Goal: Task Accomplishment & Management: Manage account settings

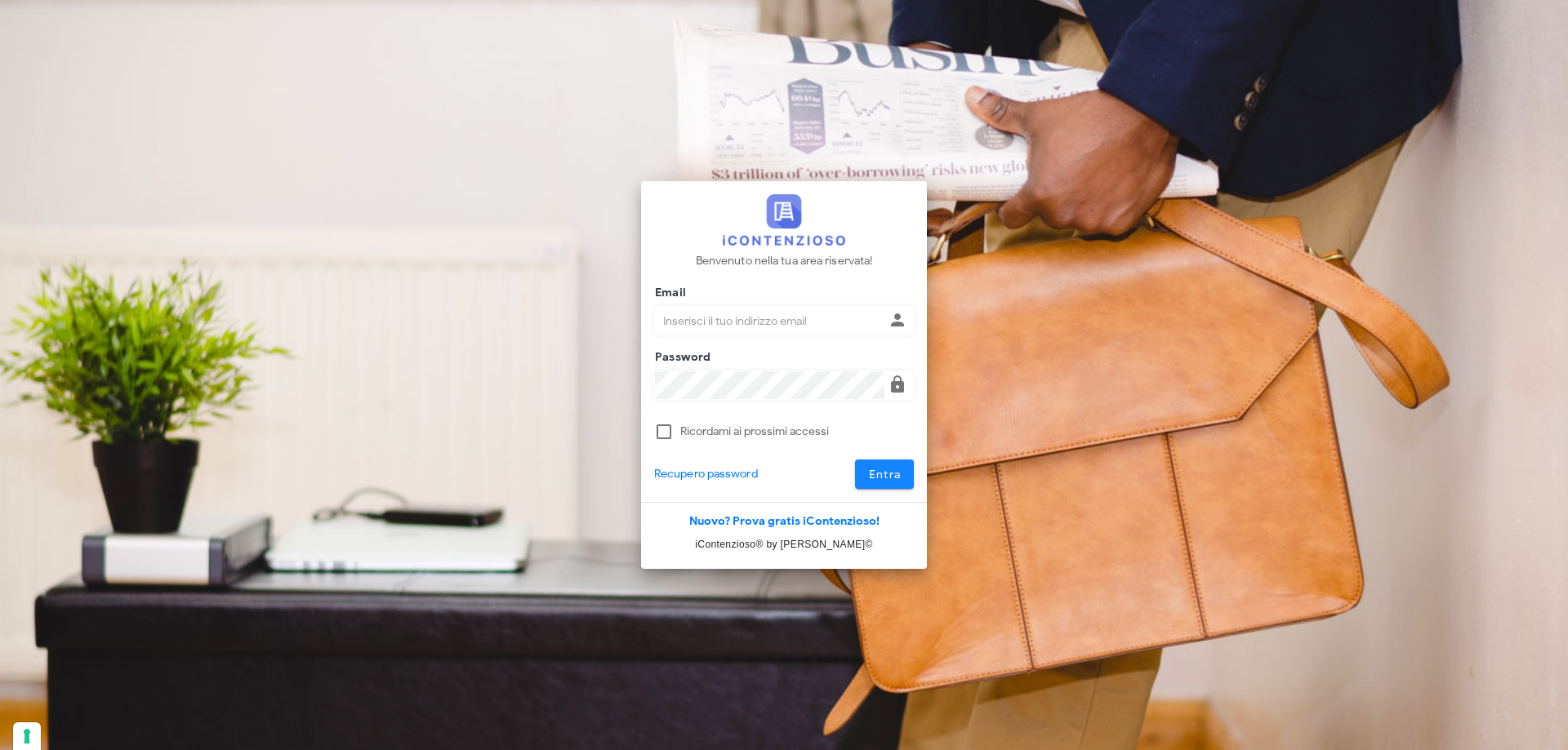
type input "p.rizza@studioassociatoadrev.it"
click at [887, 471] on span "Entra" at bounding box center [884, 474] width 34 height 13
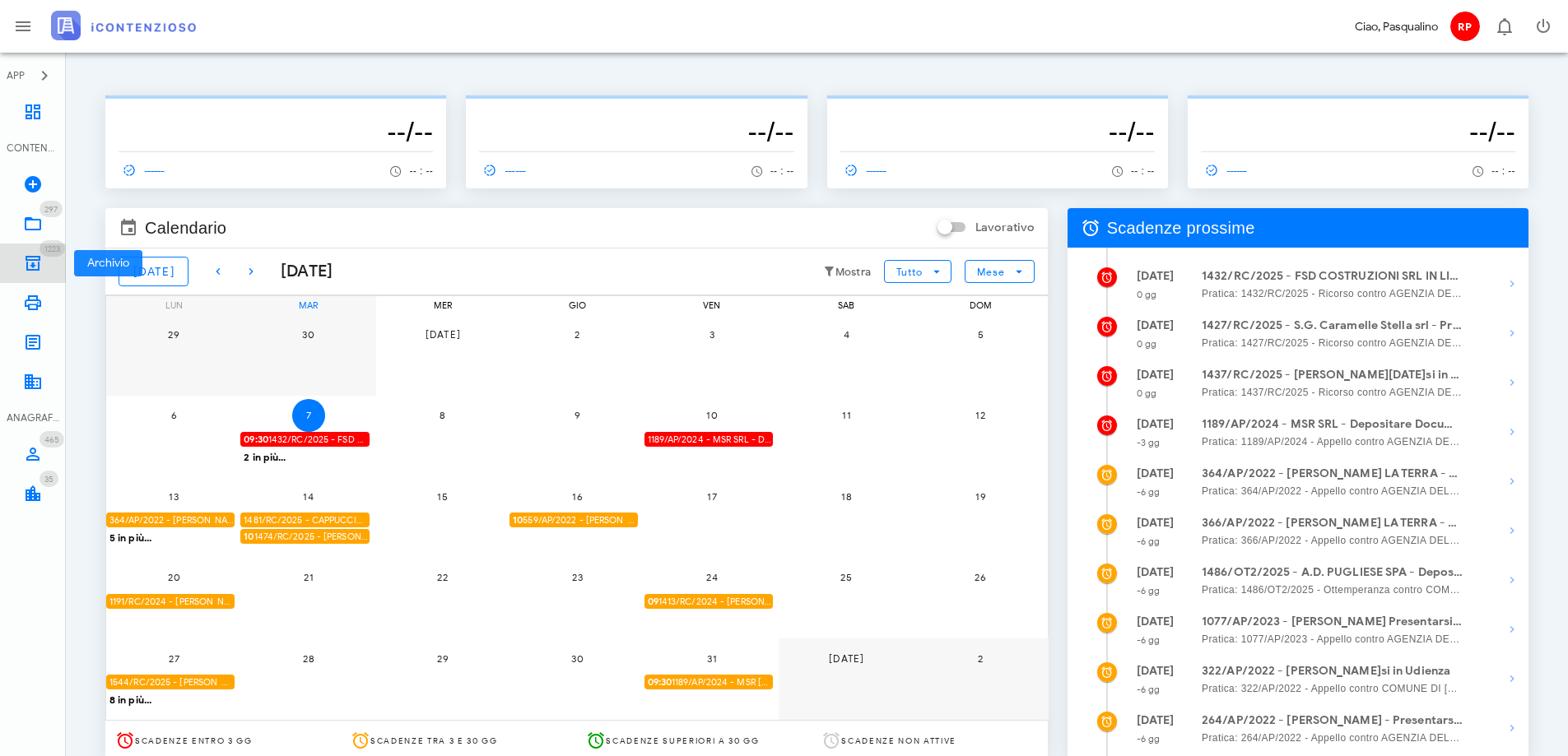
click at [41, 263] on icon at bounding box center [33, 263] width 19 height 19
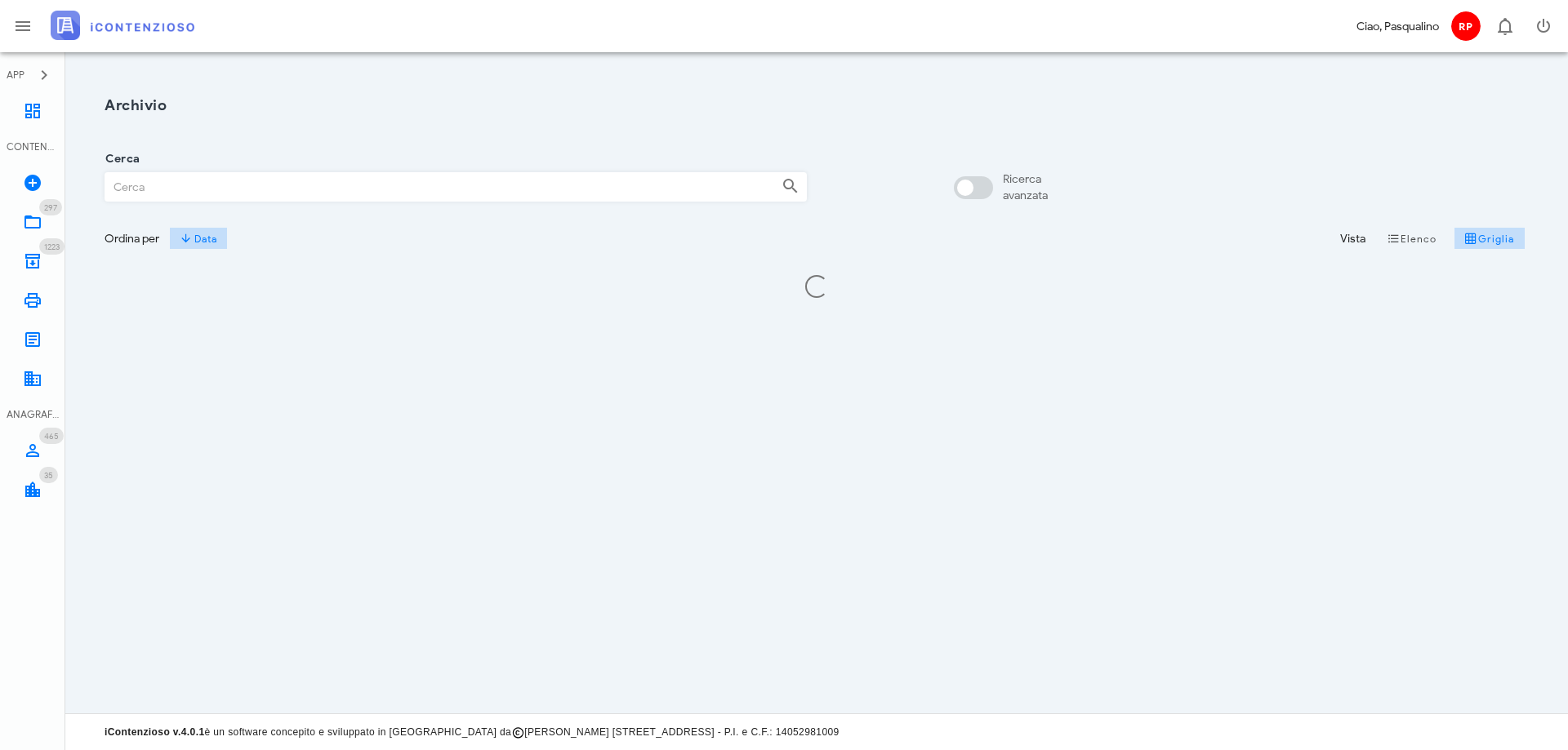
click at [204, 182] on input "Cerca" at bounding box center [437, 187] width 663 height 28
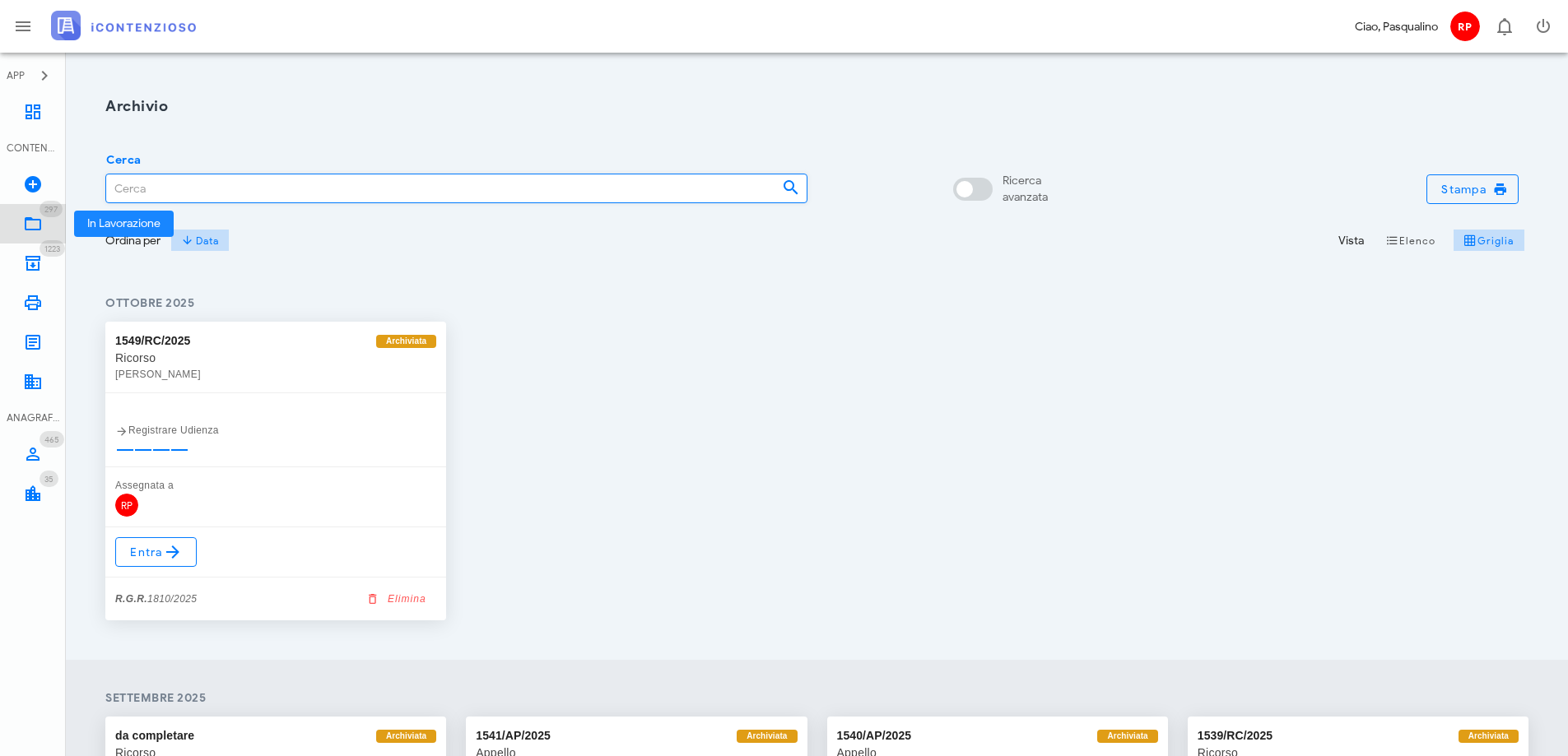
click at [18, 218] on link "297 In Lavorazione 297" at bounding box center [33, 223] width 66 height 40
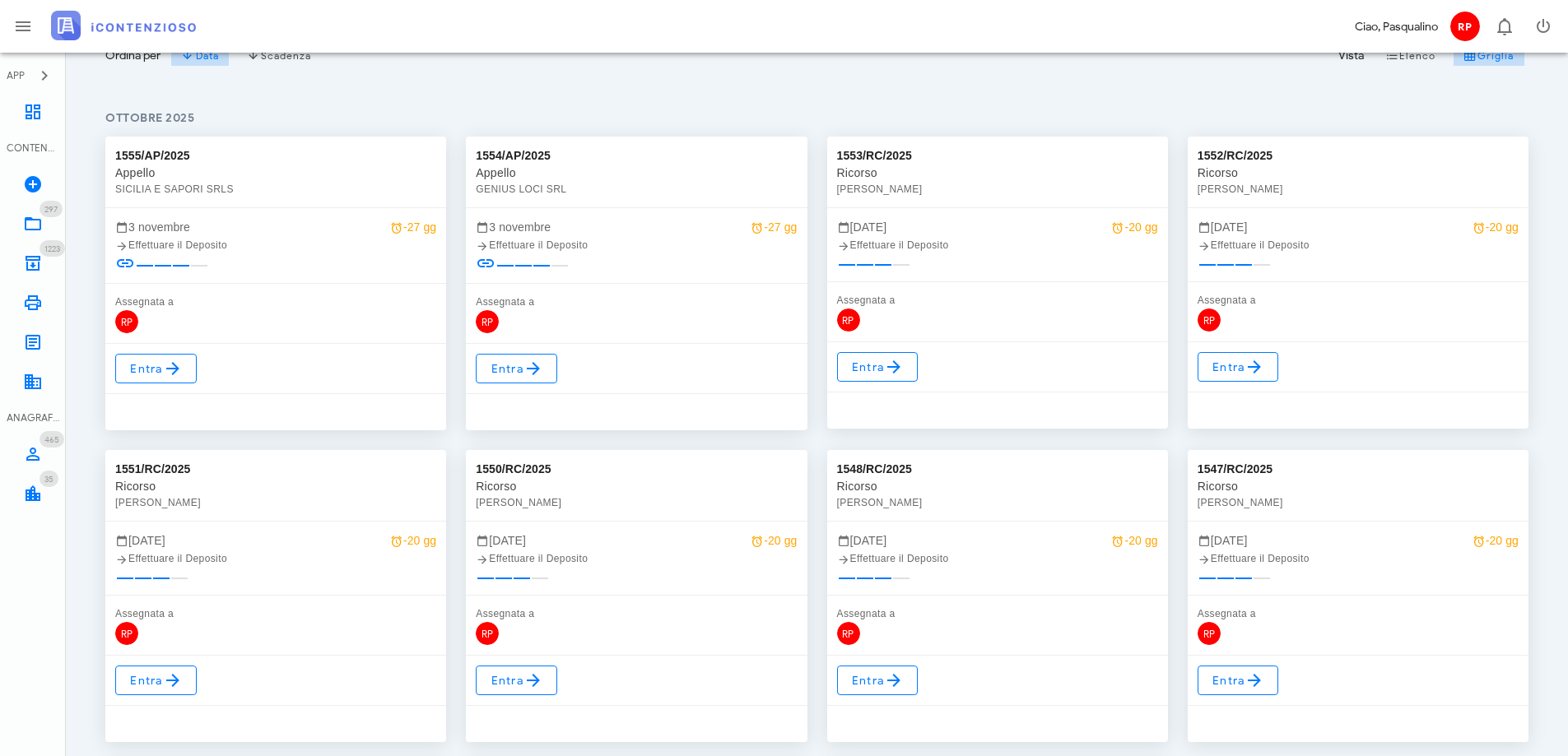
scroll to position [247, 0]
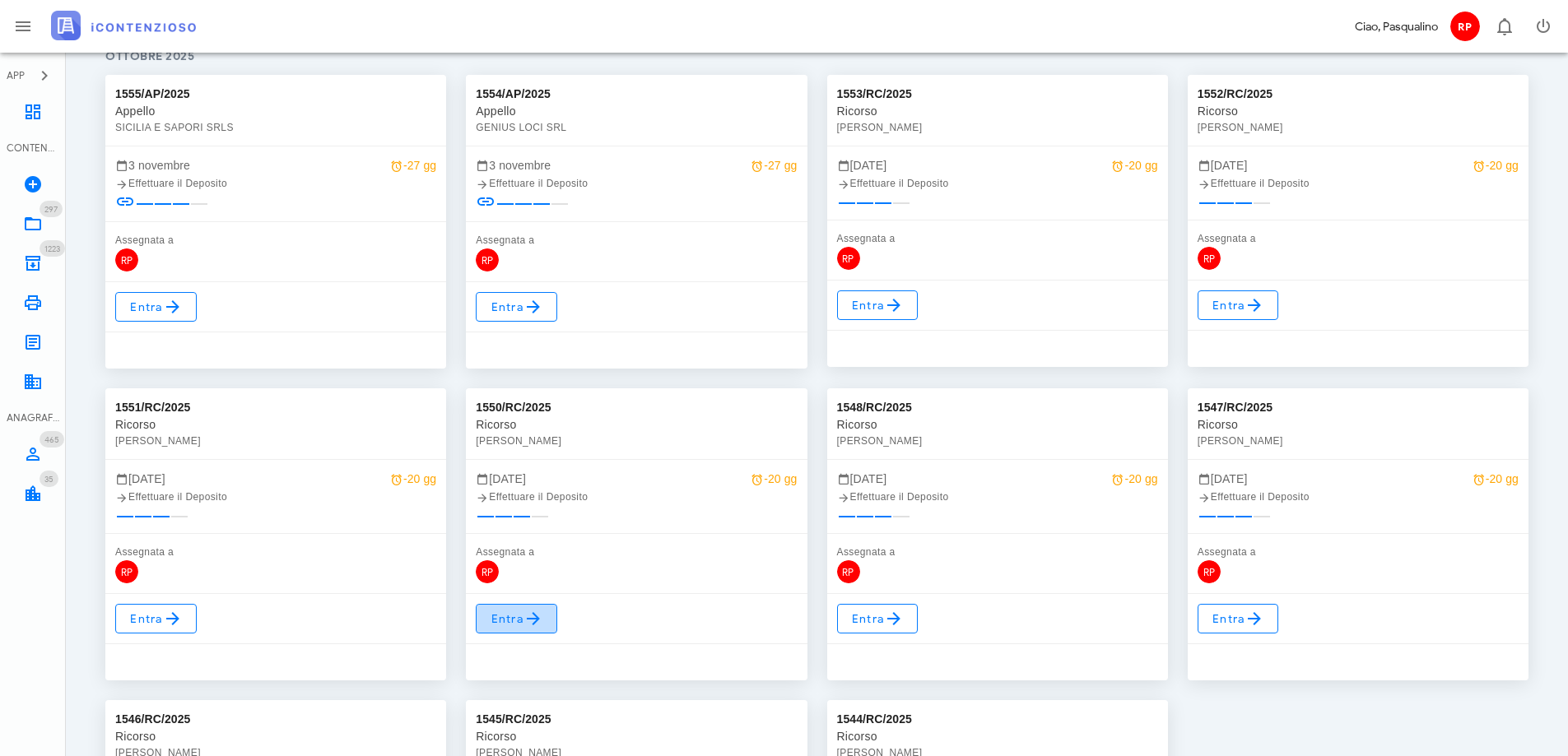
click at [545, 609] on link "Entra" at bounding box center [516, 619] width 82 height 29
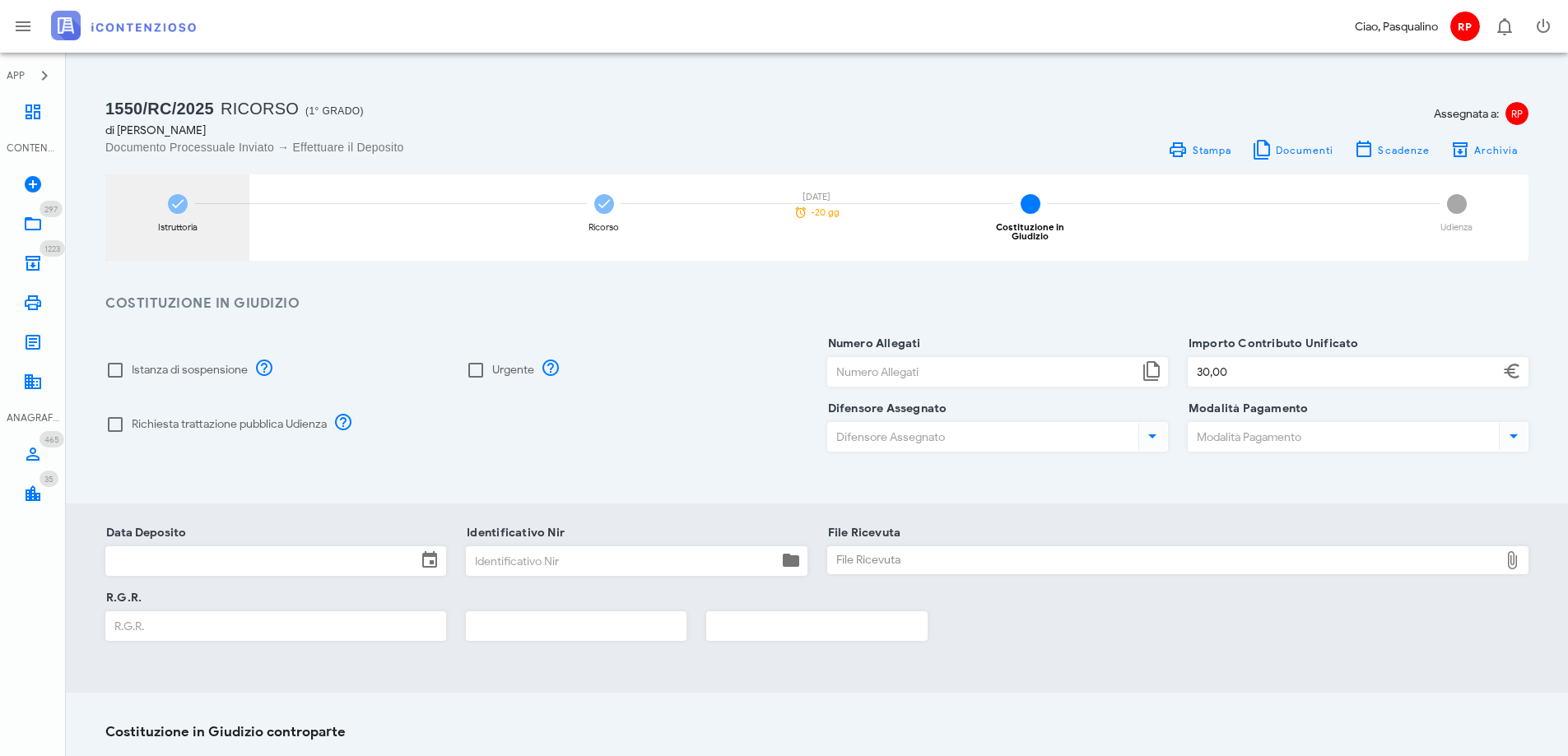
click at [225, 212] on div "Istruttoria" at bounding box center [177, 218] width 144 height 86
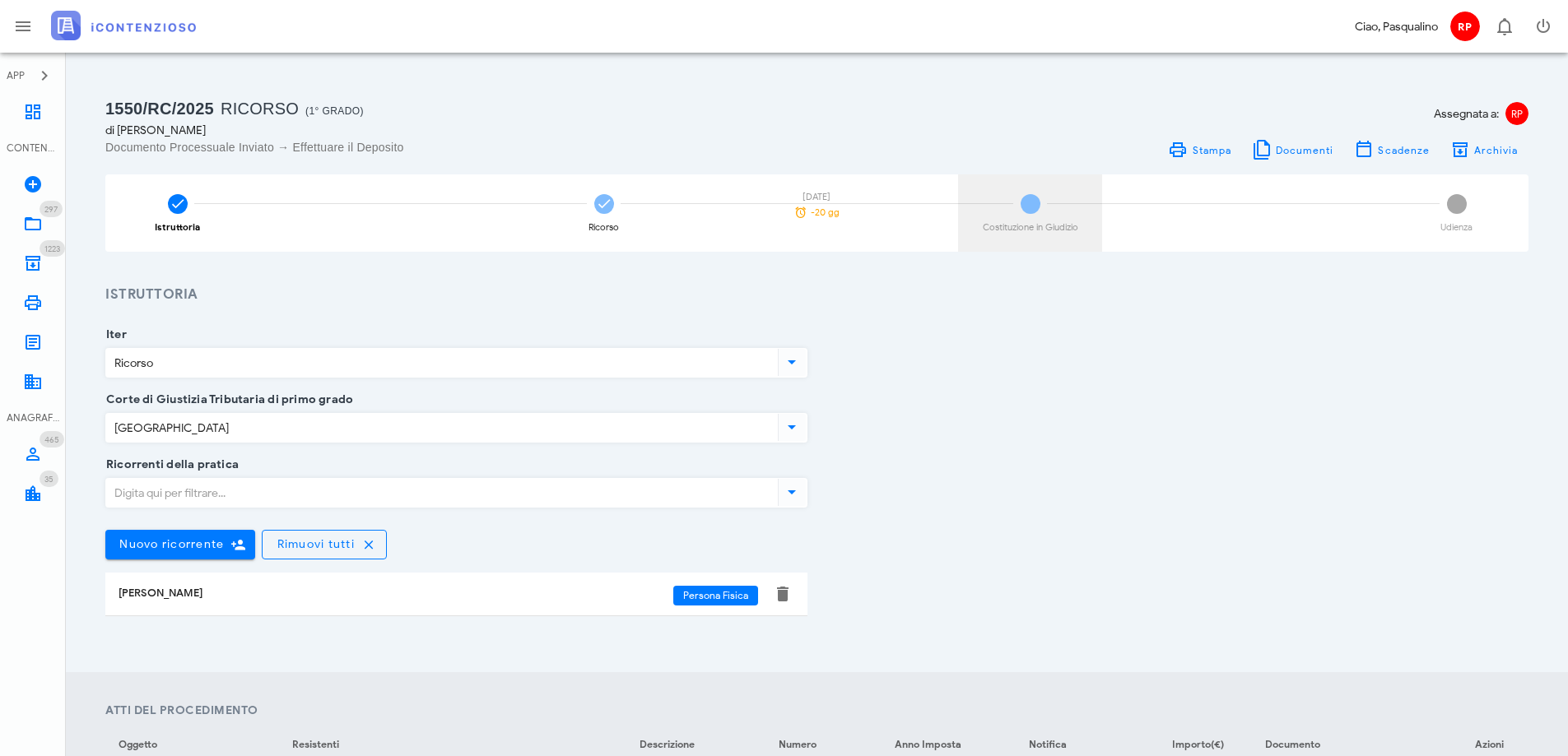
click at [1040, 190] on div "3 Costituzione in Giudizio" at bounding box center [1030, 214] width 144 height 78
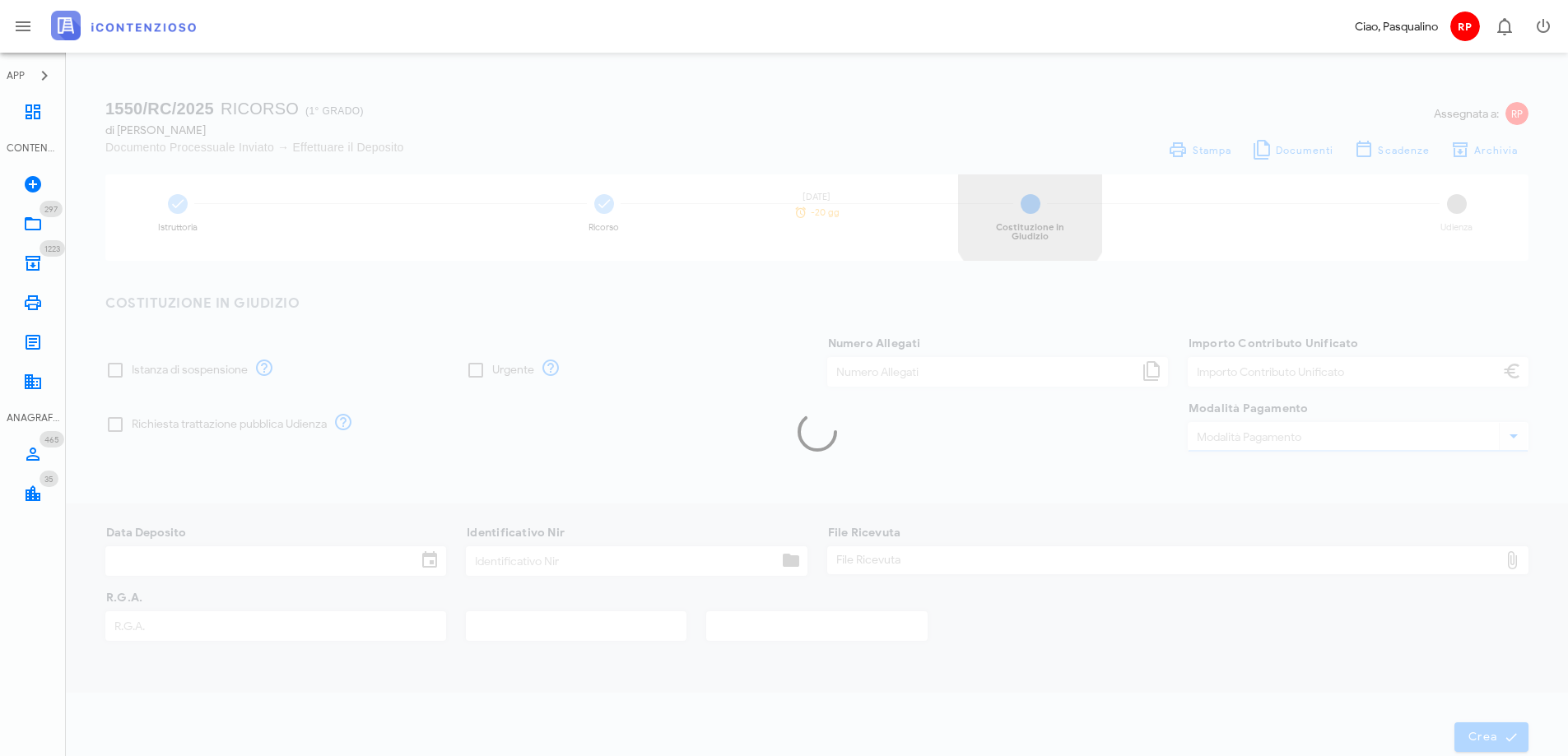
type input "30,00"
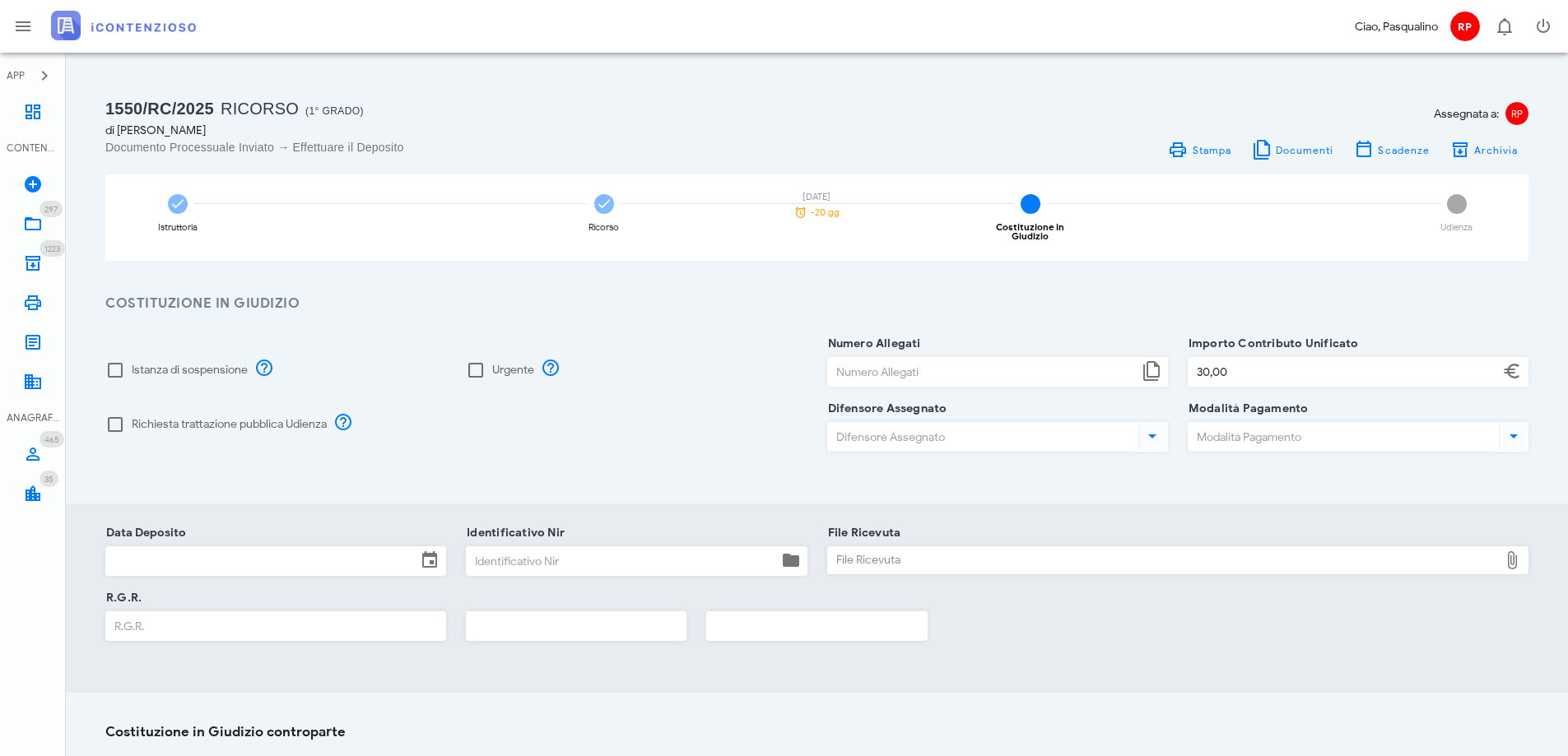
click at [338, 556] on input "Data Deposito" at bounding box center [261, 561] width 310 height 28
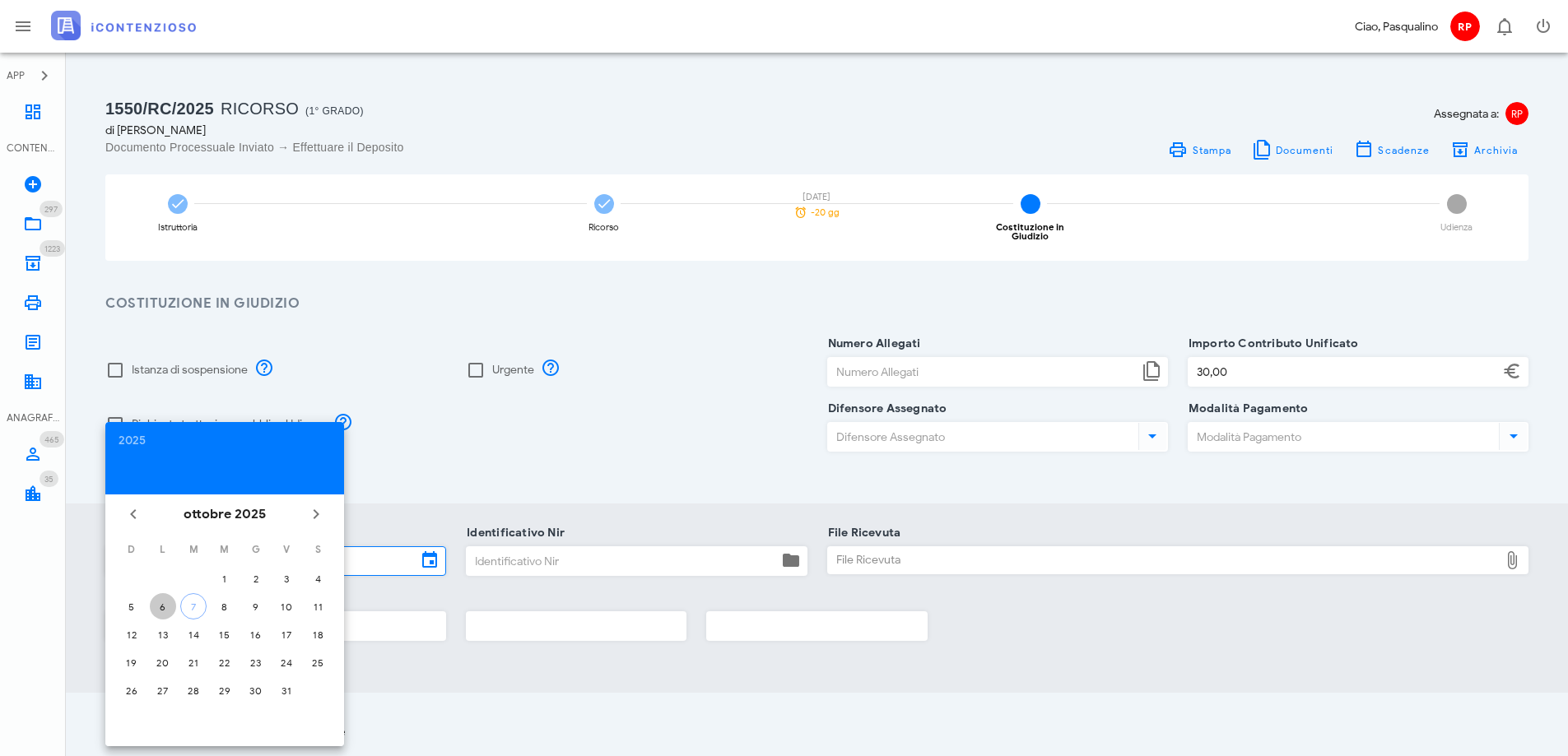
click at [151, 604] on div "6" at bounding box center [162, 606] width 26 height 13
type input "[DATE]"
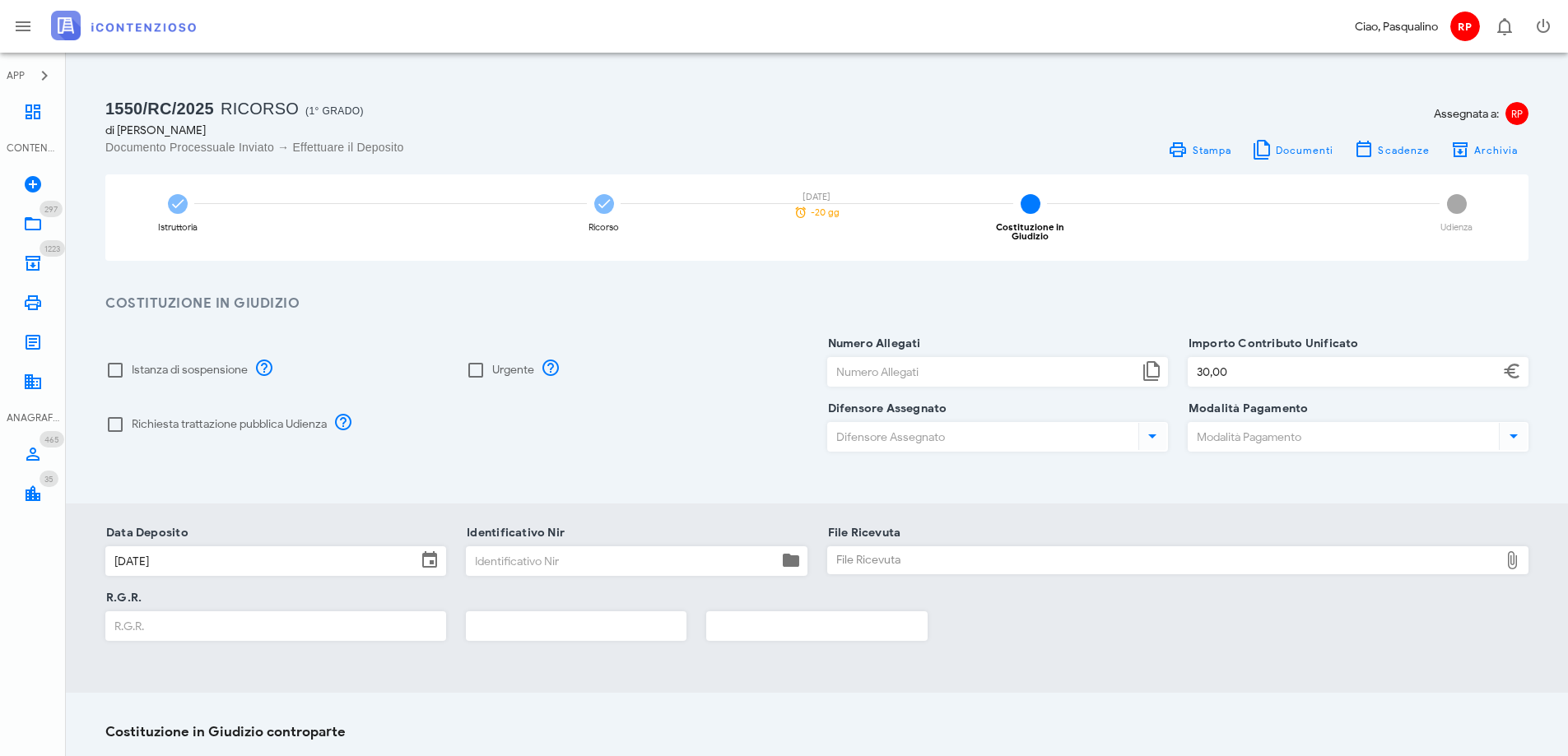
drag, startPoint x: 487, startPoint y: 551, endPoint x: 507, endPoint y: 534, distance: 26.2
click at [488, 551] on input "Identificativo Nir" at bounding box center [621, 561] width 310 height 28
type input "356"
click at [922, 547] on div "File Ricevuta" at bounding box center [1164, 560] width 672 height 26
type input "C:\fakepath\Ricevuta_NIR_T-1390078-2025.pdf"
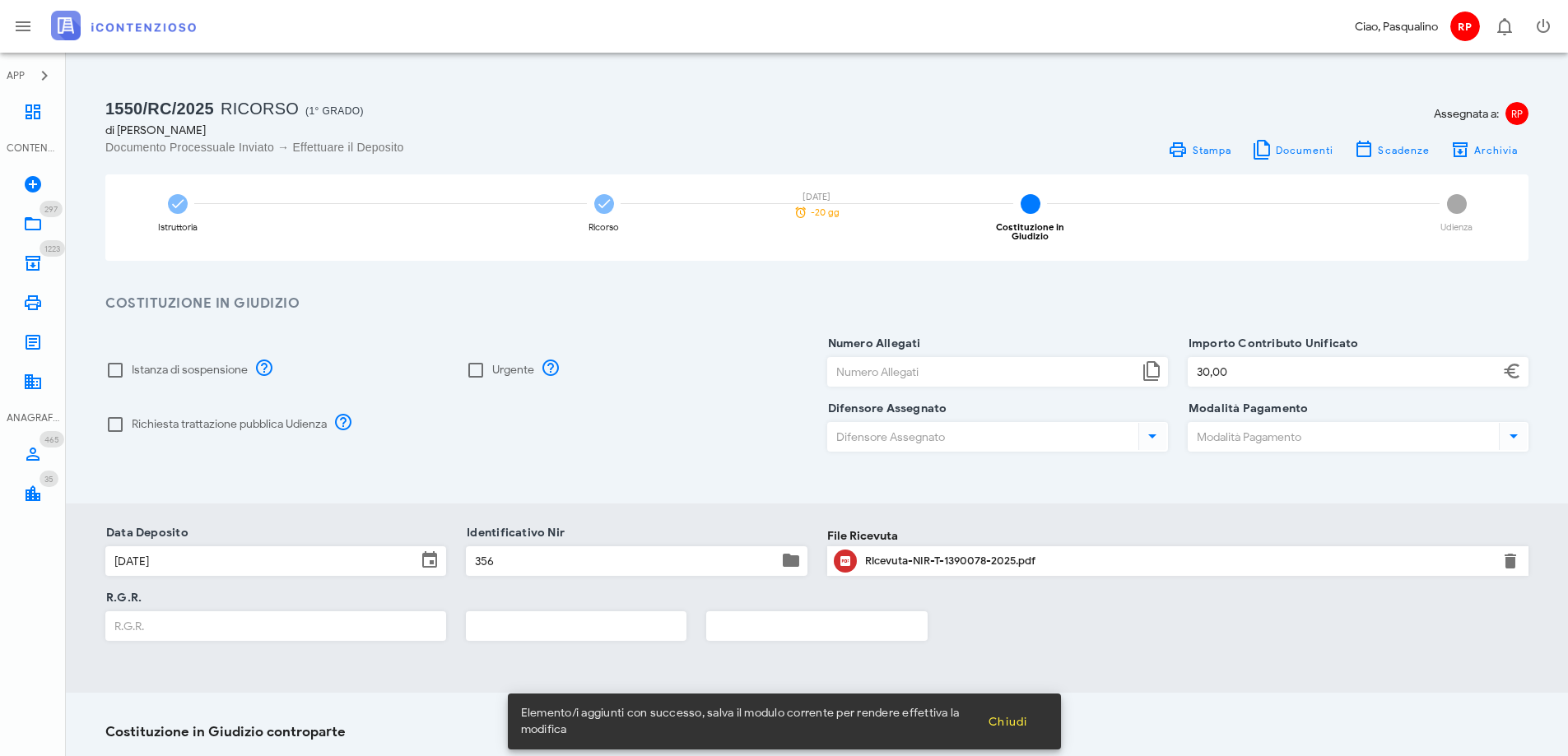
click at [141, 615] on input "R.G.R." at bounding box center [275, 626] width 339 height 28
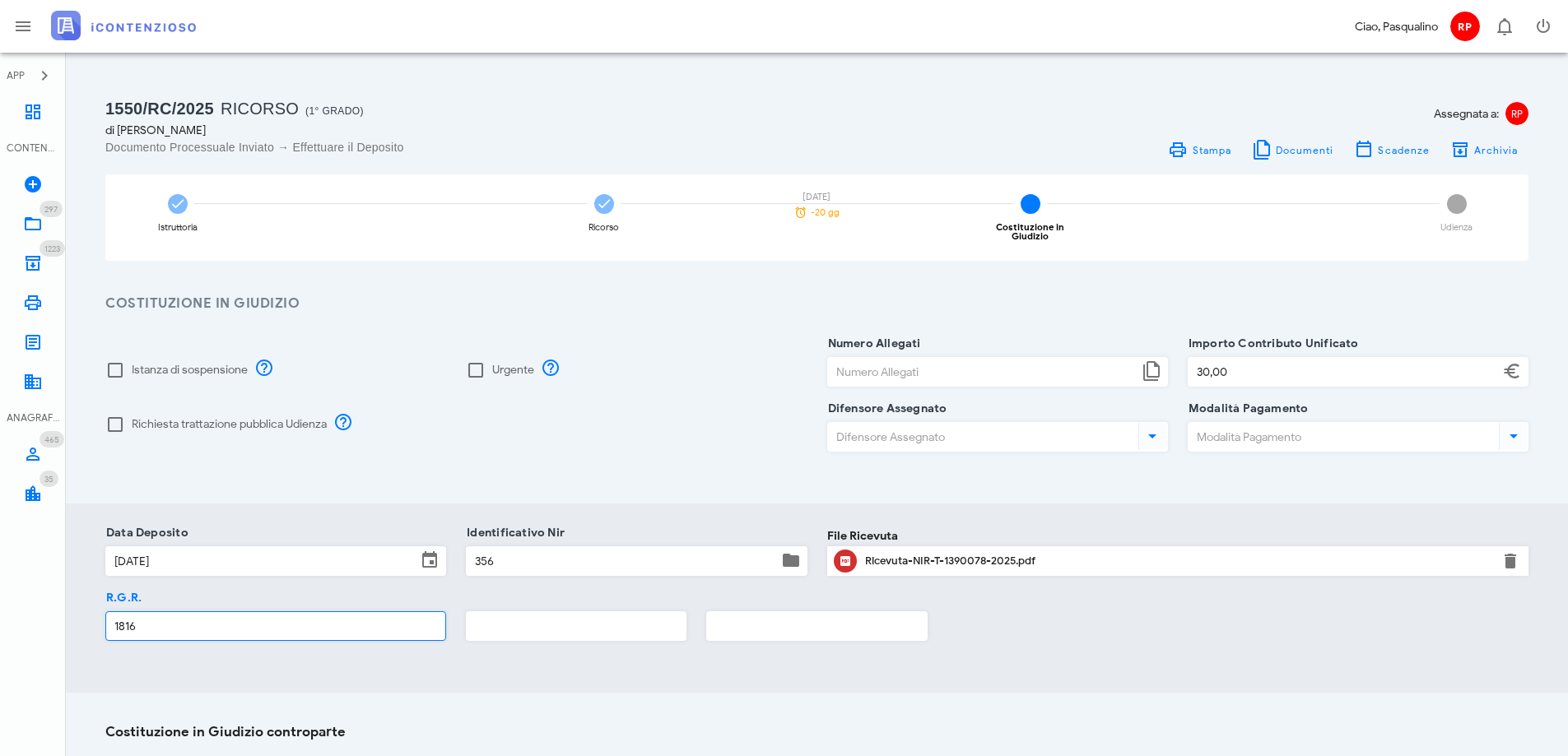
type input "1816"
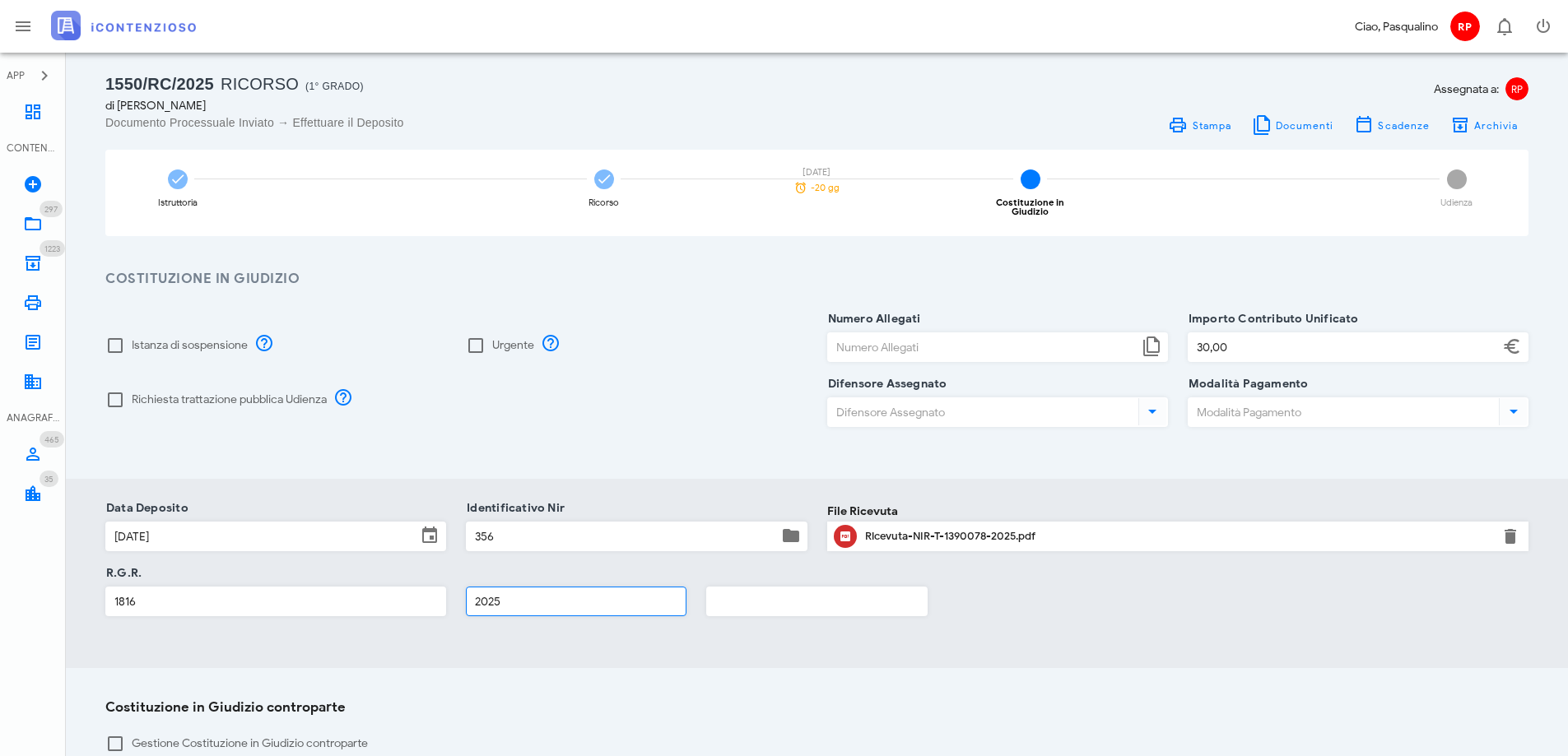
scroll to position [217, 0]
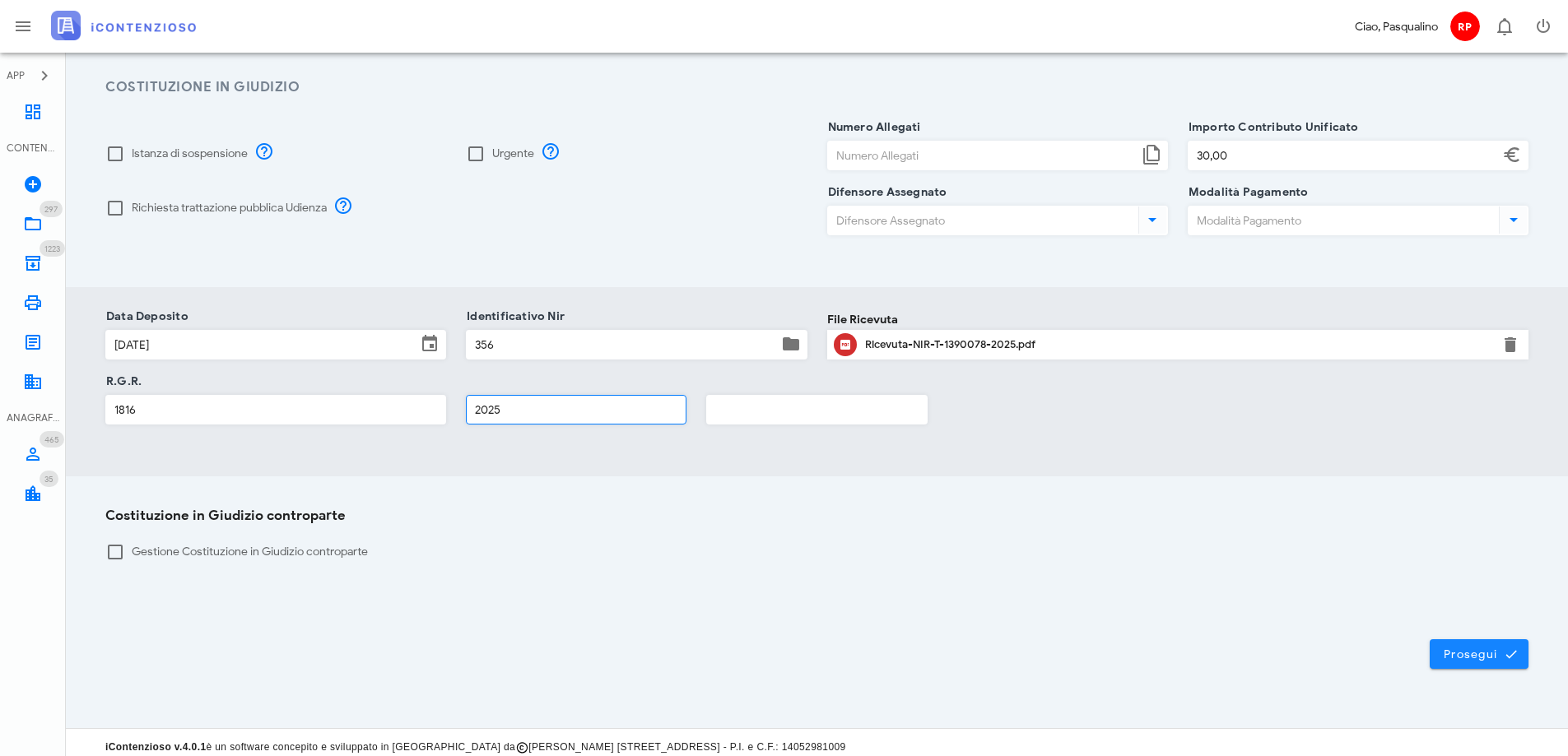
type input "2025"
click at [1507, 639] on button "Prosegui" at bounding box center [1480, 654] width 99 height 29
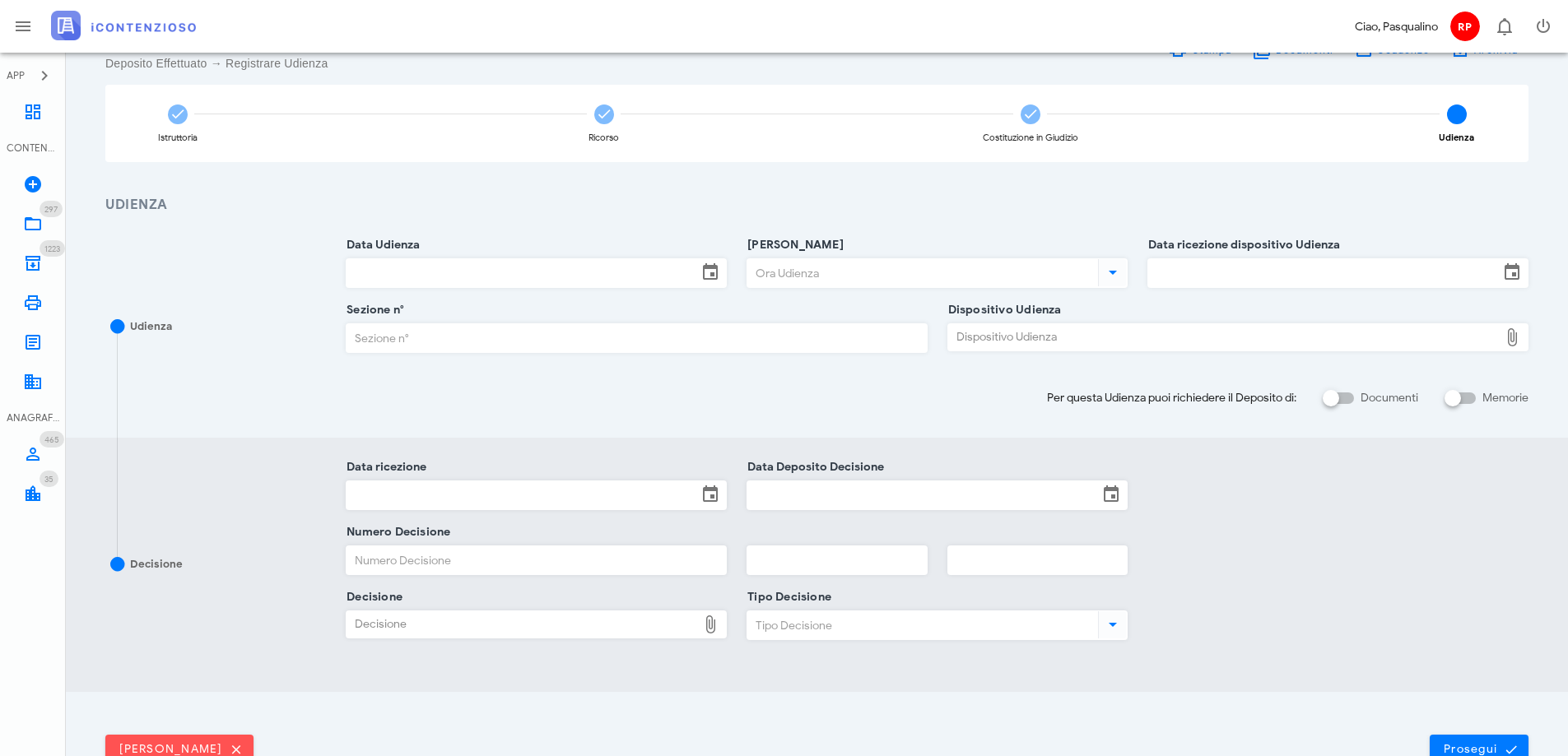
scroll to position [0, 0]
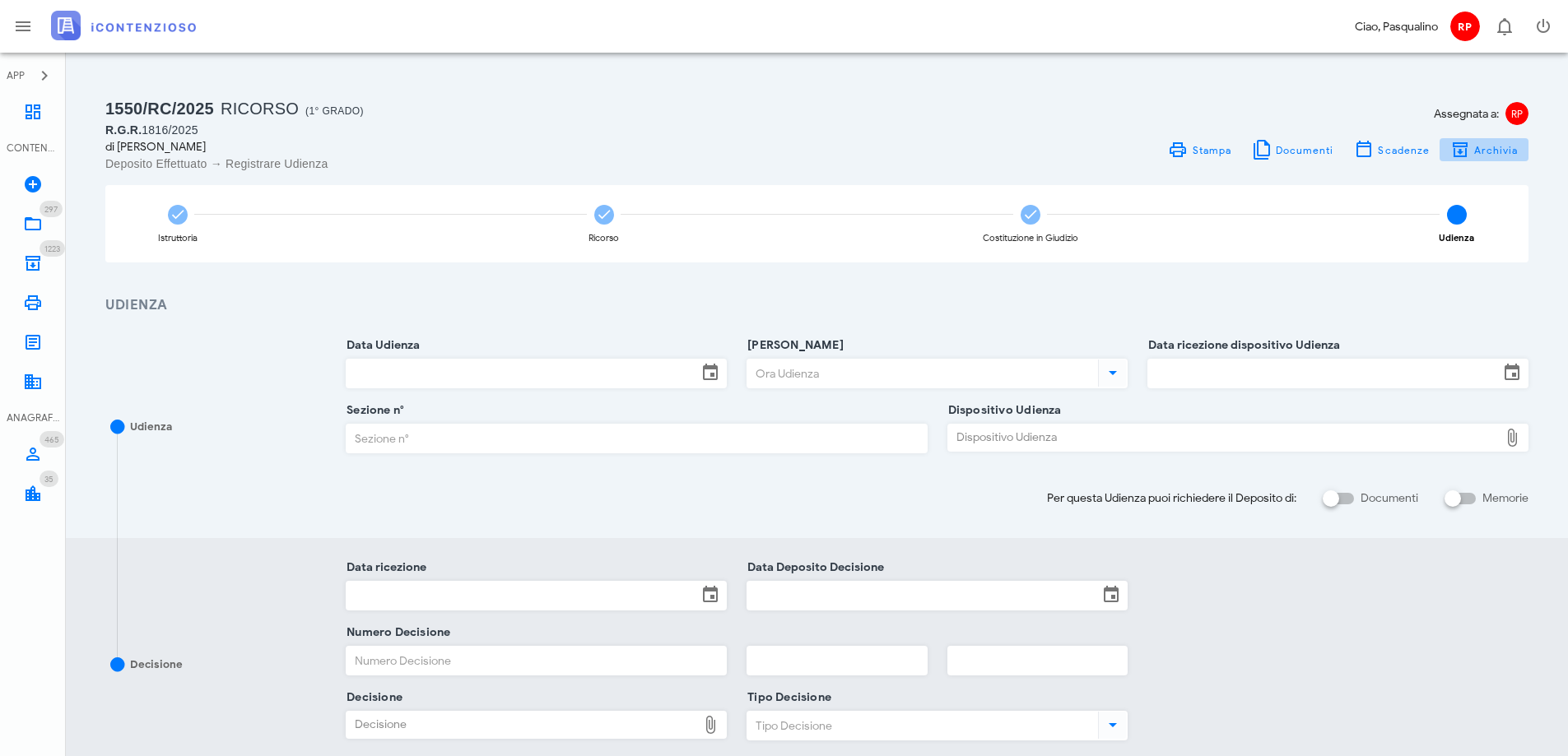
click at [1467, 147] on icon "button" at bounding box center [1460, 150] width 19 height 19
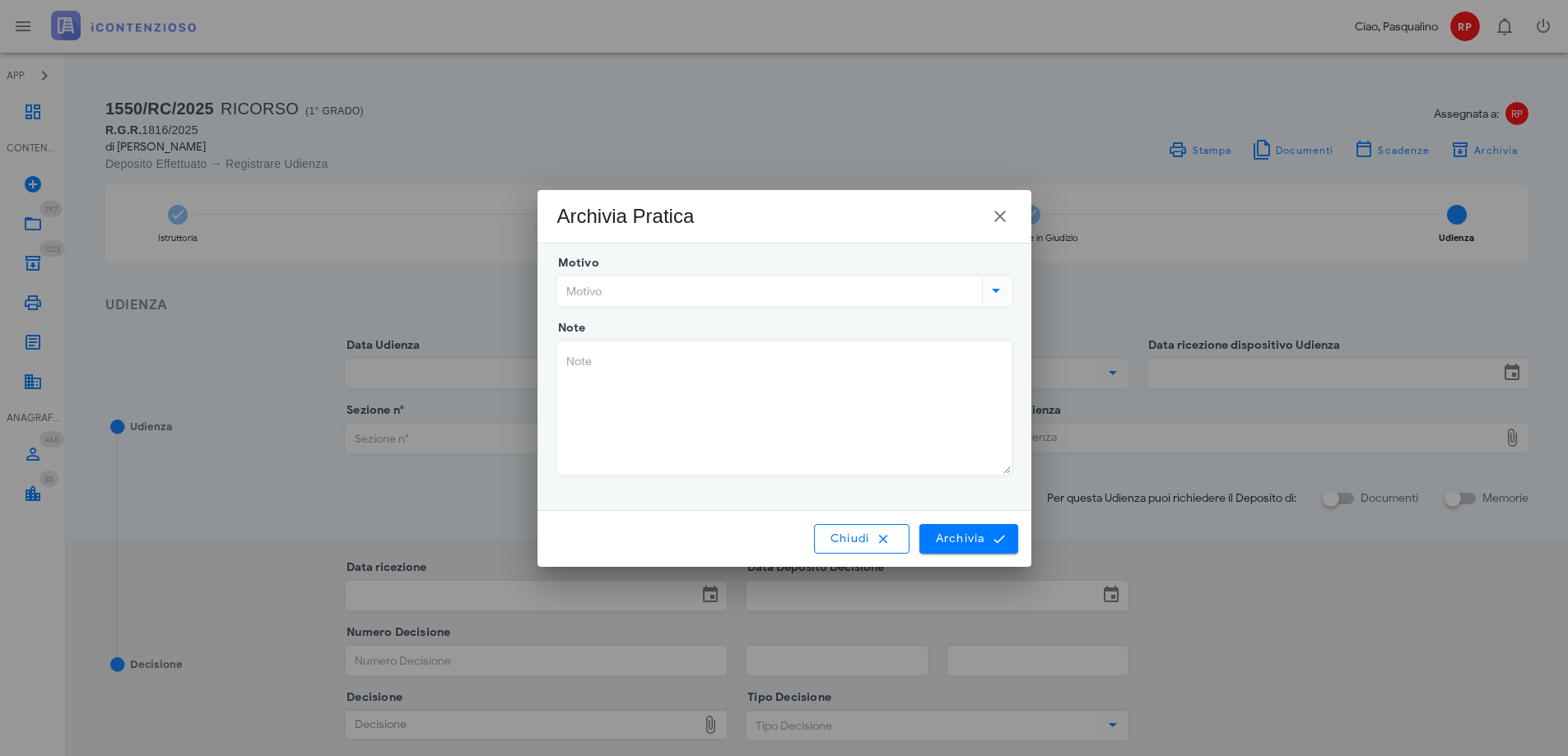
click at [763, 298] on input "Motivo" at bounding box center [768, 291] width 421 height 28
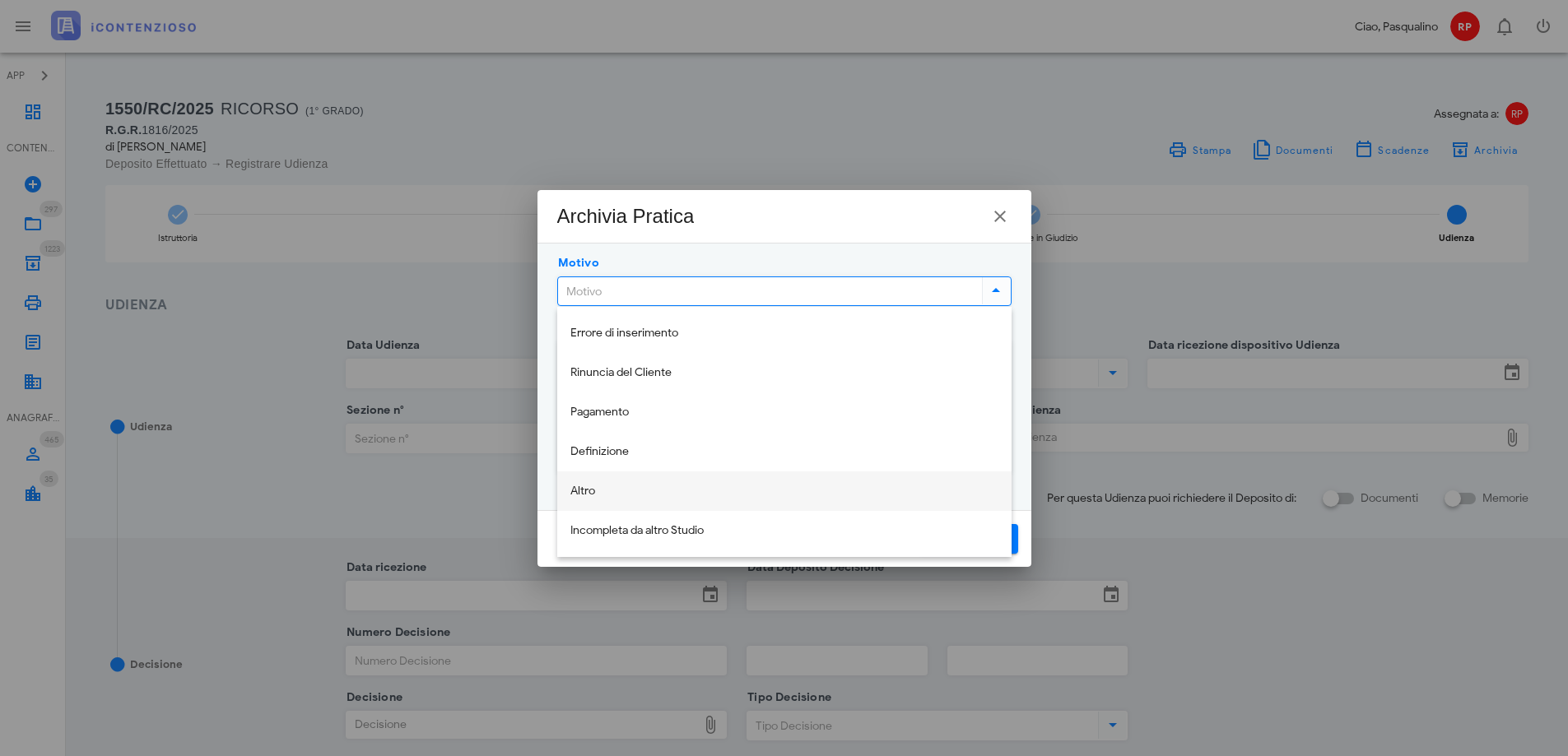
click at [661, 491] on div "Altro" at bounding box center [784, 492] width 428 height 14
type input "Altro"
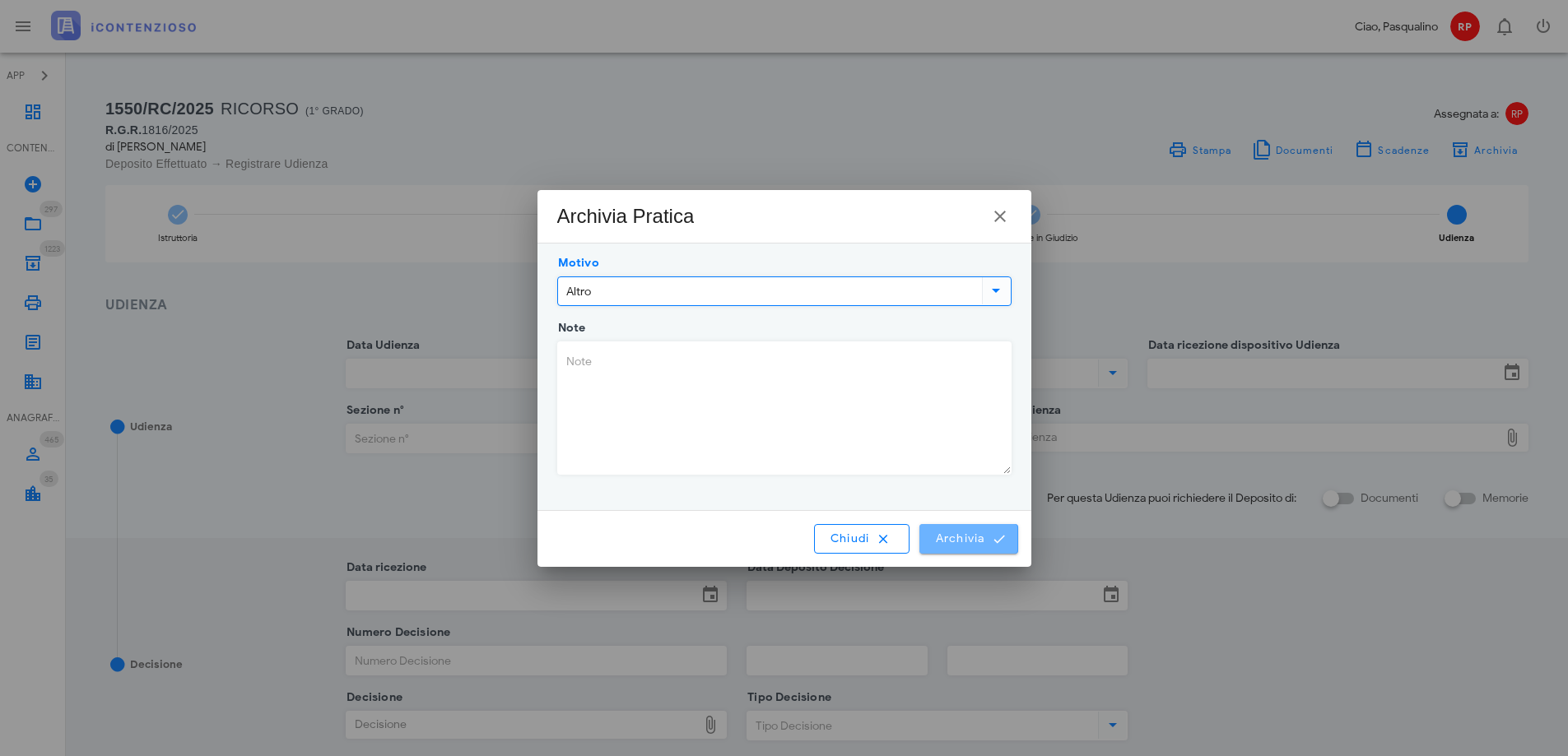
click at [955, 543] on span "Archivia" at bounding box center [968, 538] width 68 height 15
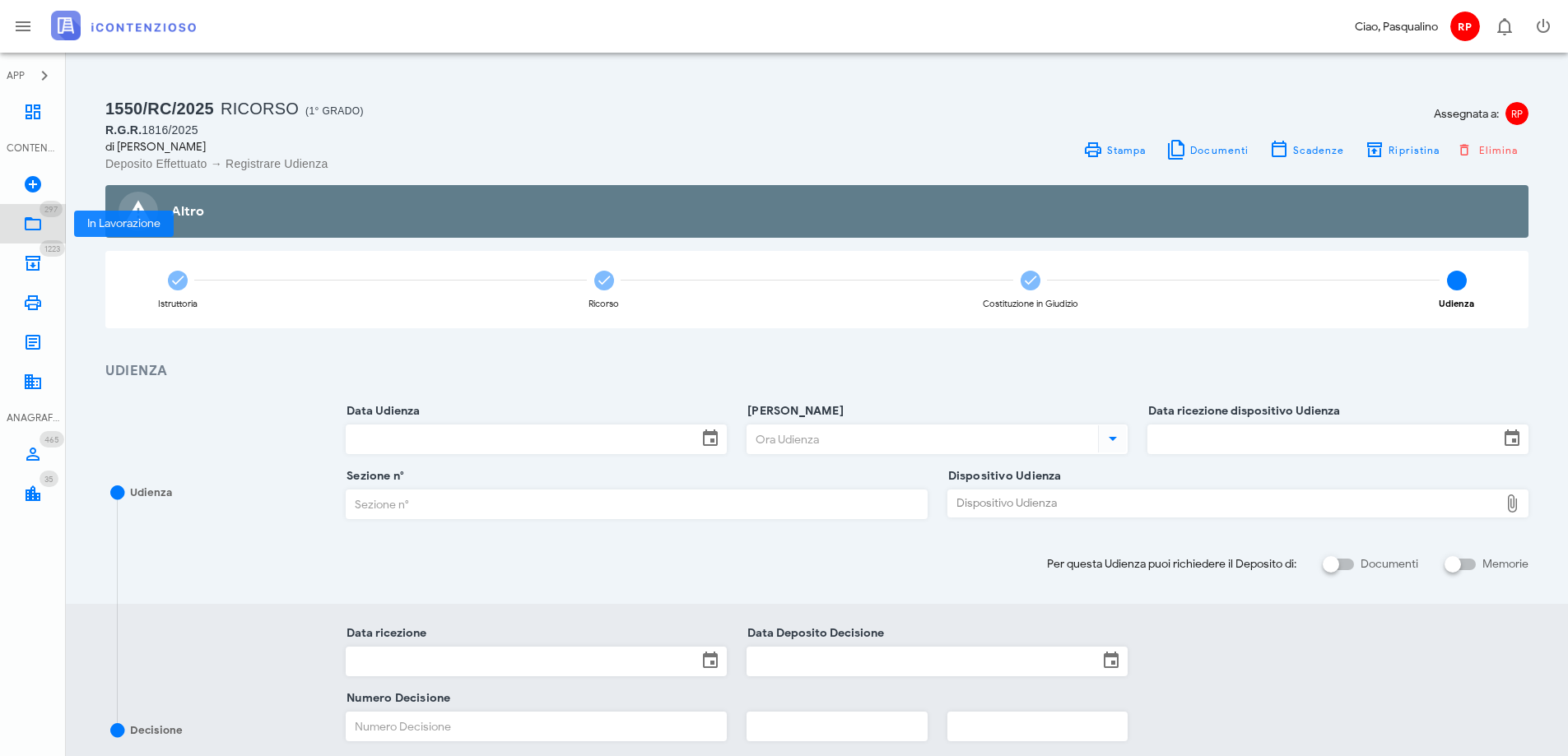
click at [29, 233] on icon at bounding box center [33, 223] width 19 height 19
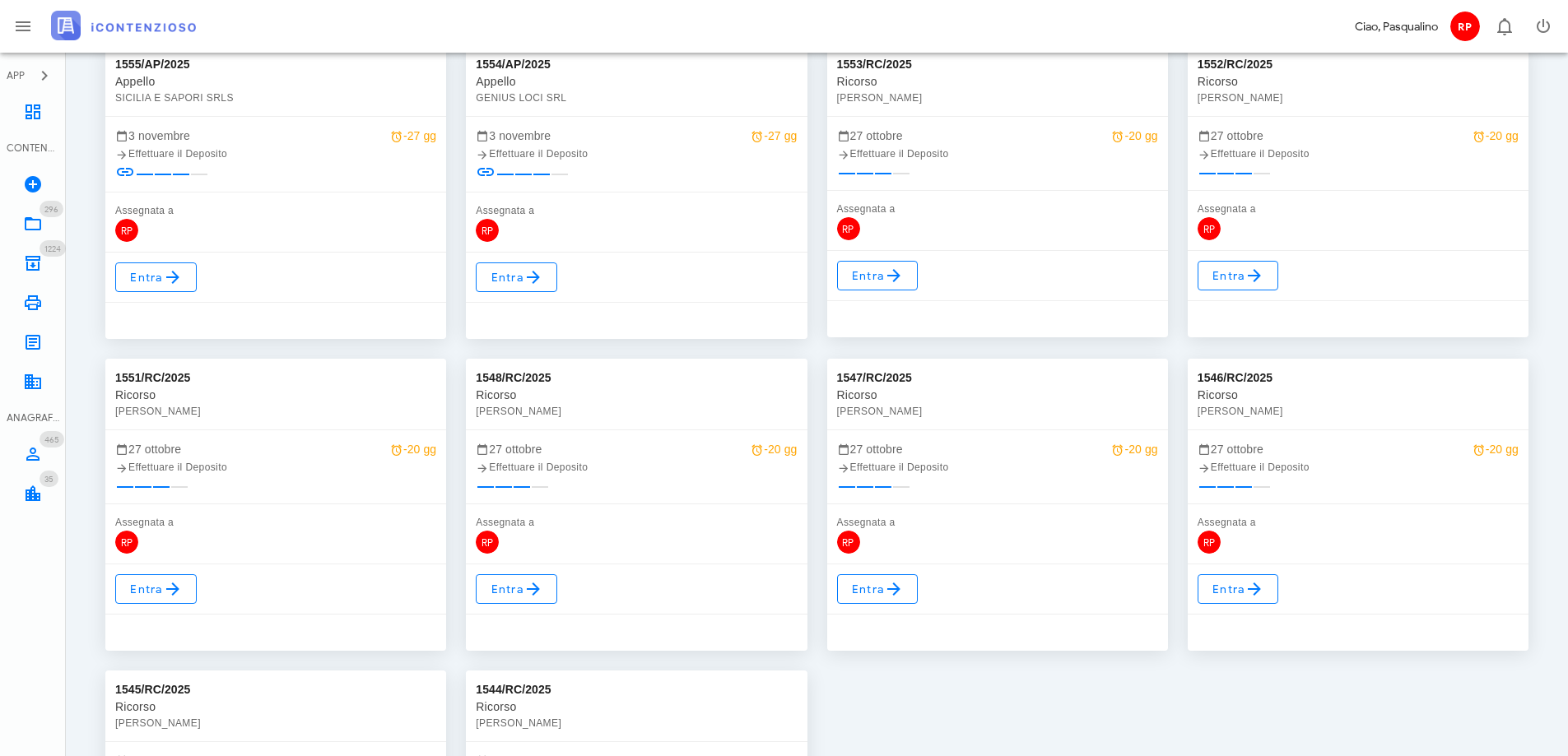
scroll to position [247, 0]
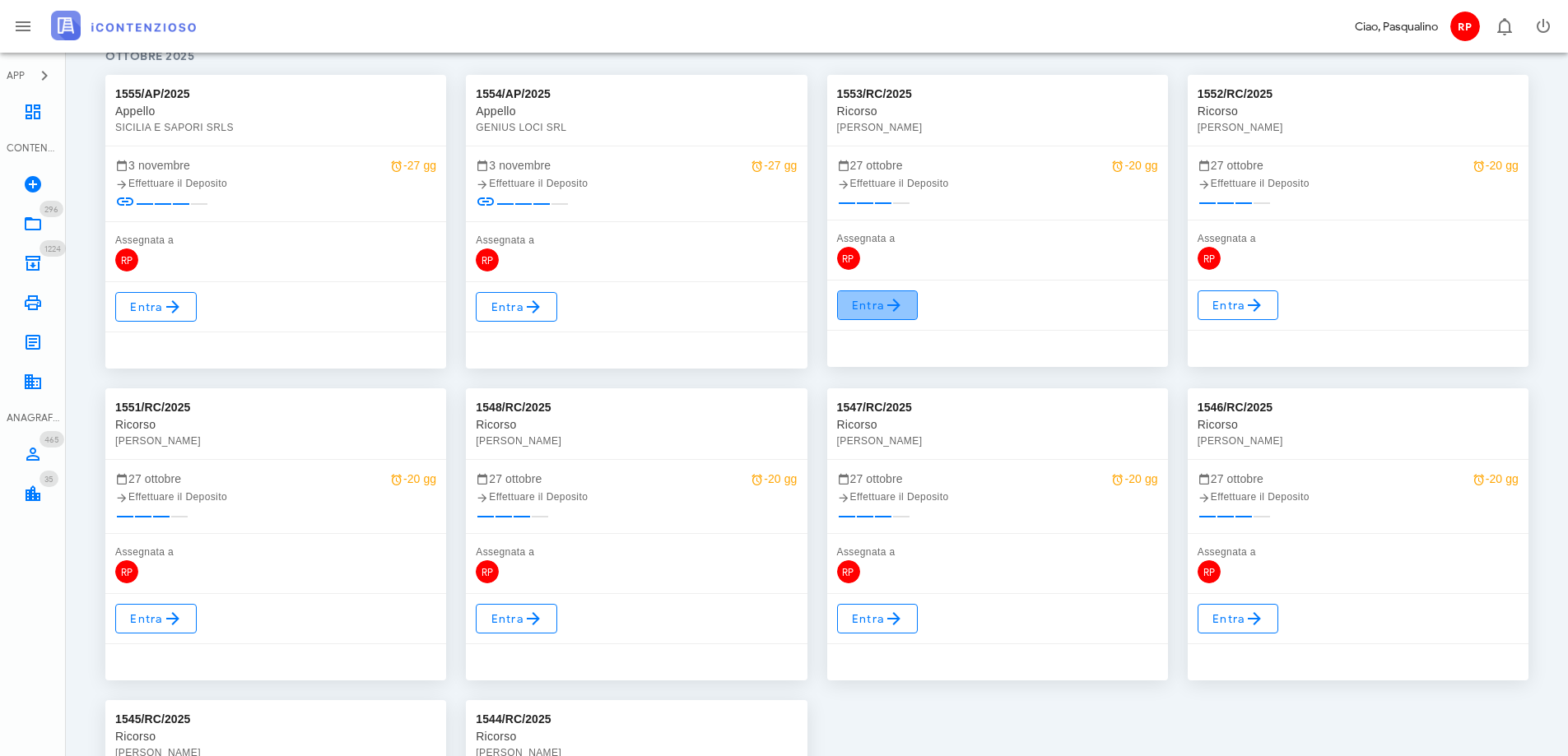
click at [909, 317] on link "Entra" at bounding box center [878, 305] width 82 height 29
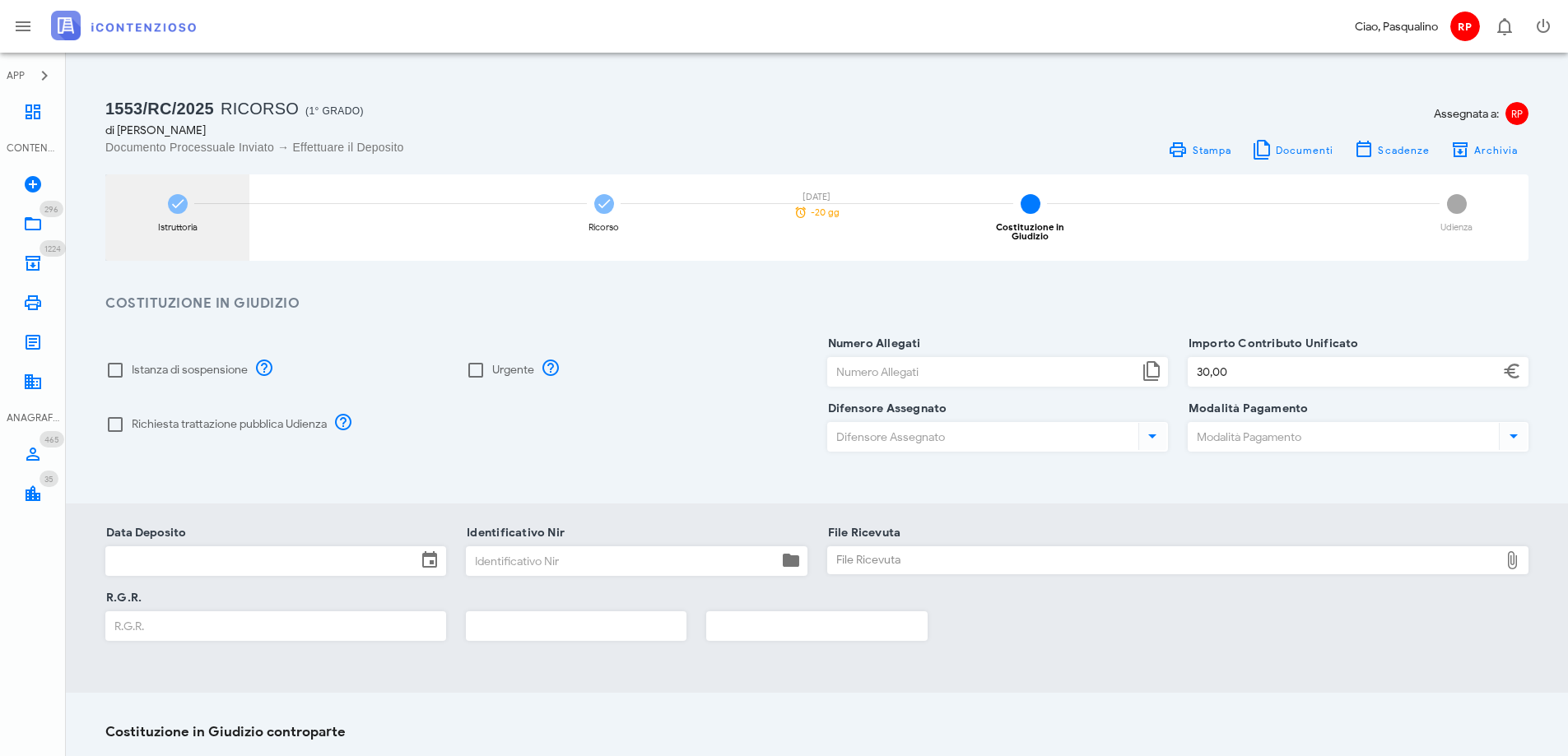
click at [166, 248] on div "Istruttoria" at bounding box center [177, 218] width 144 height 86
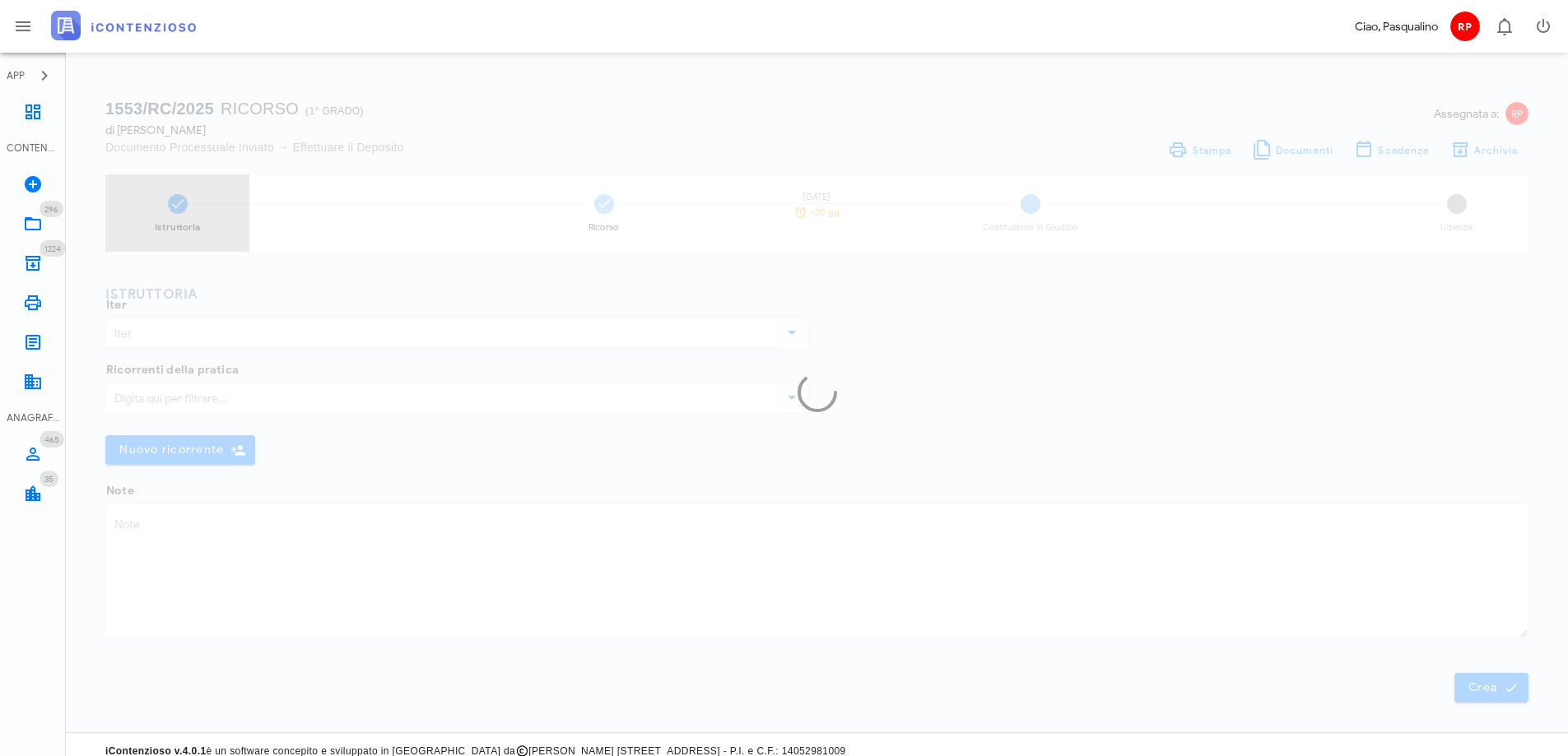
type input "Ricorso"
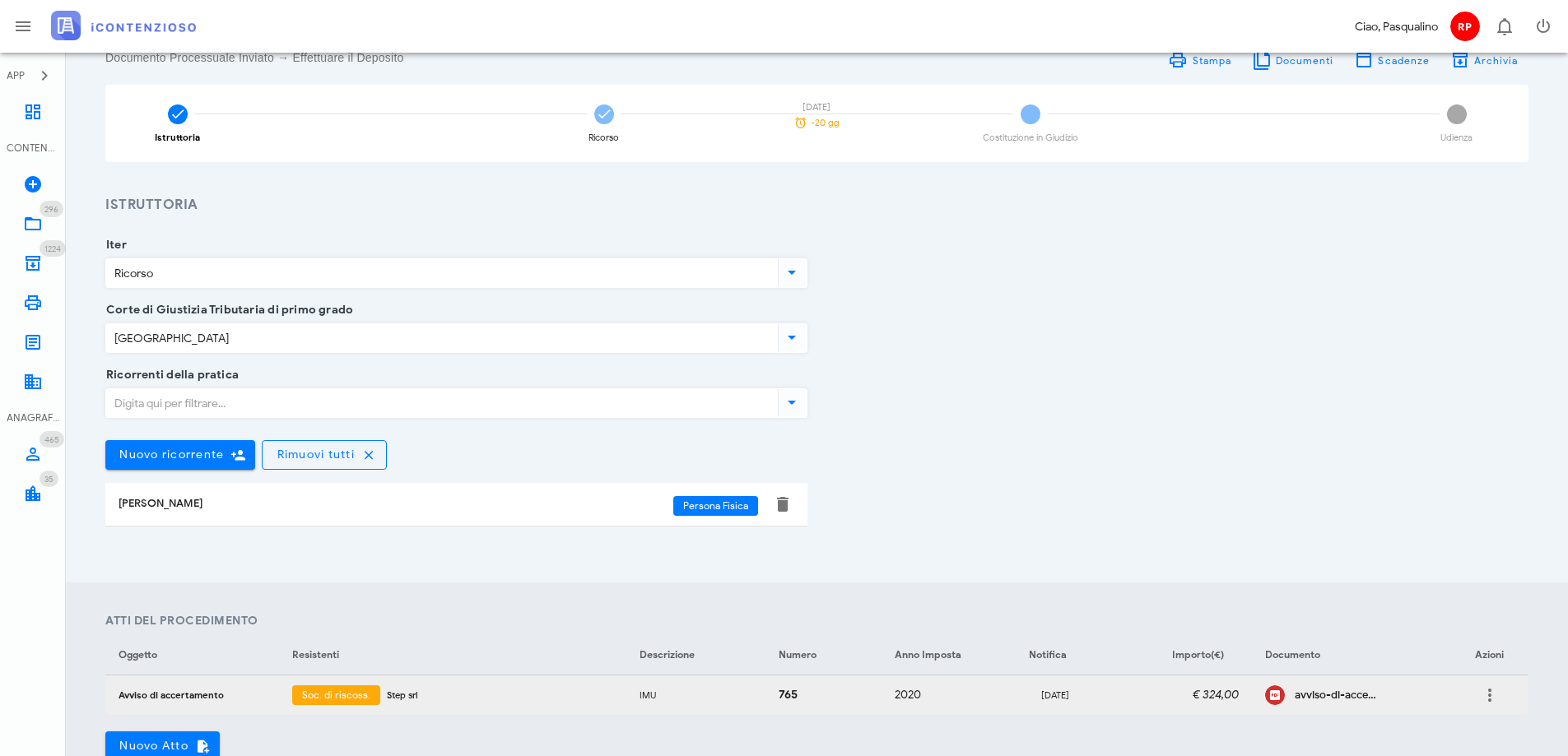
scroll to position [83, 0]
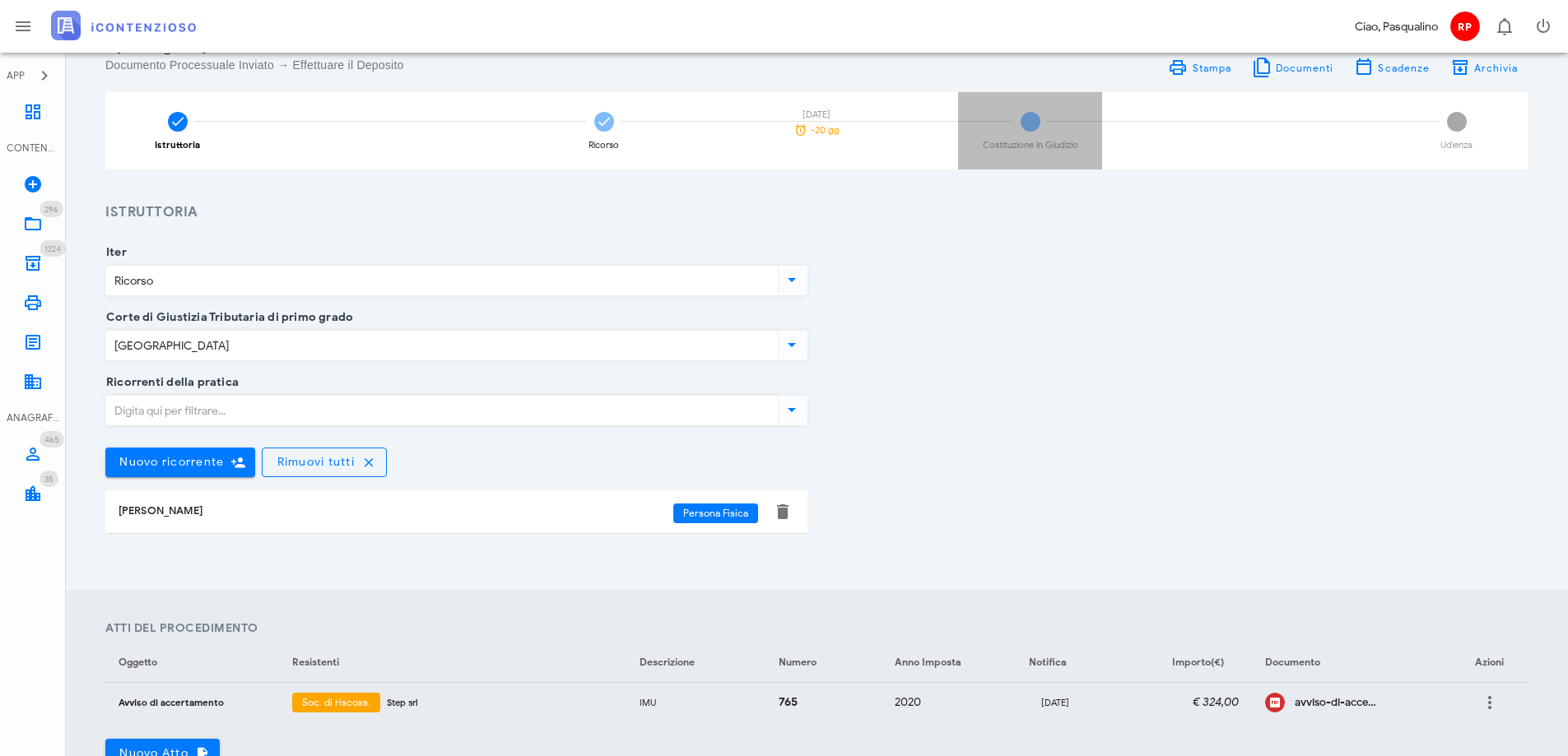
click at [1063, 134] on div "3 Costituzione in Giudizio" at bounding box center [1030, 131] width 144 height 78
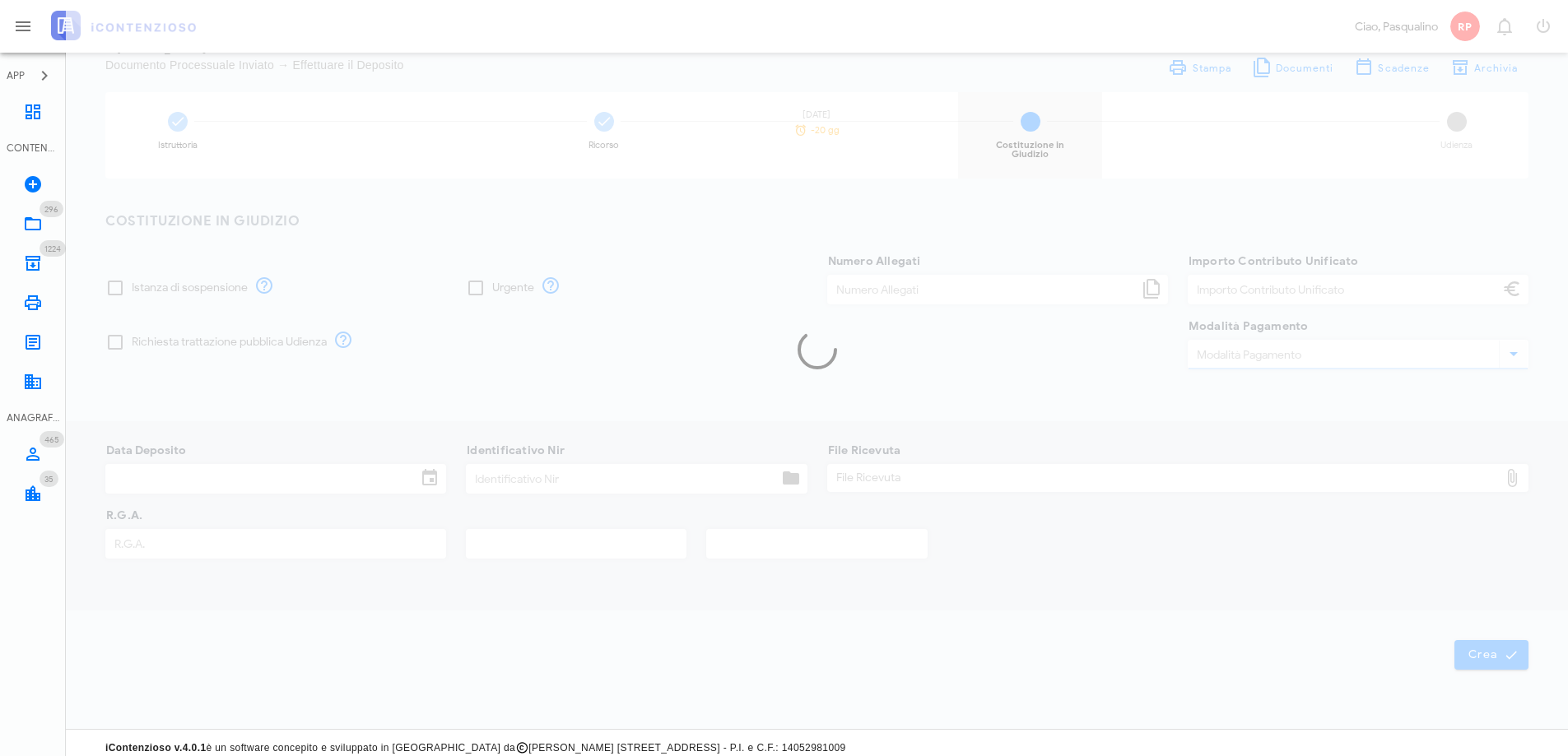
type input "30,00"
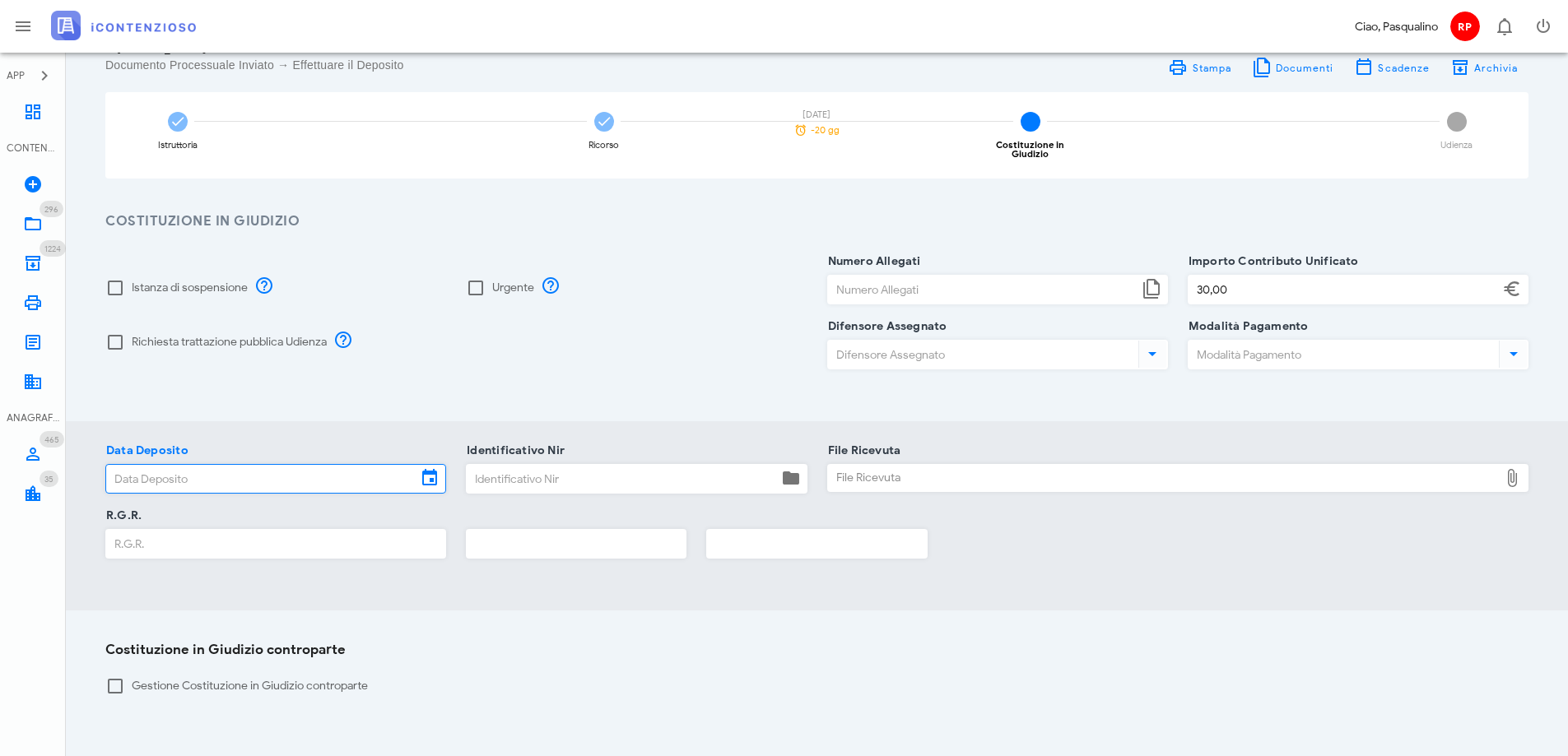
click at [244, 464] on input "Data Deposito" at bounding box center [261, 478] width 310 height 28
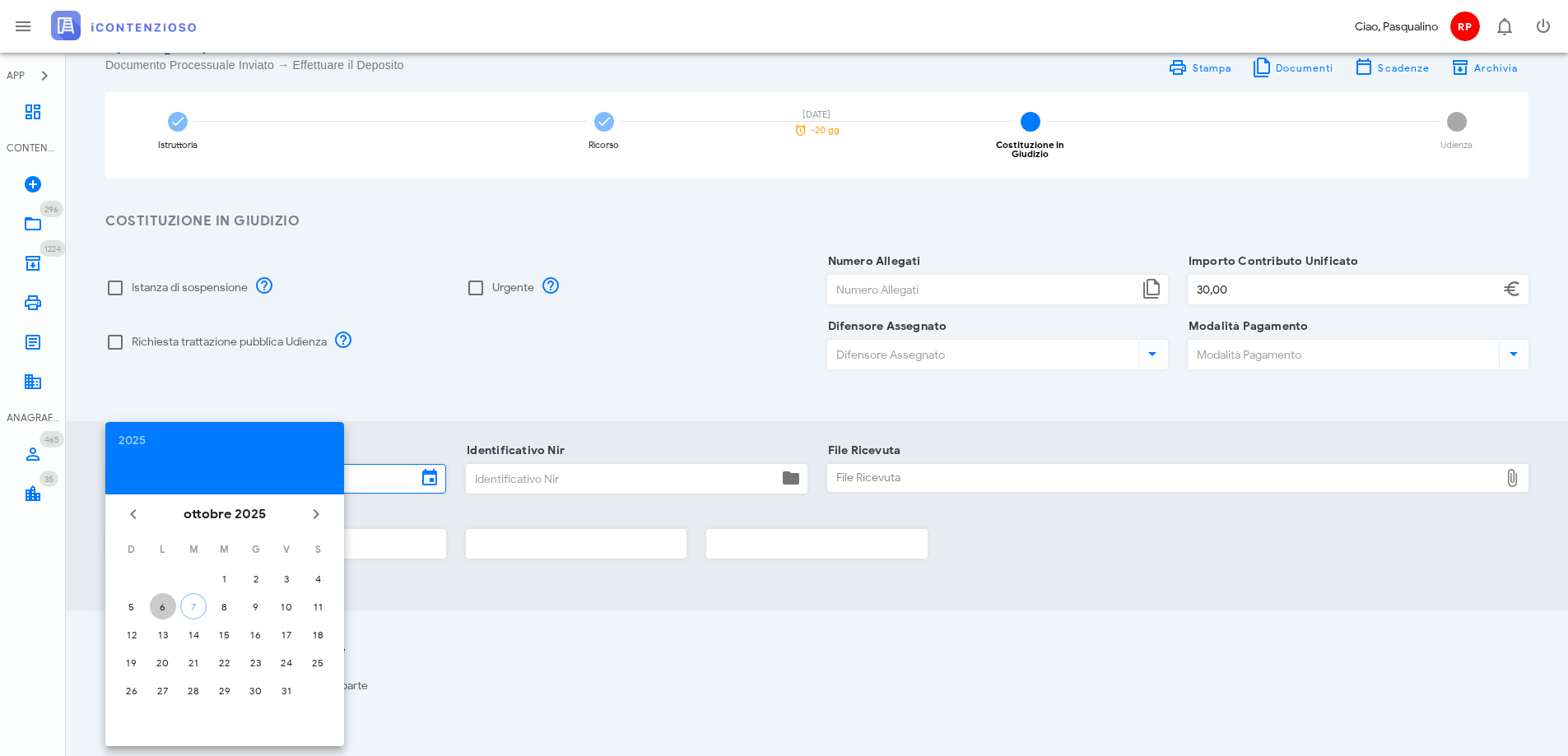
click at [164, 605] on div "6" at bounding box center [162, 606] width 26 height 13
type input "06/10/2025"
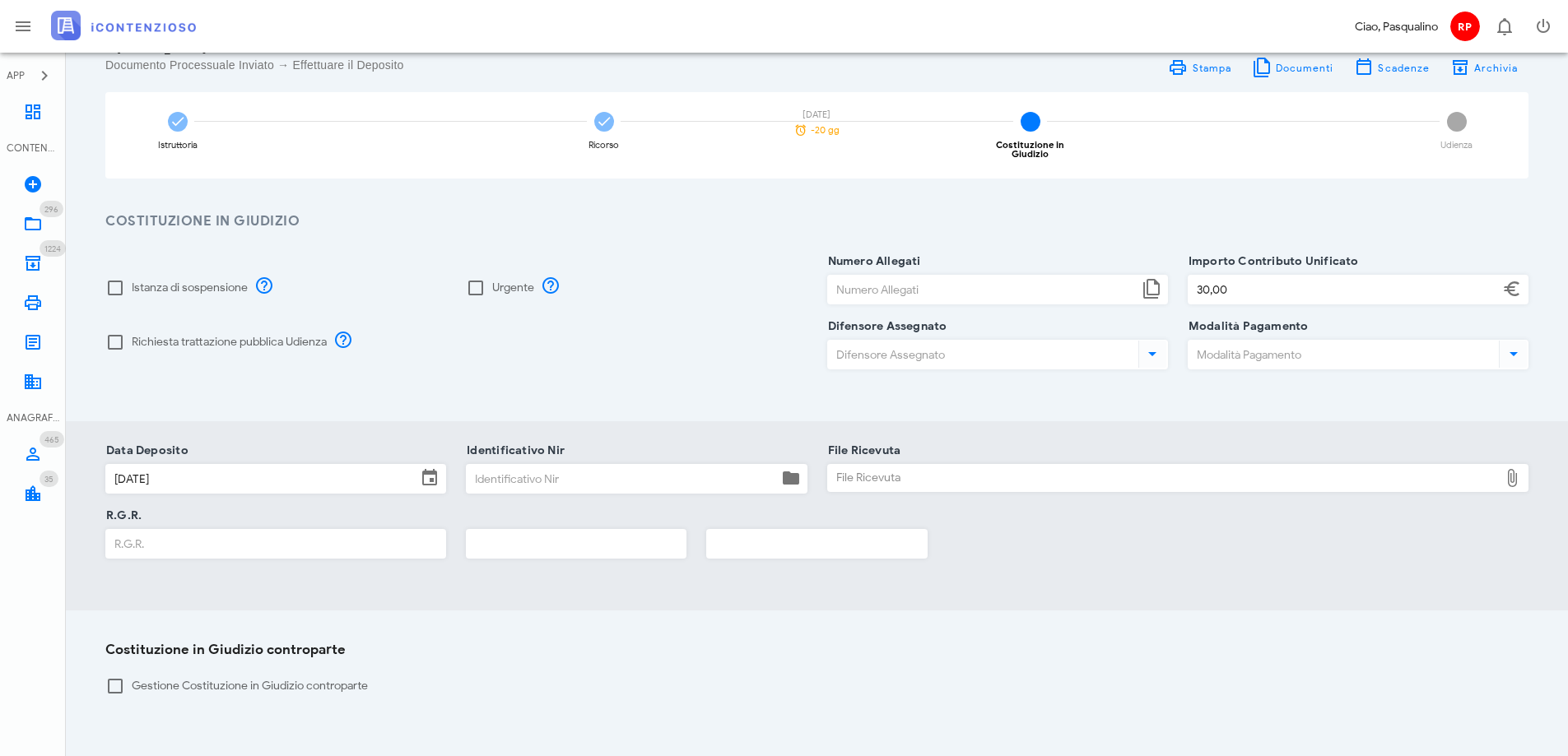
click at [589, 477] on input "Identificativo Nir" at bounding box center [621, 478] width 310 height 28
type input "356"
click at [837, 464] on div "File Ricevuta" at bounding box center [1164, 477] width 672 height 26
type input "C:\fakepath\Ricevuta_NIR_T-1390242-2025.pdf"
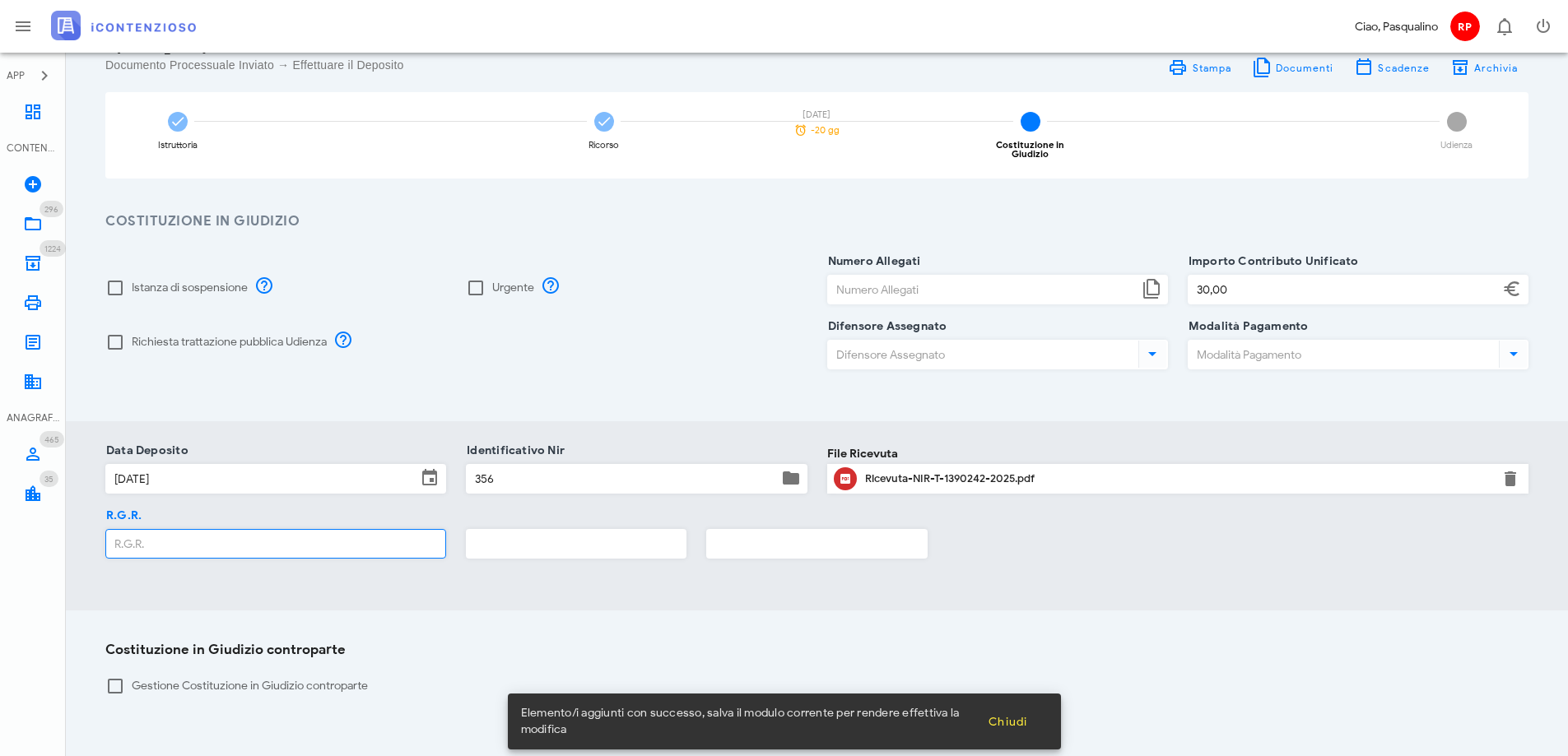
click at [353, 541] on input "R.G.R." at bounding box center [275, 543] width 339 height 28
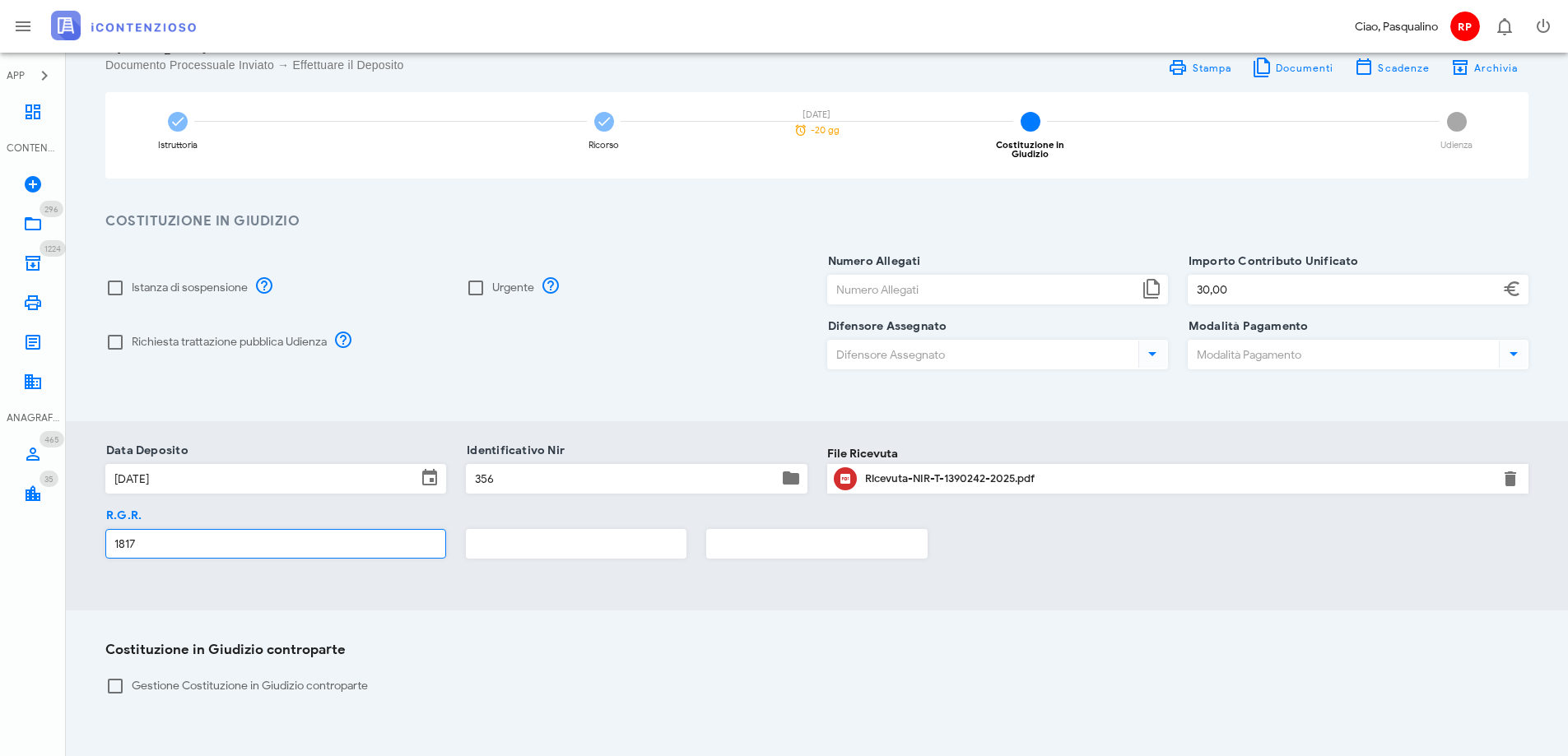
type input "1817"
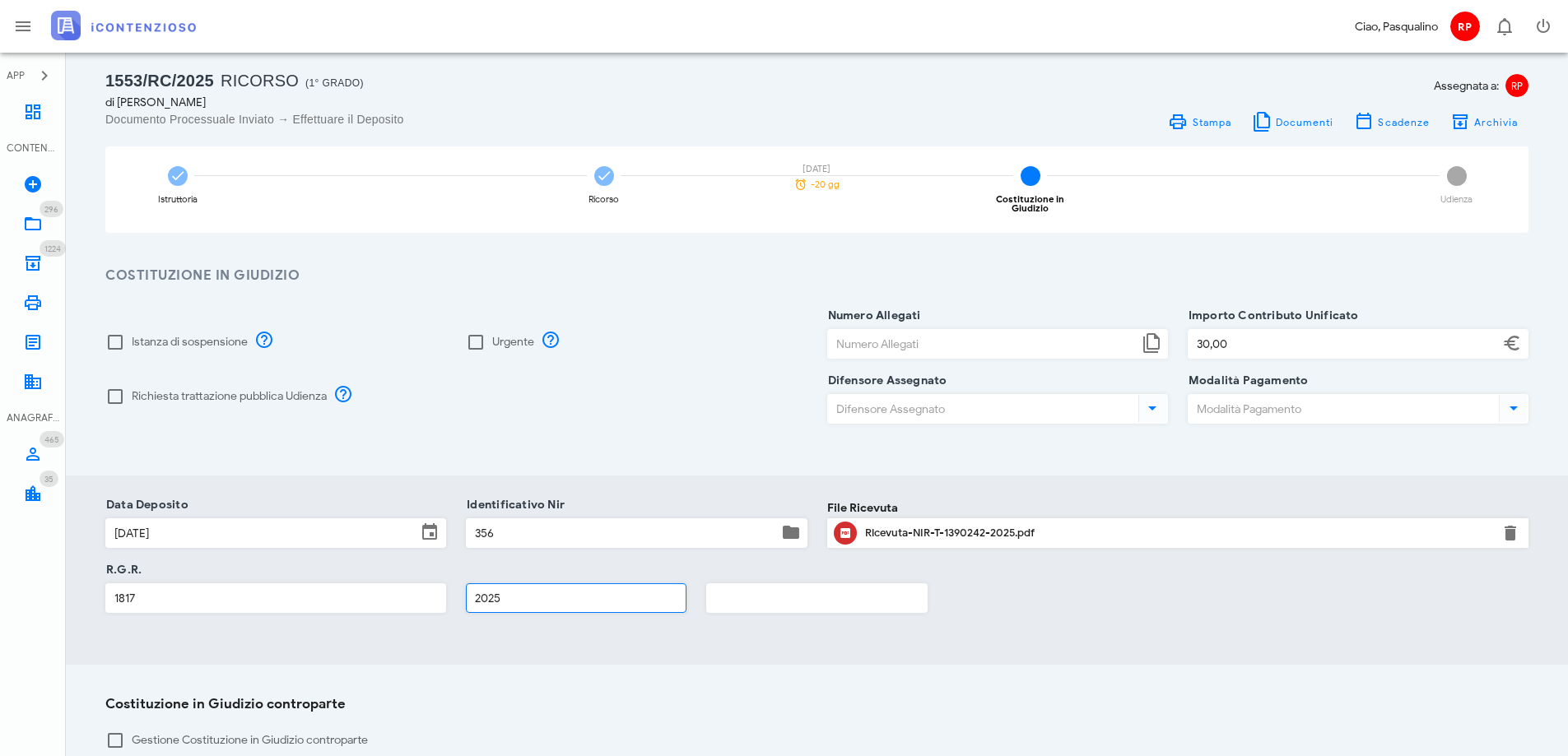
scroll to position [0, 0]
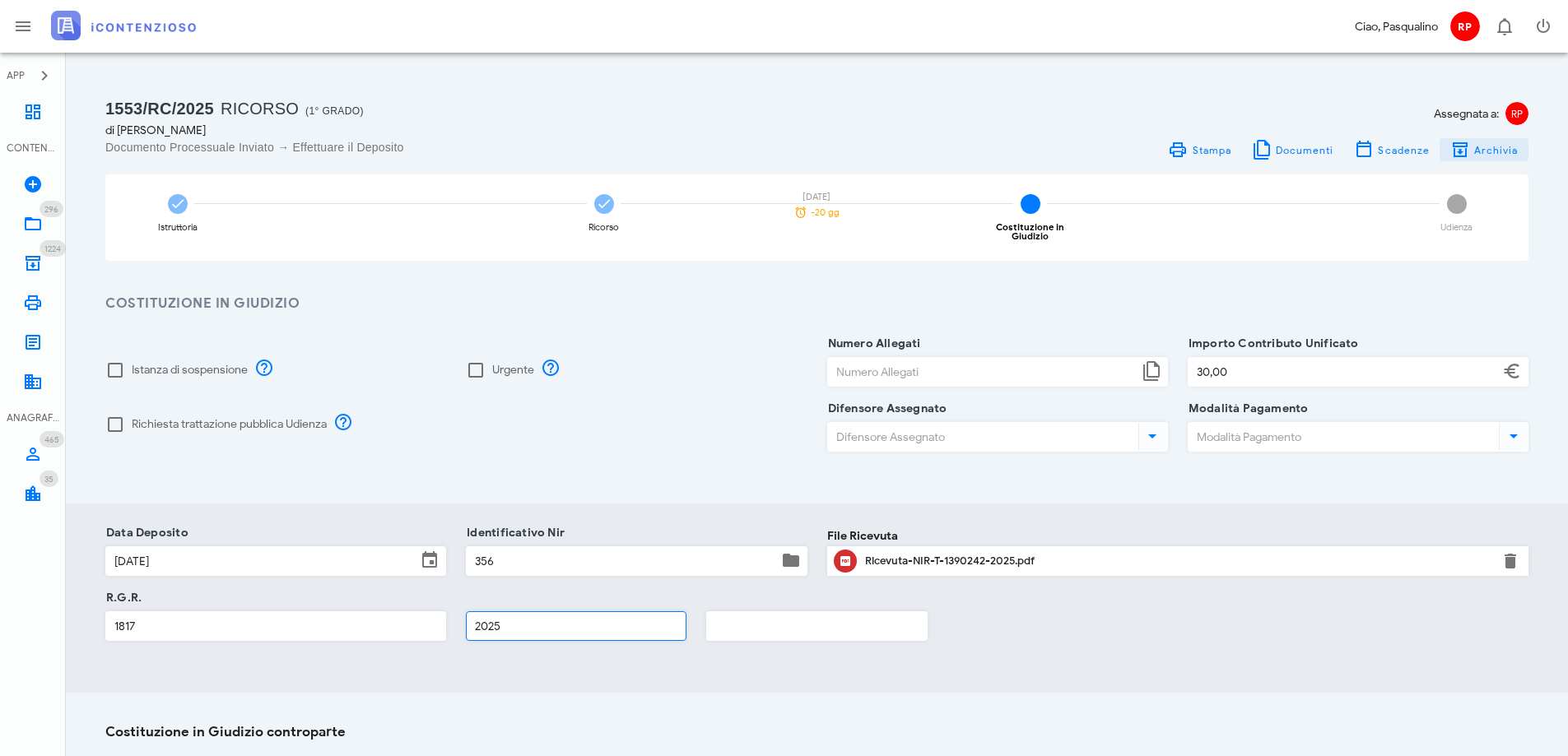
type input "2025"
click at [1481, 151] on span "Archivia" at bounding box center [1496, 150] width 46 height 13
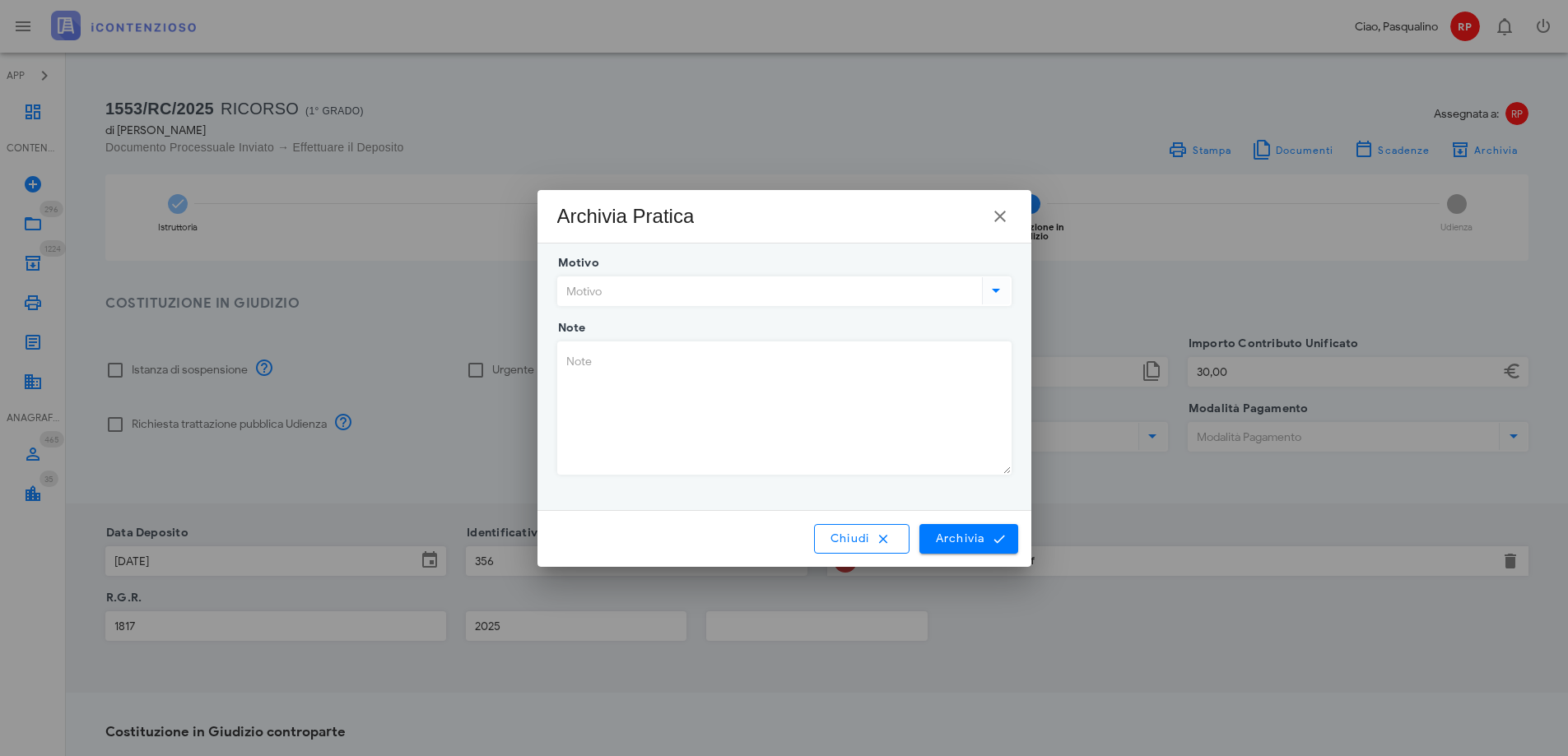
click at [669, 295] on input "Motivo" at bounding box center [768, 291] width 421 height 28
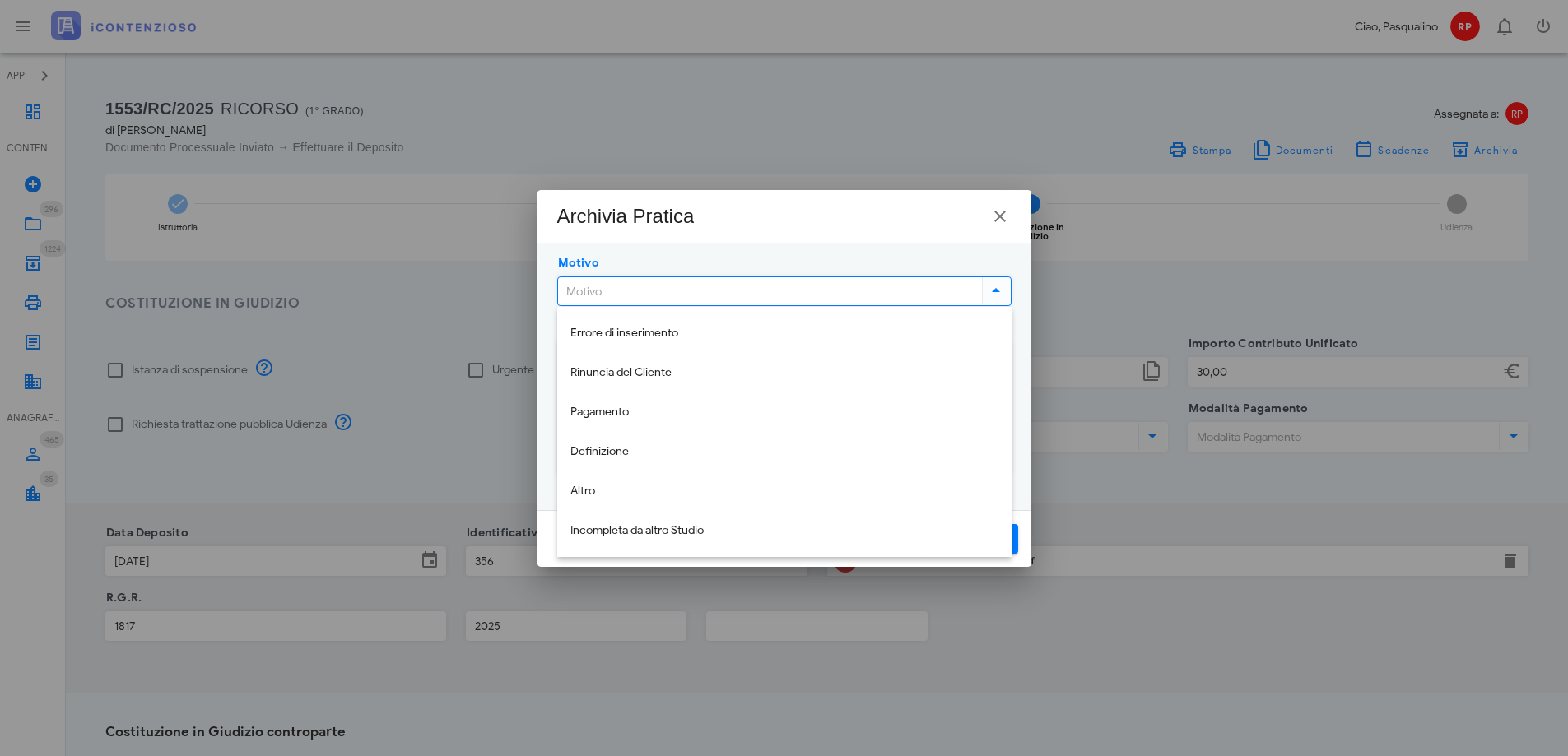
click at [615, 497] on div "Altro" at bounding box center [784, 492] width 428 height 14
type input "Altro"
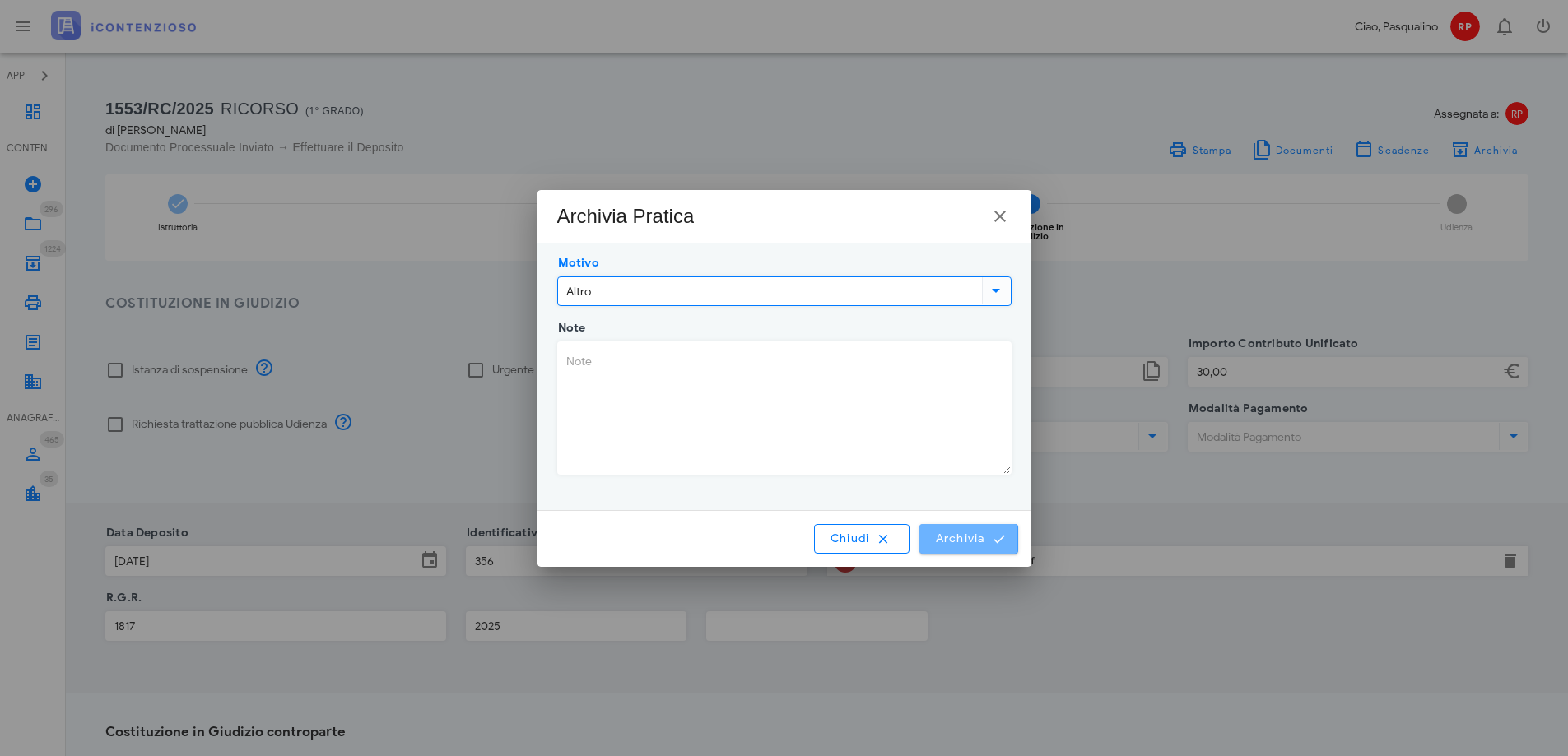
click at [941, 535] on span "Archivia" at bounding box center [968, 538] width 68 height 15
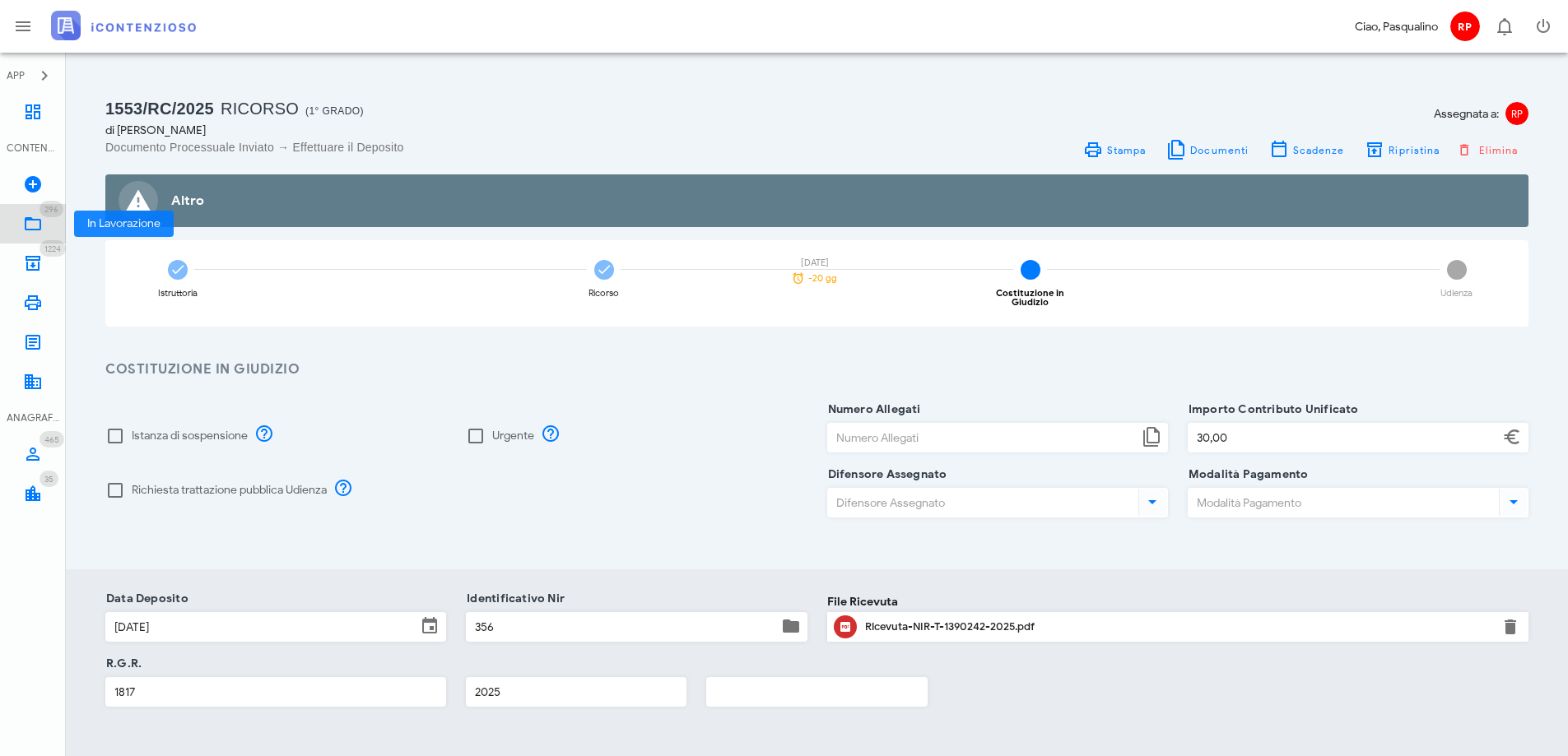
click at [25, 223] on icon at bounding box center [33, 223] width 19 height 19
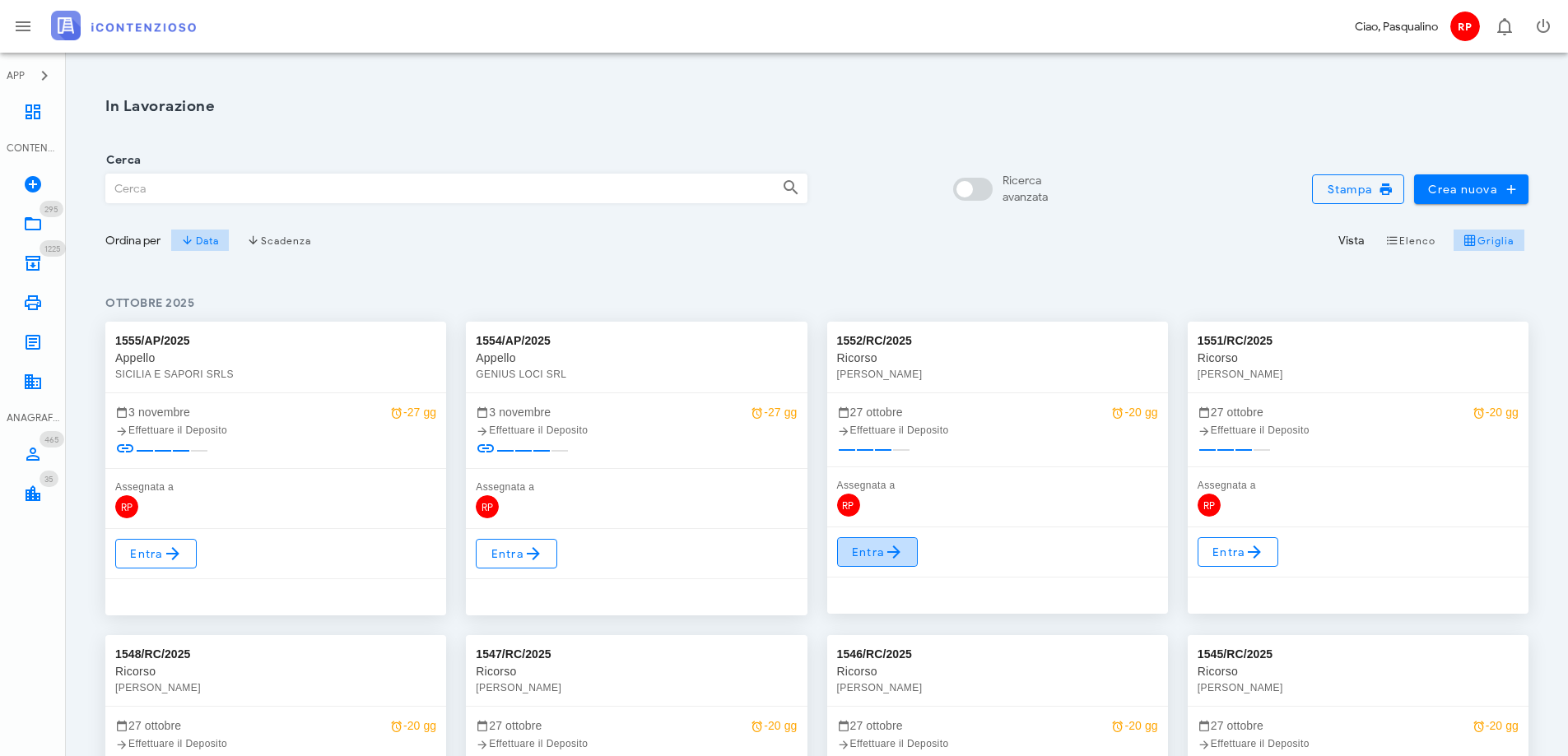
click at [875, 551] on span "Entra" at bounding box center [878, 552] width 53 height 19
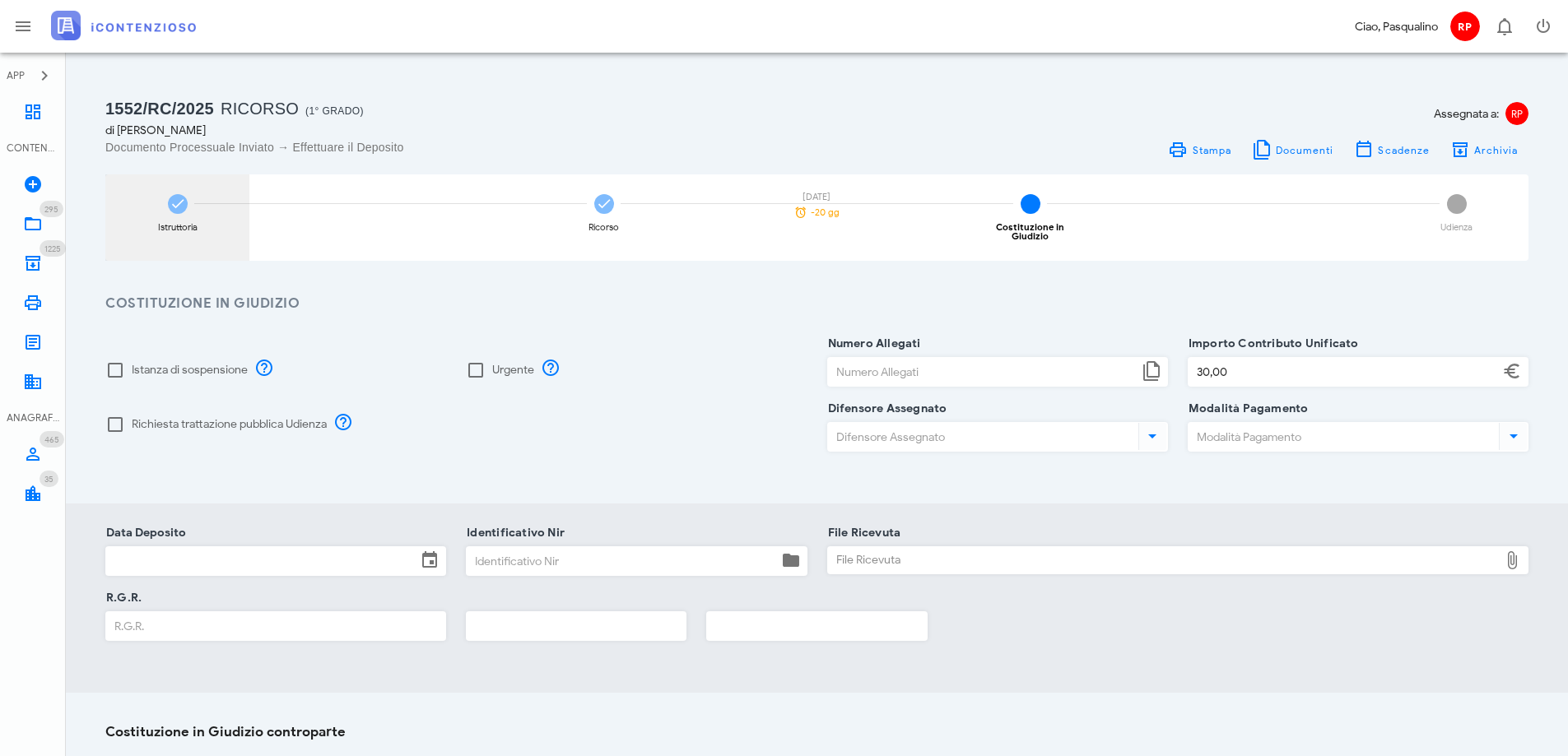
click at [193, 202] on div "Istruttoria" at bounding box center [177, 218] width 144 height 86
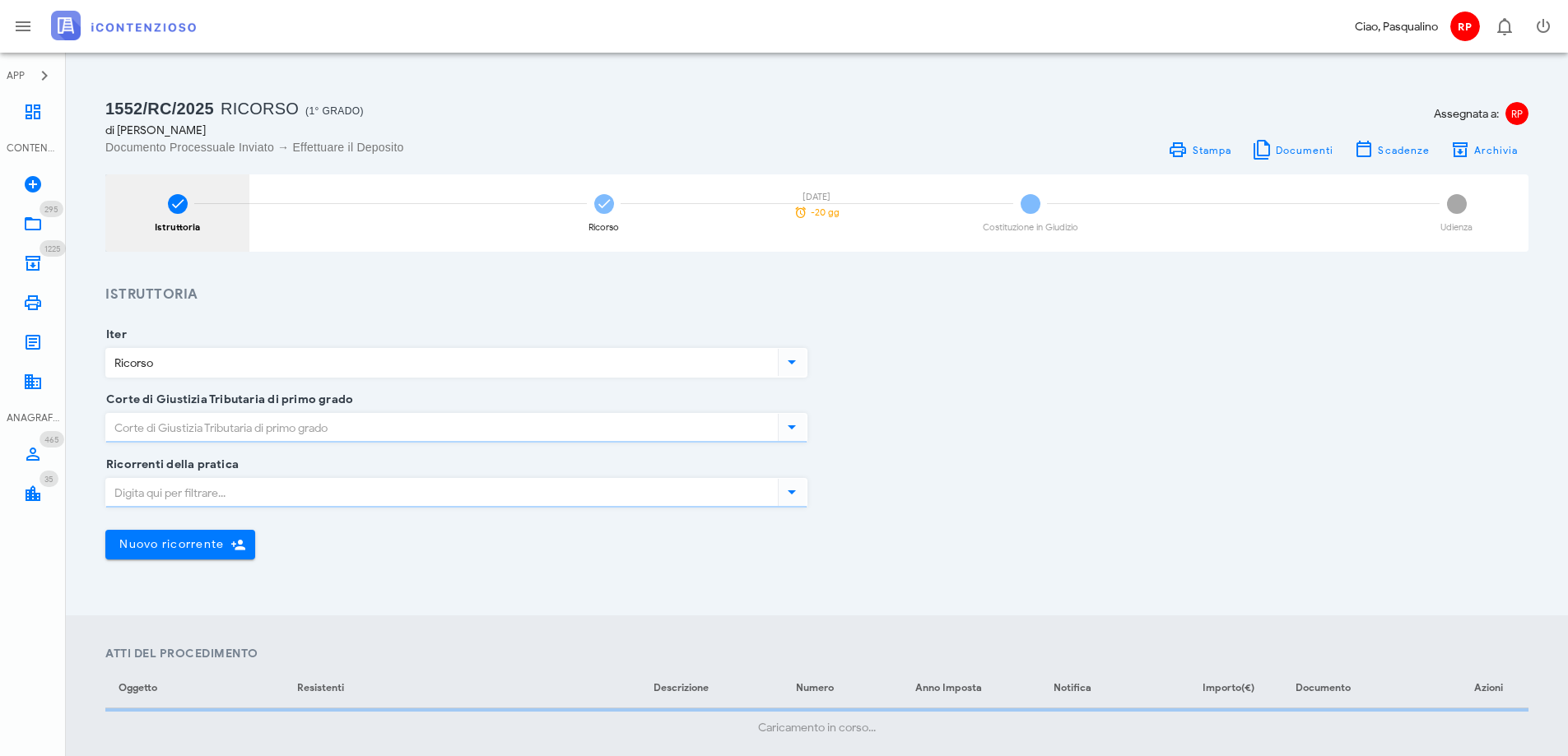
type input "Siracusa"
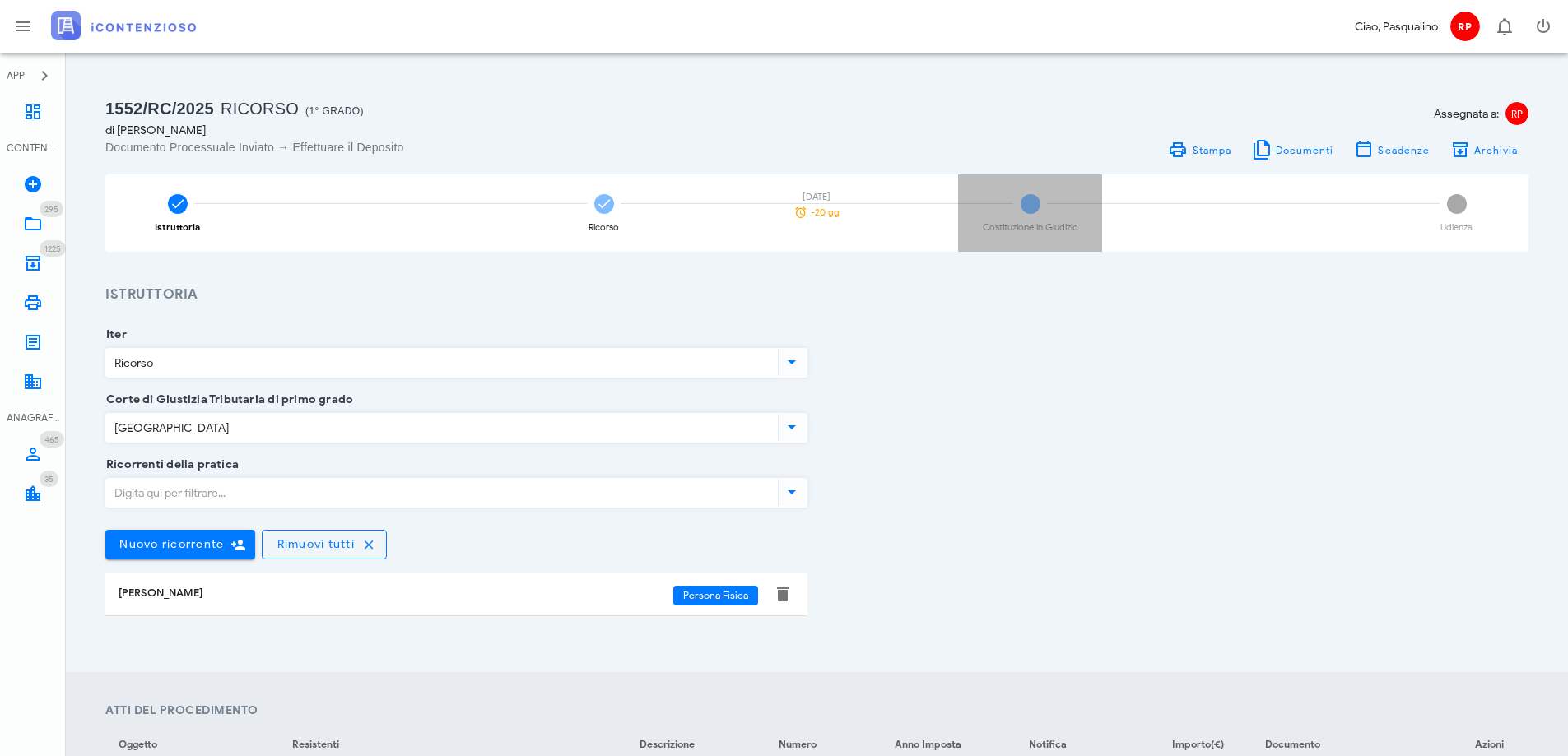
click at [1019, 212] on div "3 Costituzione in Giudizio" at bounding box center [1030, 214] width 144 height 78
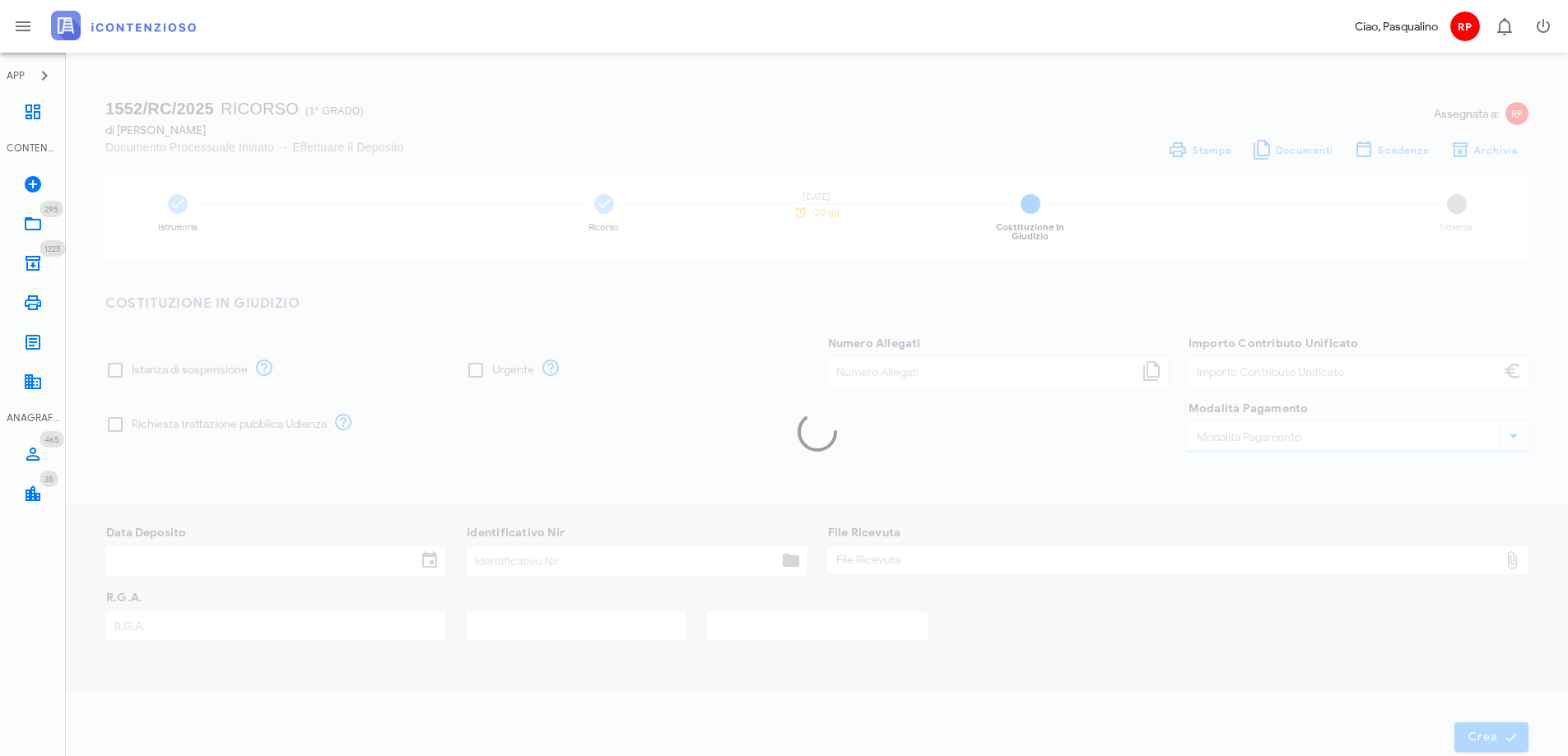
type input "30,00"
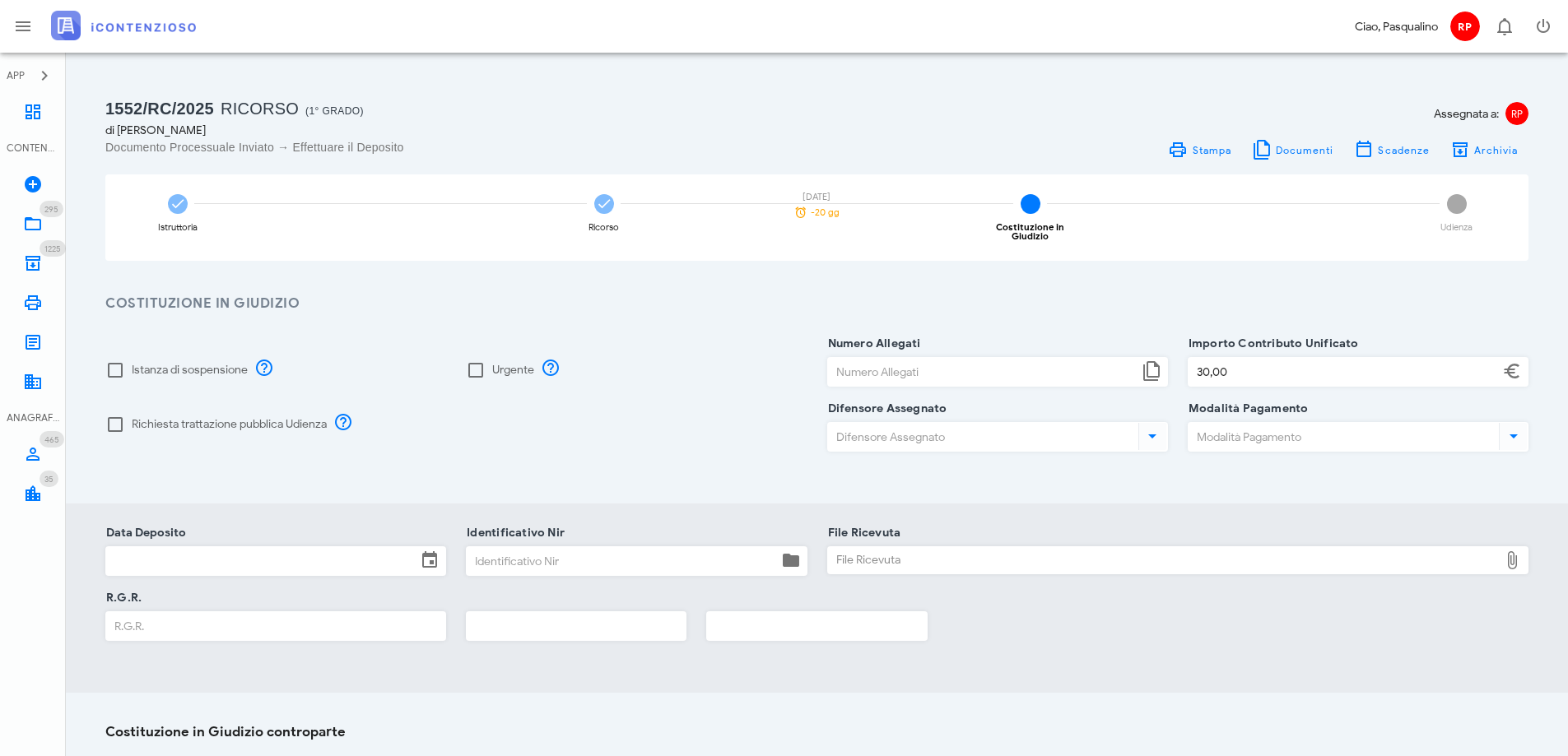
click at [245, 558] on input "Data Deposito" at bounding box center [261, 561] width 310 height 28
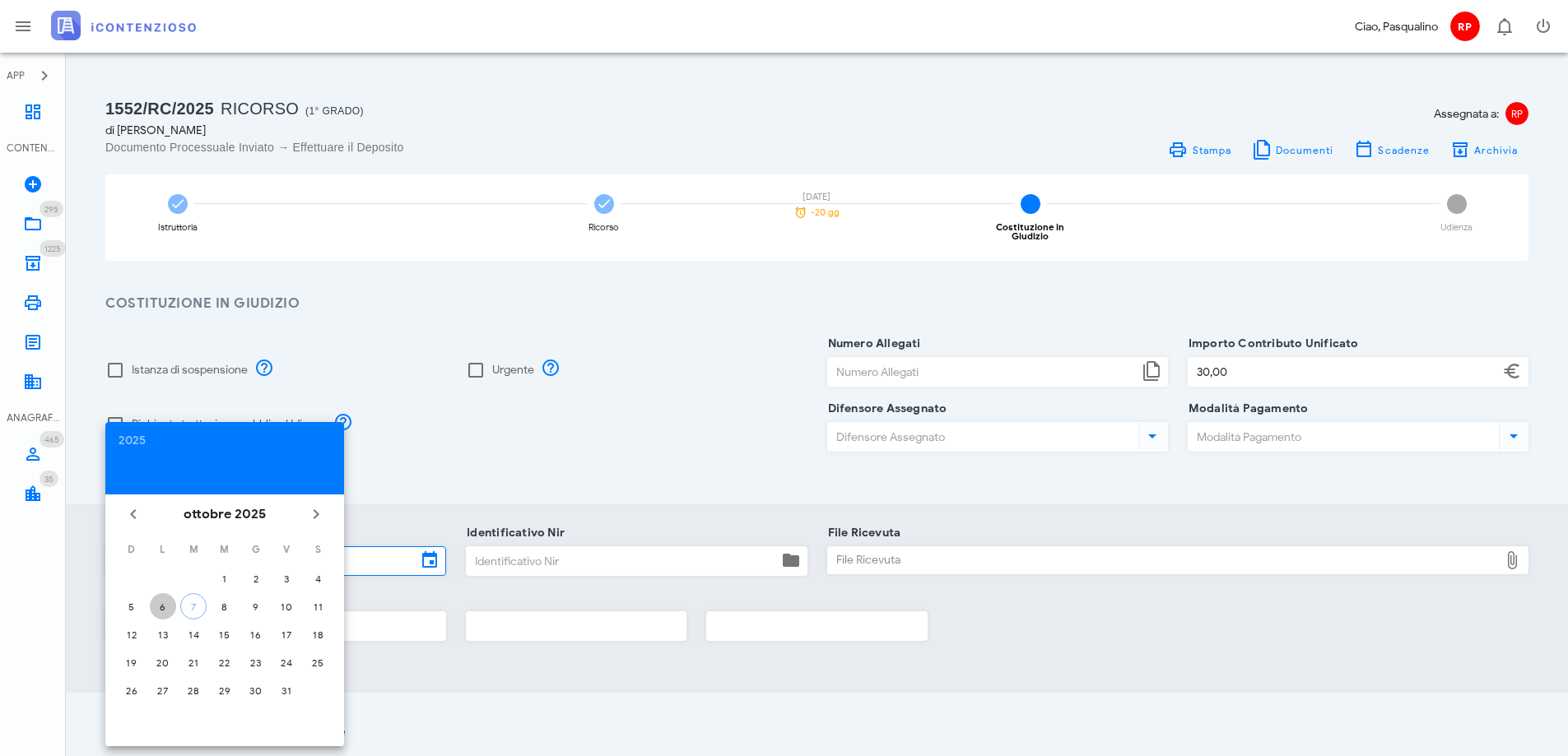
click at [168, 599] on button "6" at bounding box center [162, 605] width 26 height 26
type input "06/10/2025"
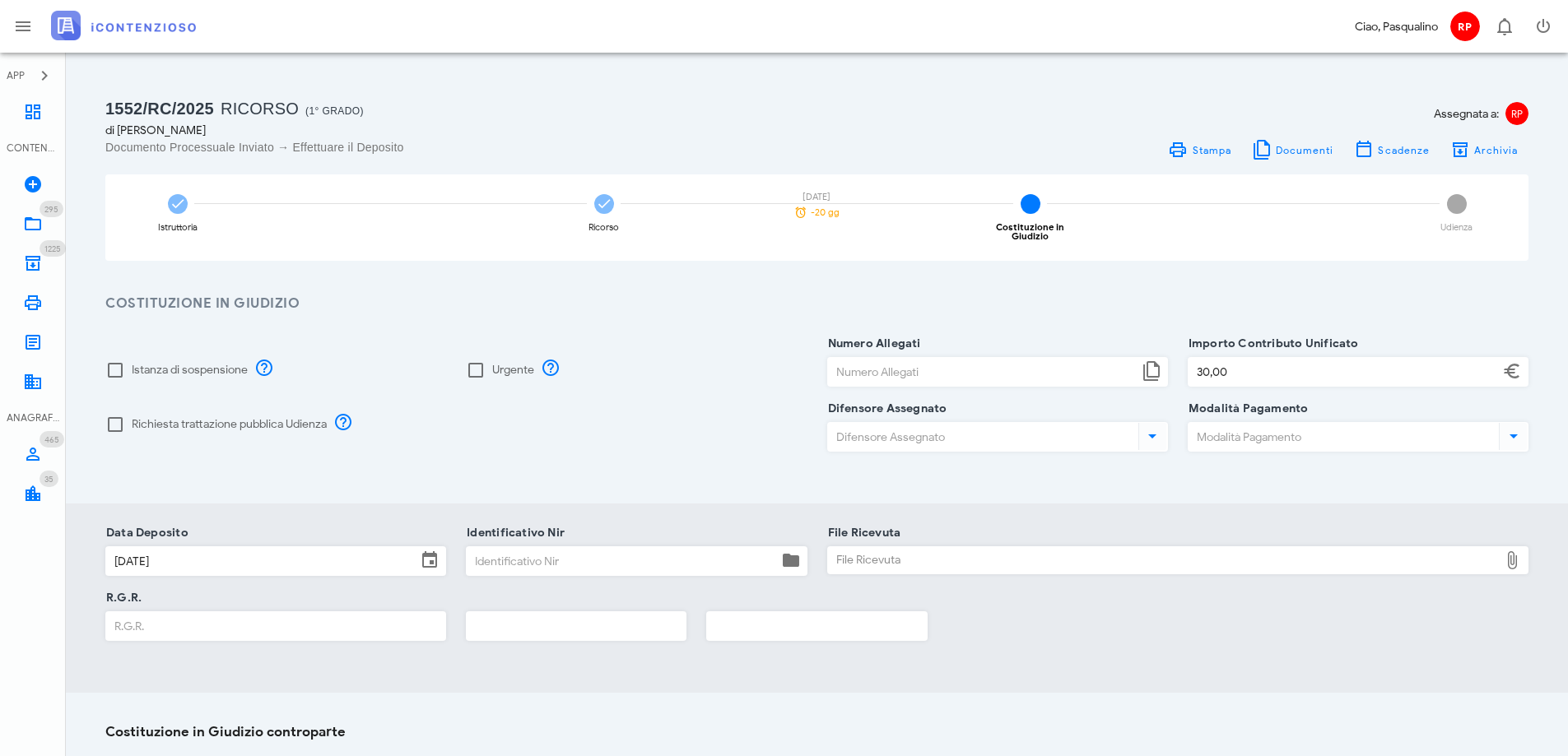
click at [524, 546] on div "Identificativo Nir" at bounding box center [636, 561] width 341 height 29
type input "356"
click at [997, 547] on div "File Ricevuta" at bounding box center [1164, 560] width 672 height 26
type input "C:\fakepath\Ricevuta_NIR_T-1390178-2025.pdf"
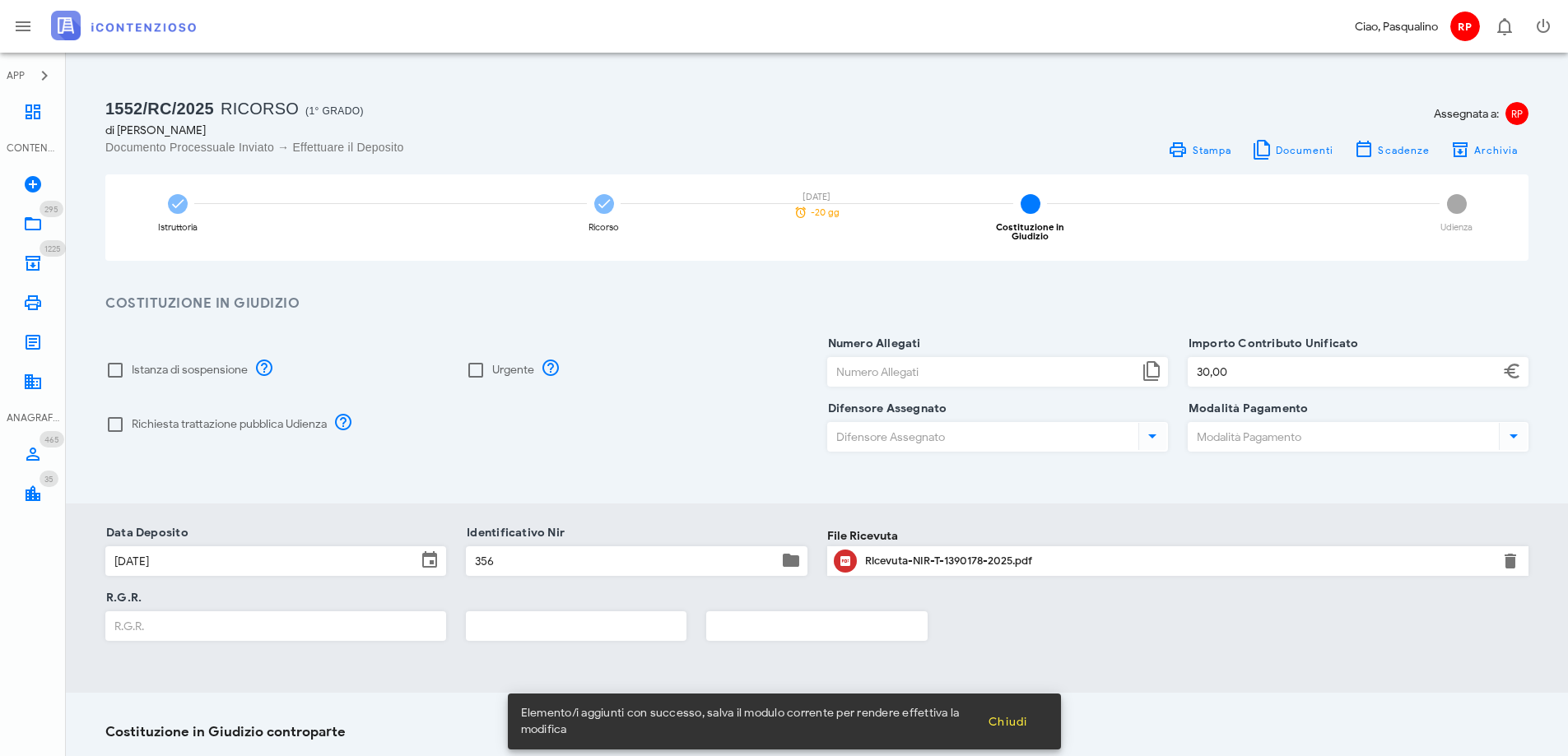
click at [333, 625] on input "R.G.R." at bounding box center [275, 626] width 339 height 28
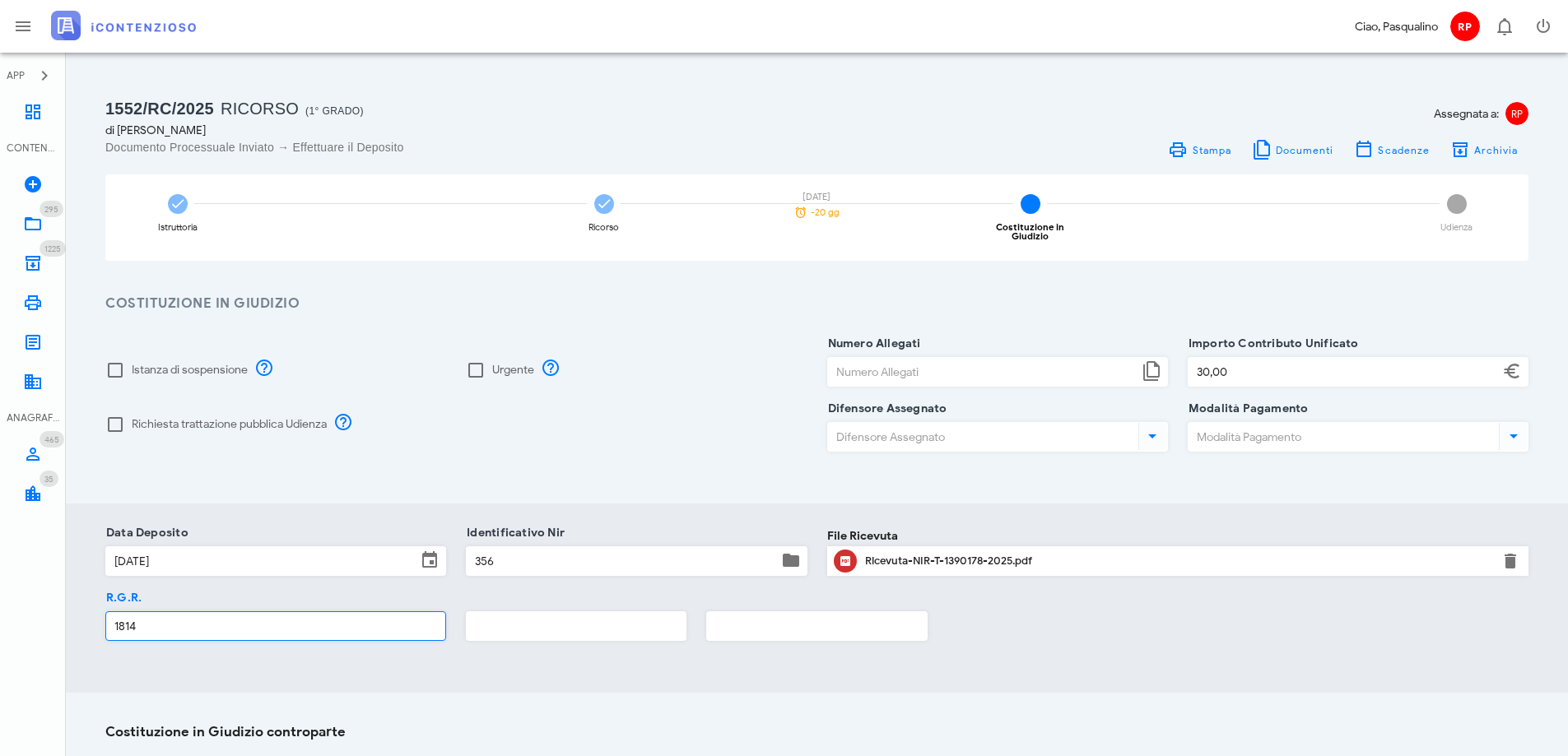
type input "1814"
type input "2025"
click at [1476, 153] on span "Archivia" at bounding box center [1496, 150] width 46 height 13
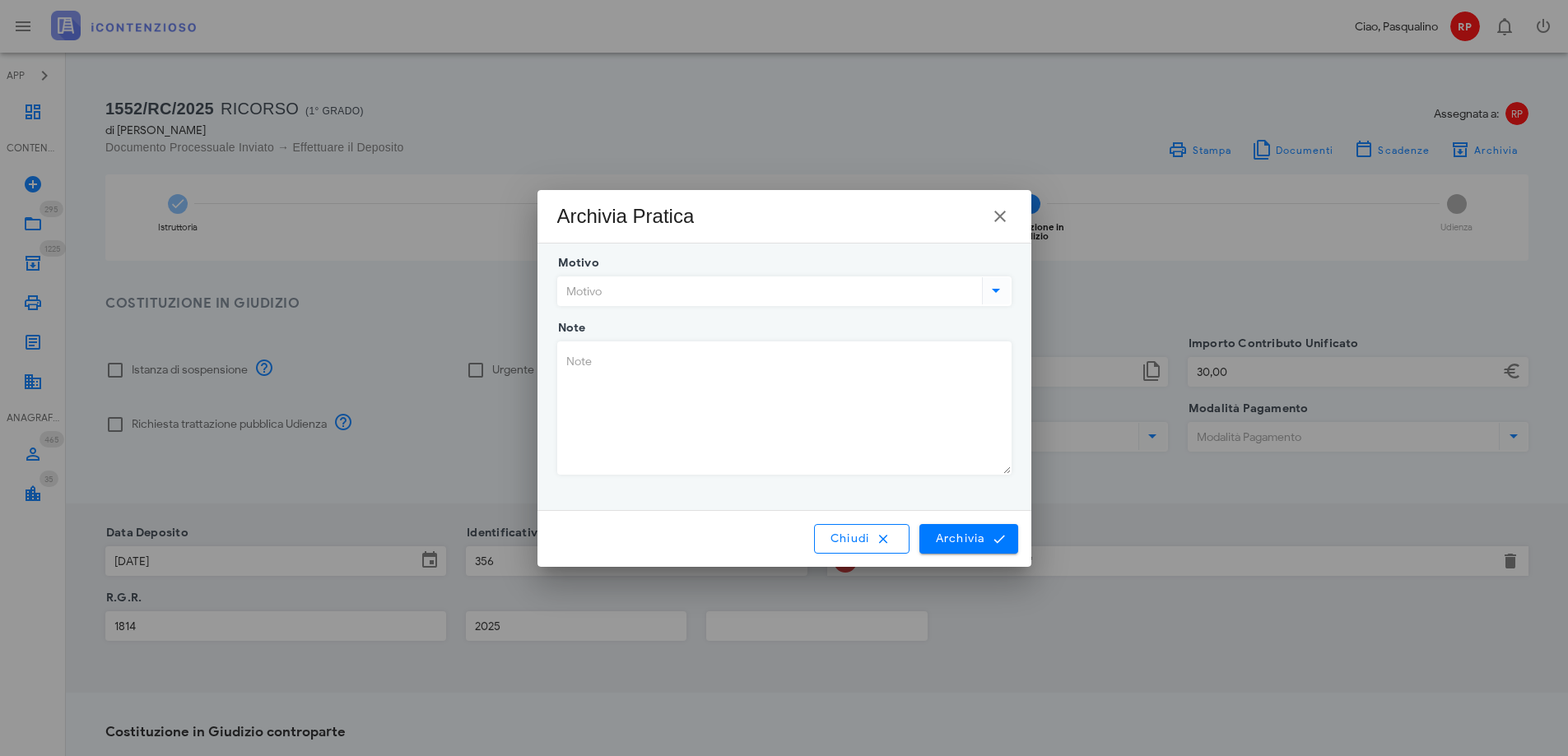
click at [568, 298] on input "Motivo" at bounding box center [768, 291] width 421 height 28
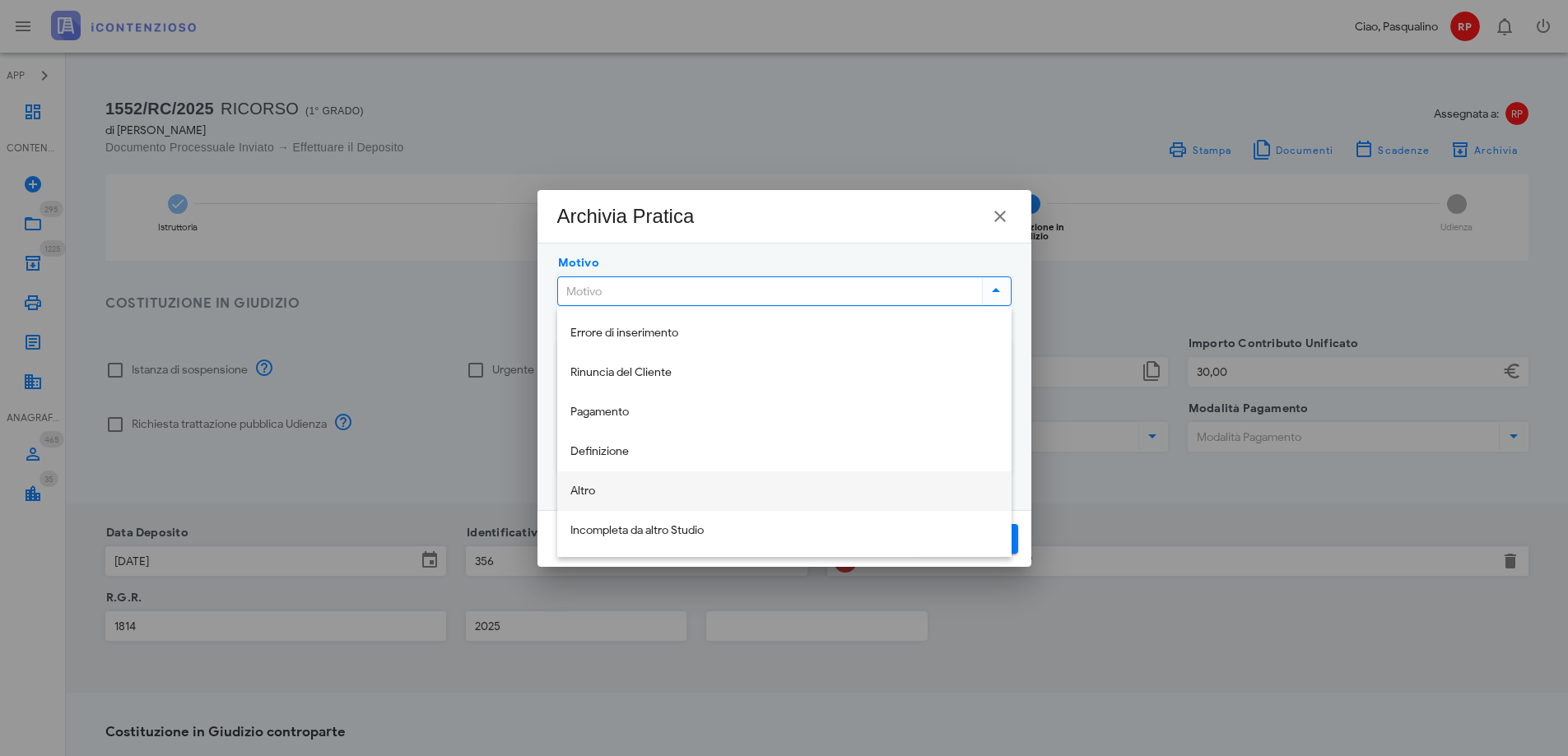
click at [601, 485] on div "Altro" at bounding box center [784, 492] width 428 height 14
type input "Altro"
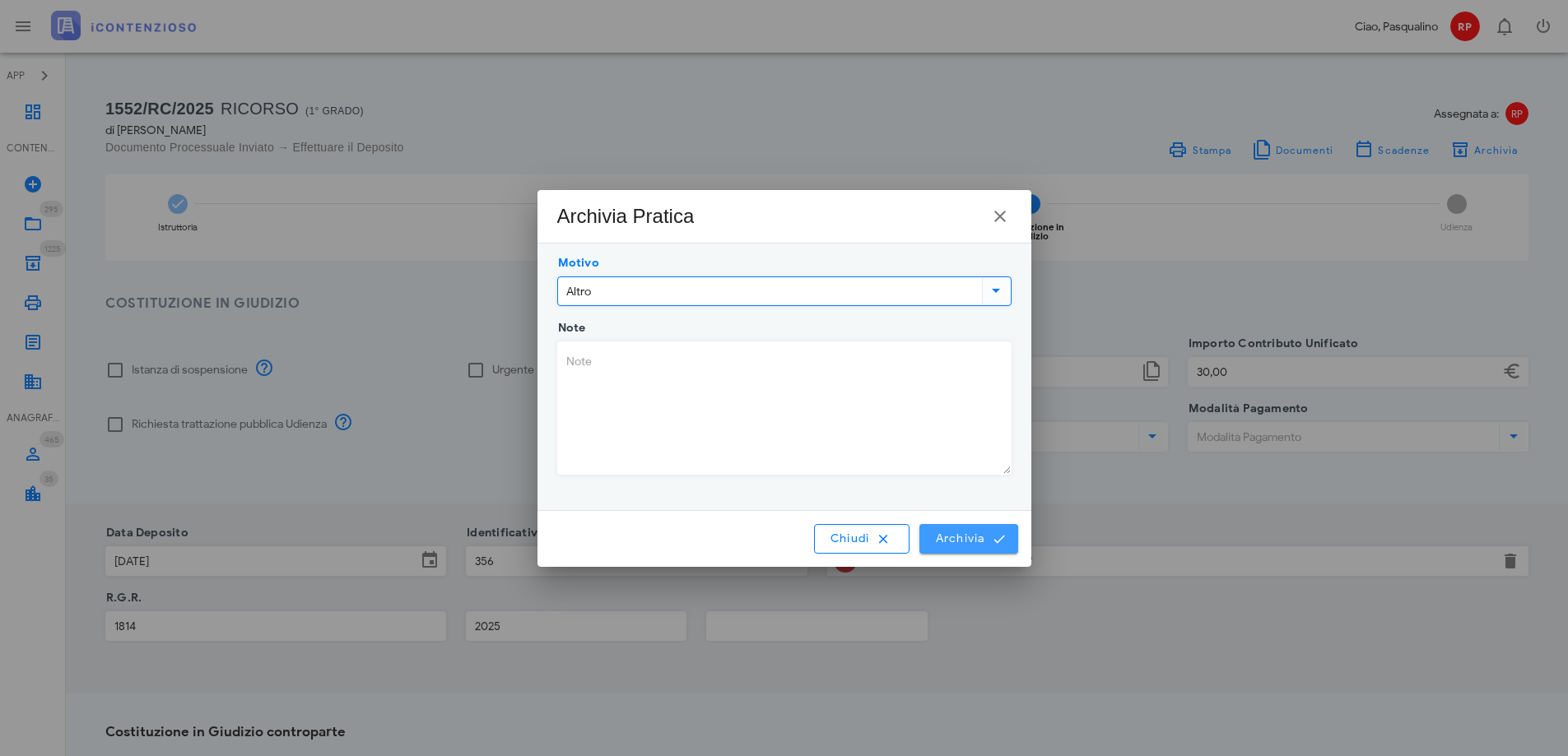
click at [937, 539] on span "Archivia" at bounding box center [968, 538] width 68 height 15
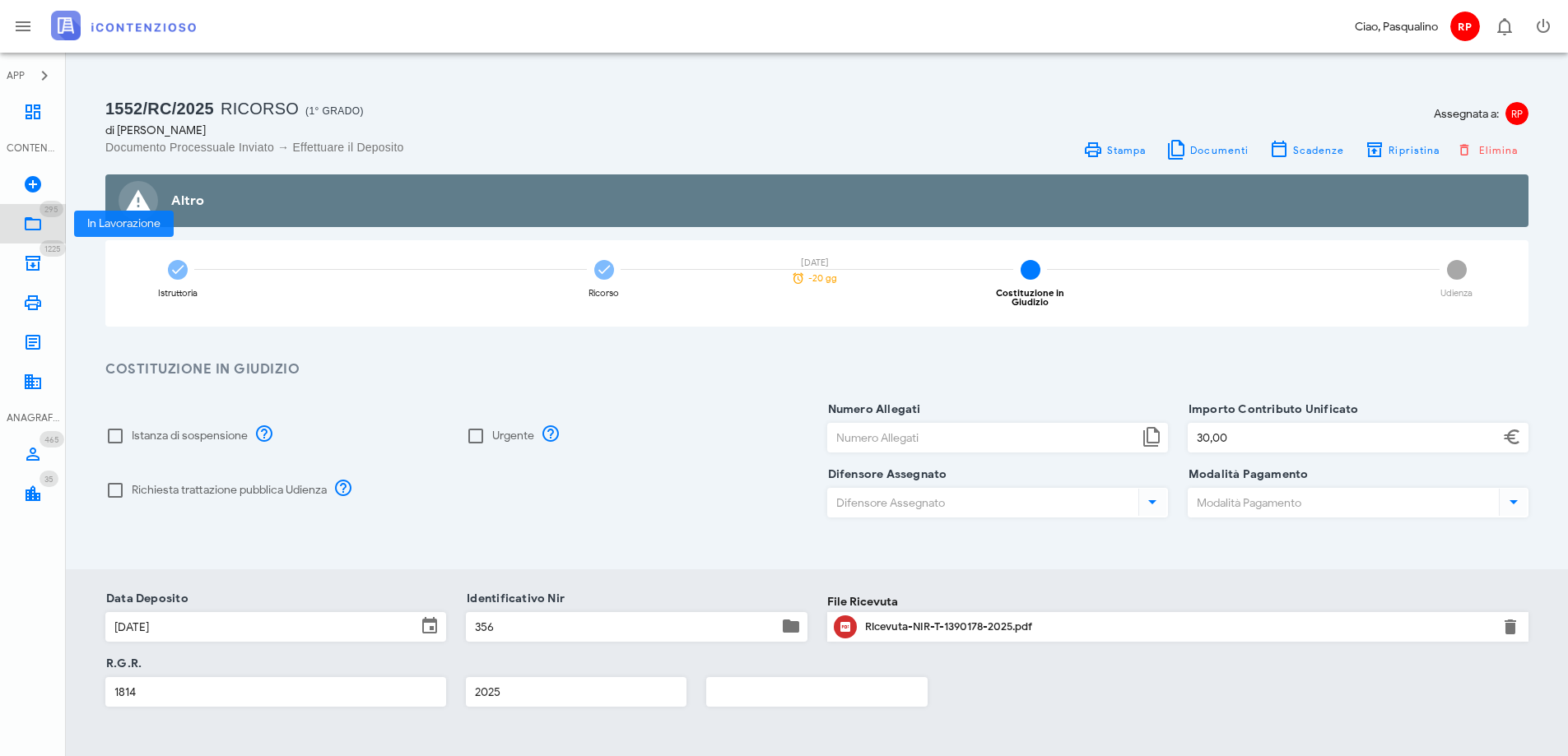
drag, startPoint x: 47, startPoint y: 219, endPoint x: 74, endPoint y: 208, distance: 29.2
click at [47, 220] on link "295 In Lavorazione 295" at bounding box center [33, 223] width 66 height 40
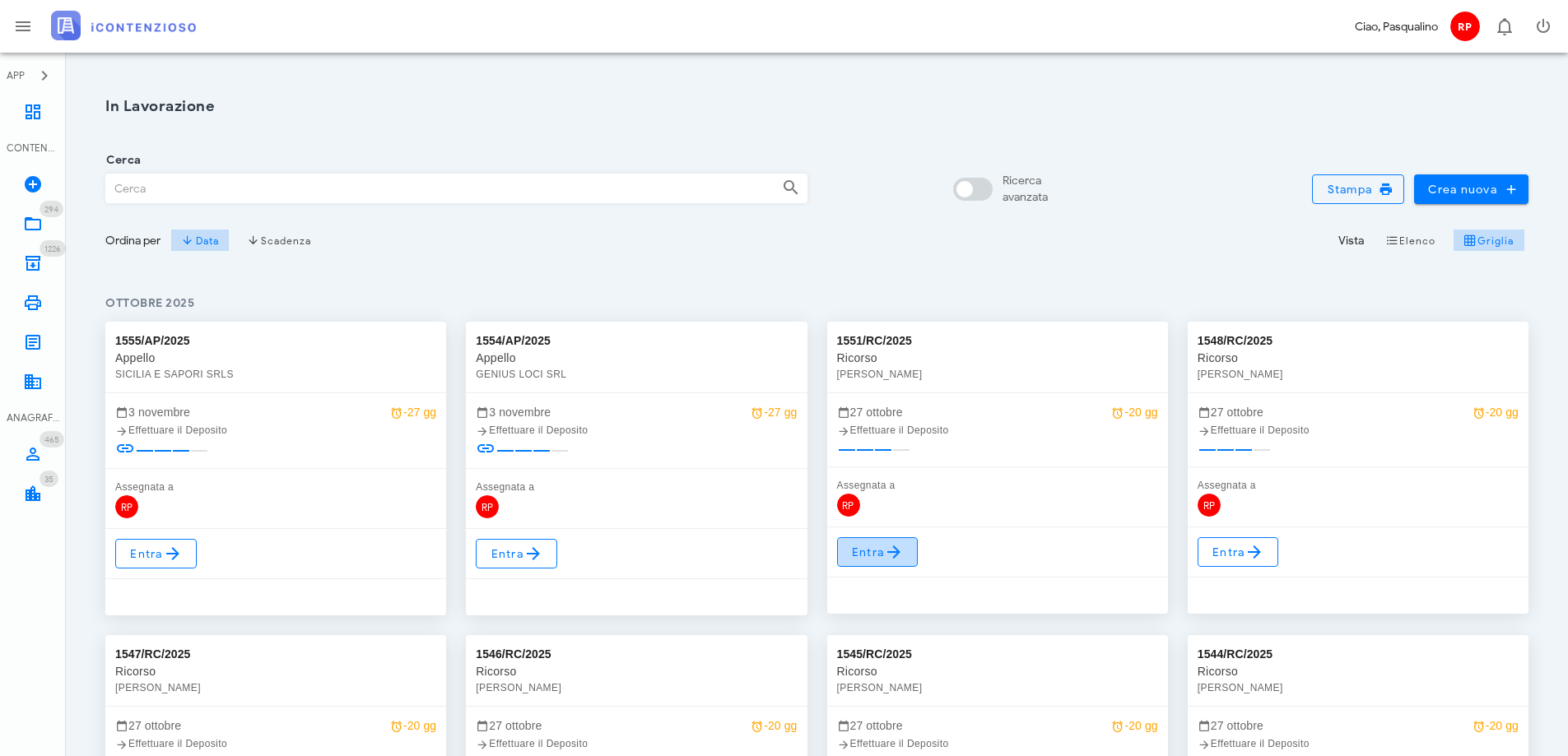
click at [859, 546] on span "Entra" at bounding box center [878, 552] width 53 height 19
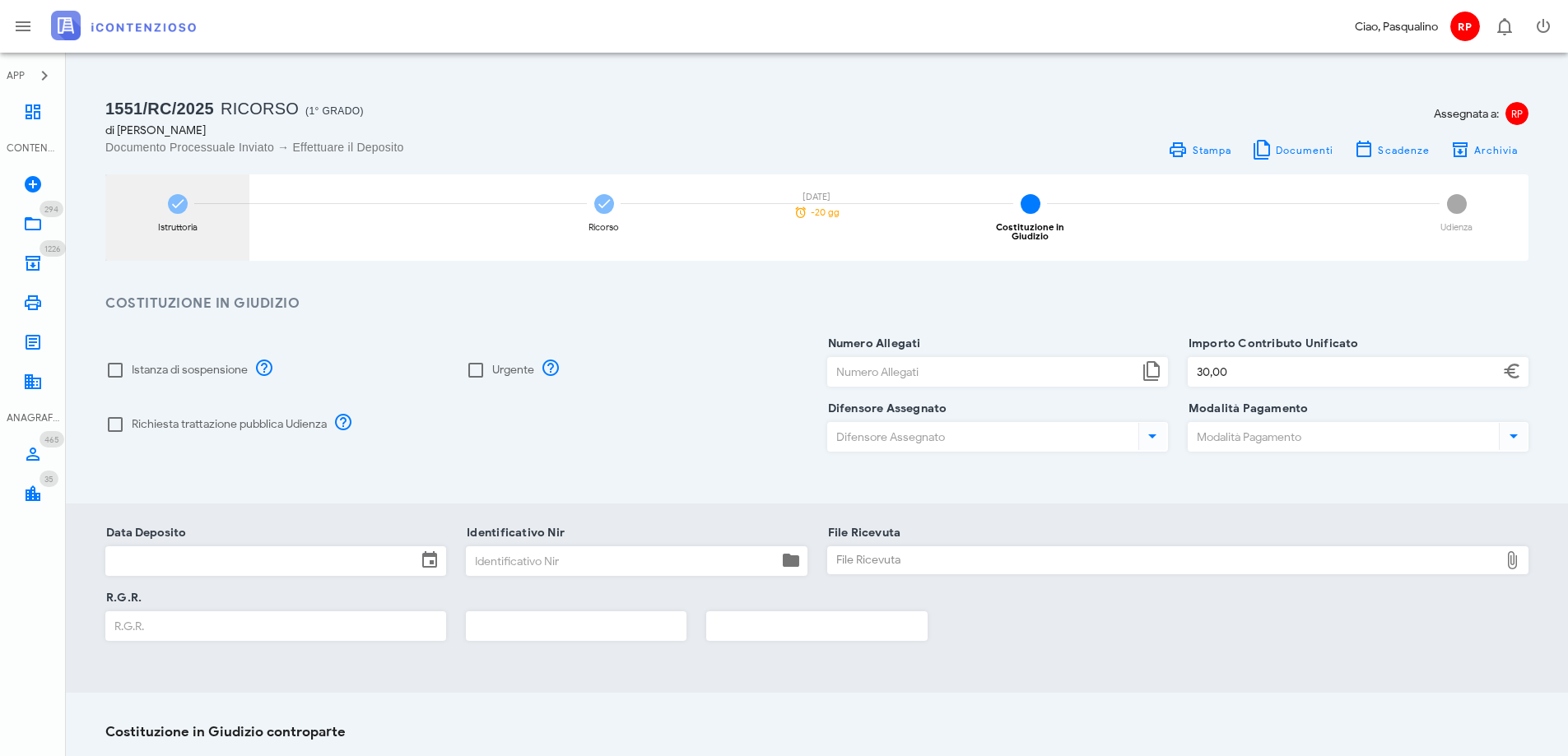
click at [157, 214] on div "Istruttoria" at bounding box center [177, 218] width 144 height 86
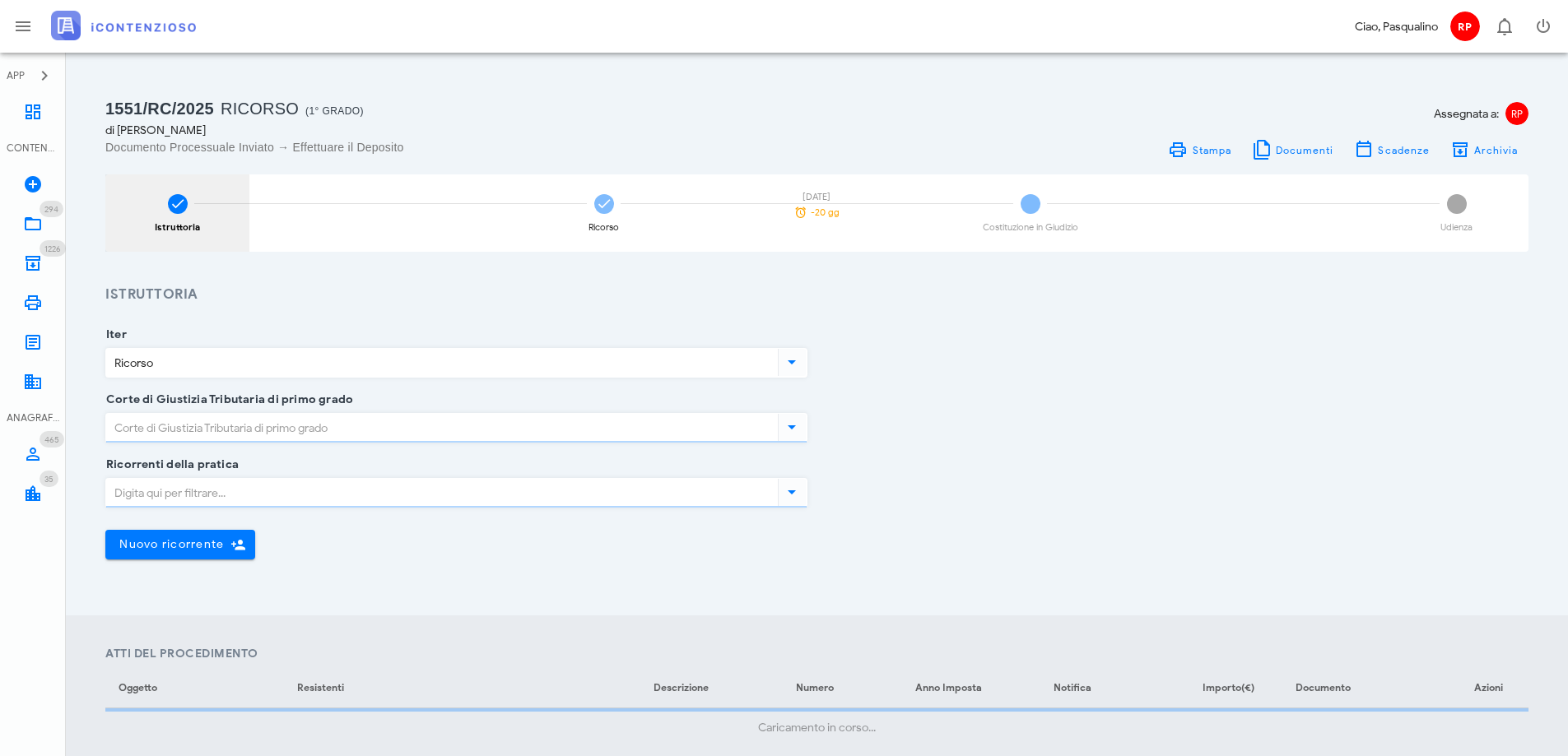
type input "[GEOGRAPHIC_DATA]"
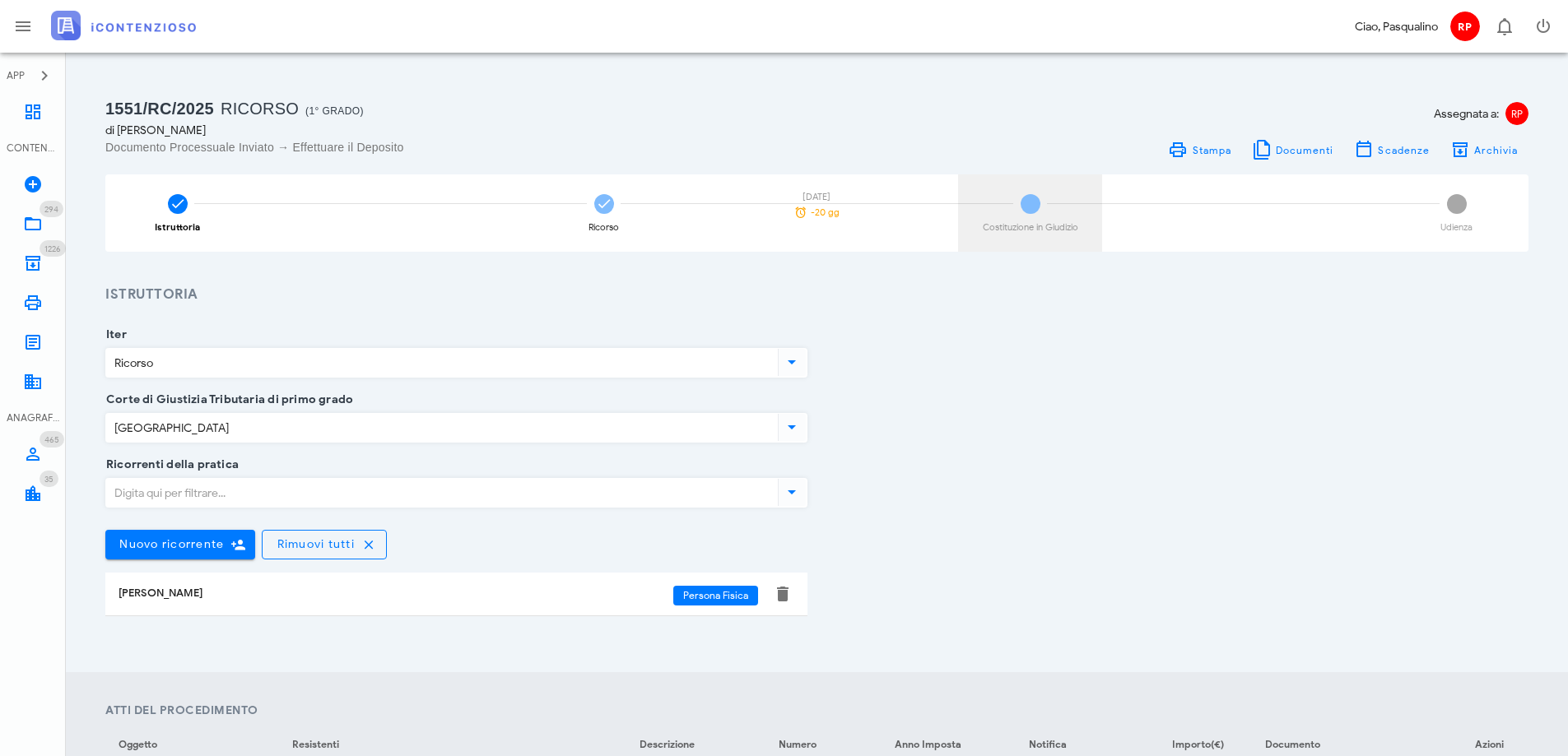
click at [1018, 234] on div "3 Costituzione in Giudizio" at bounding box center [1030, 214] width 144 height 78
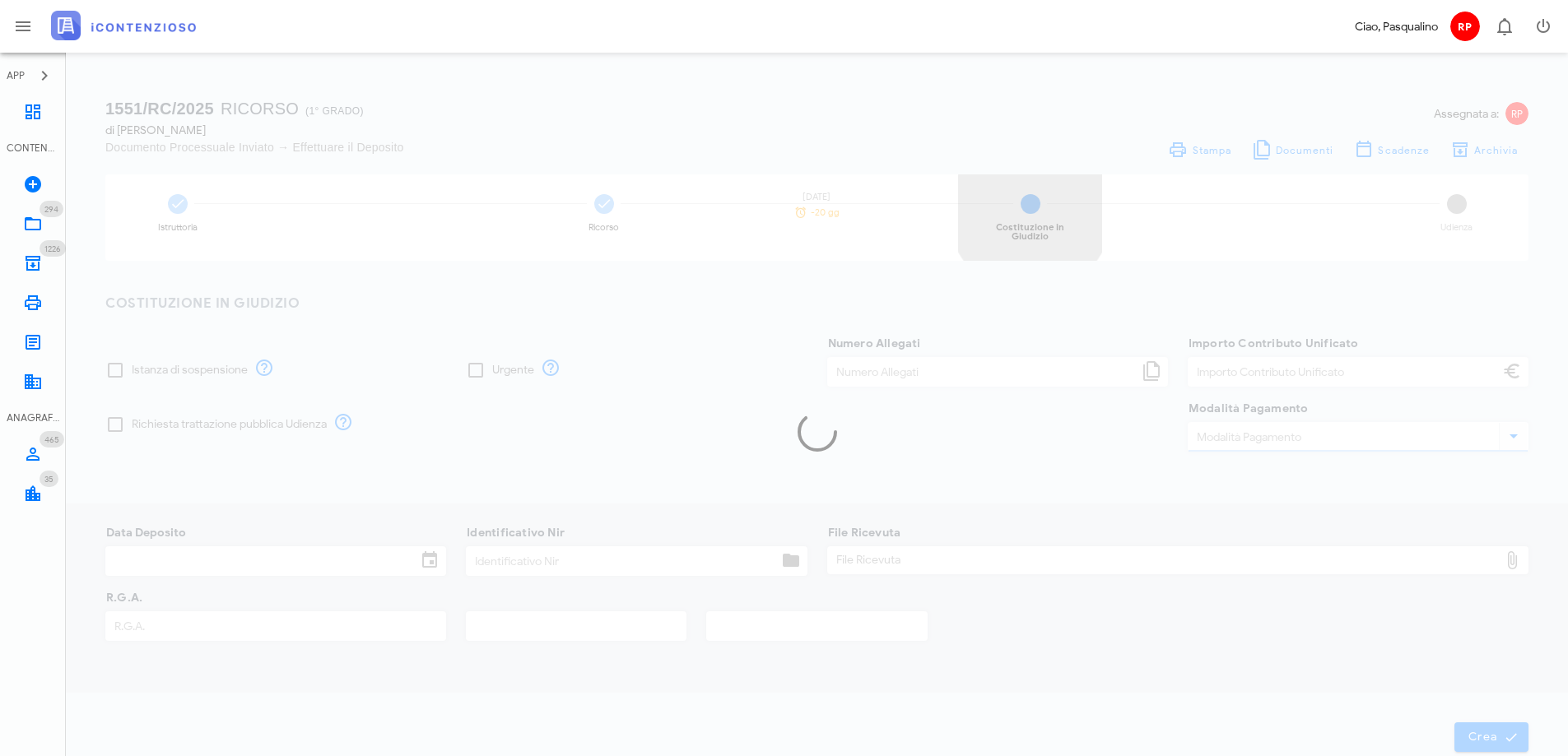
type input "30,00"
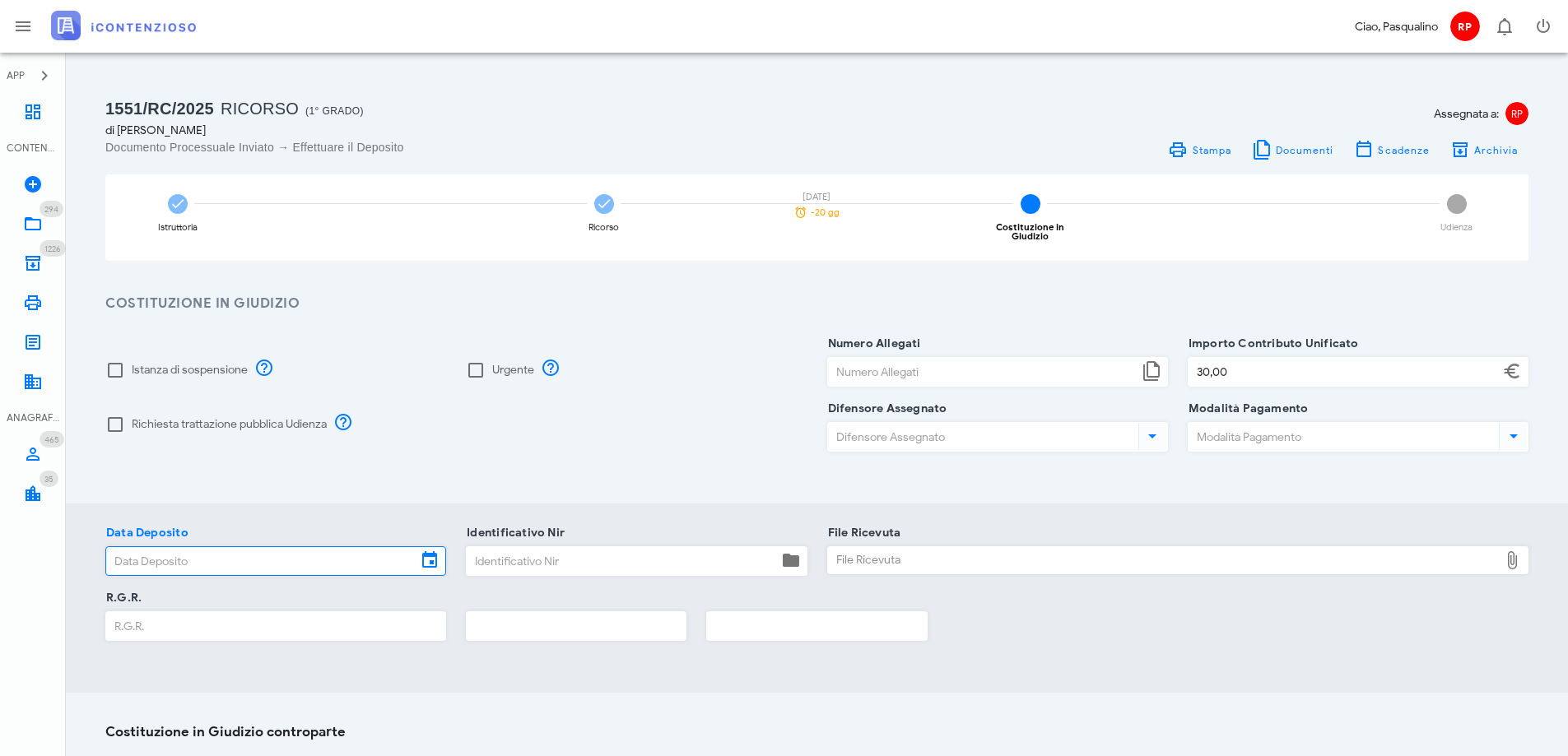
click at [226, 561] on input "Data Deposito" at bounding box center [261, 561] width 310 height 28
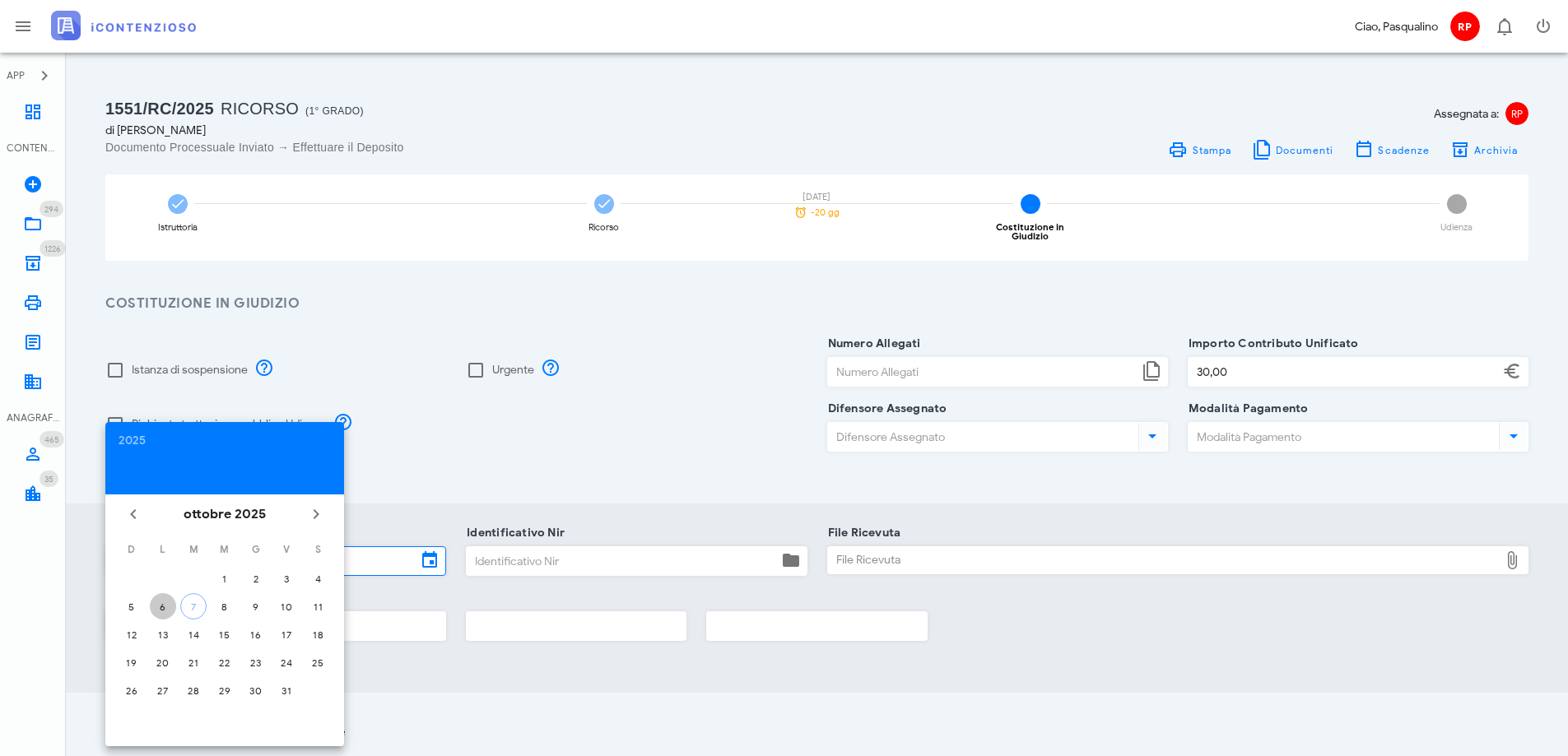
click at [157, 606] on div "6" at bounding box center [162, 606] width 26 height 13
type input "[DATE]"
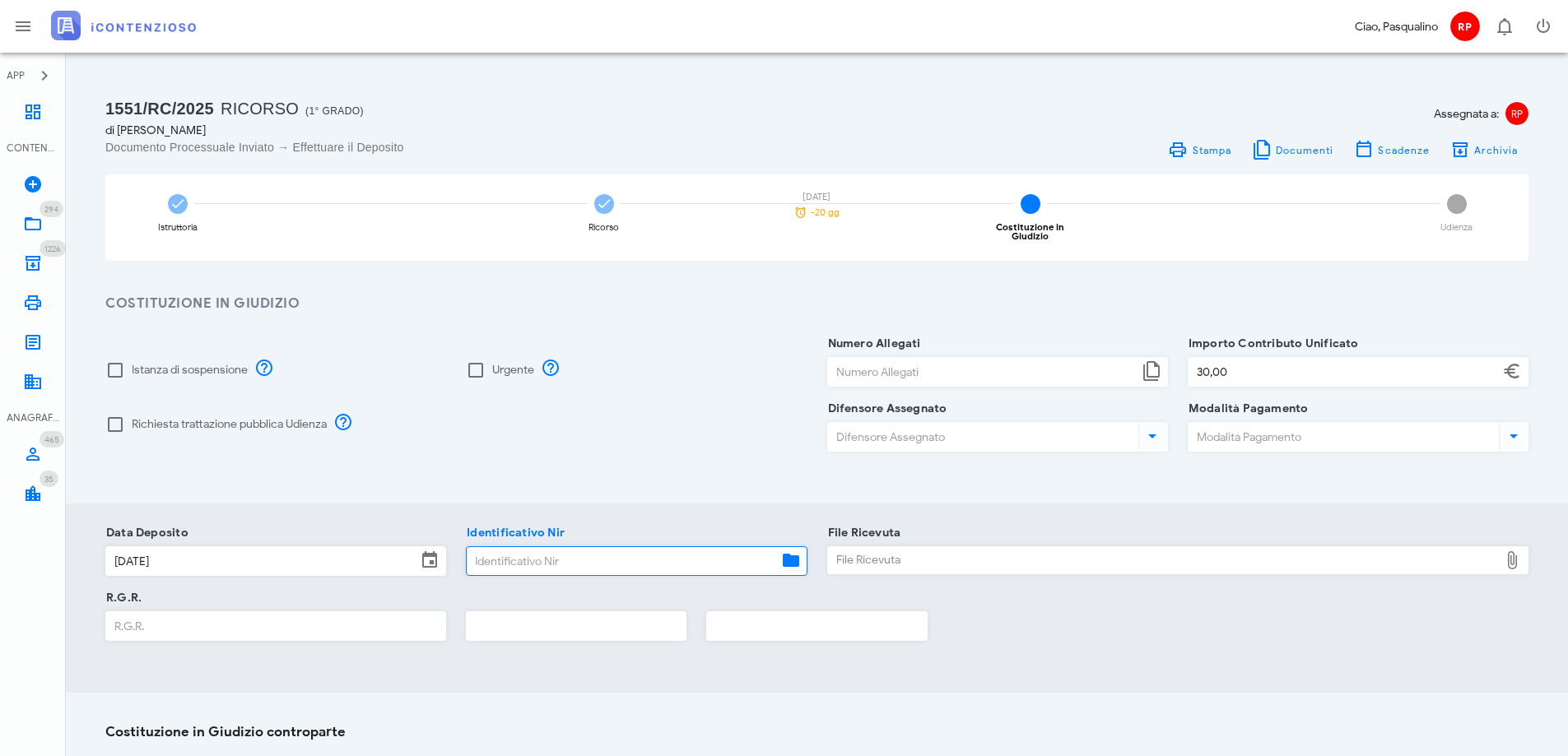
click at [524, 559] on input "Identificativo Nir" at bounding box center [621, 561] width 310 height 28
type input "356"
click at [958, 550] on div "File Ricevuta" at bounding box center [1164, 560] width 672 height 26
type input "C:\fakepath\Ricevuta_NIR_T-1390148-2025.pdf"
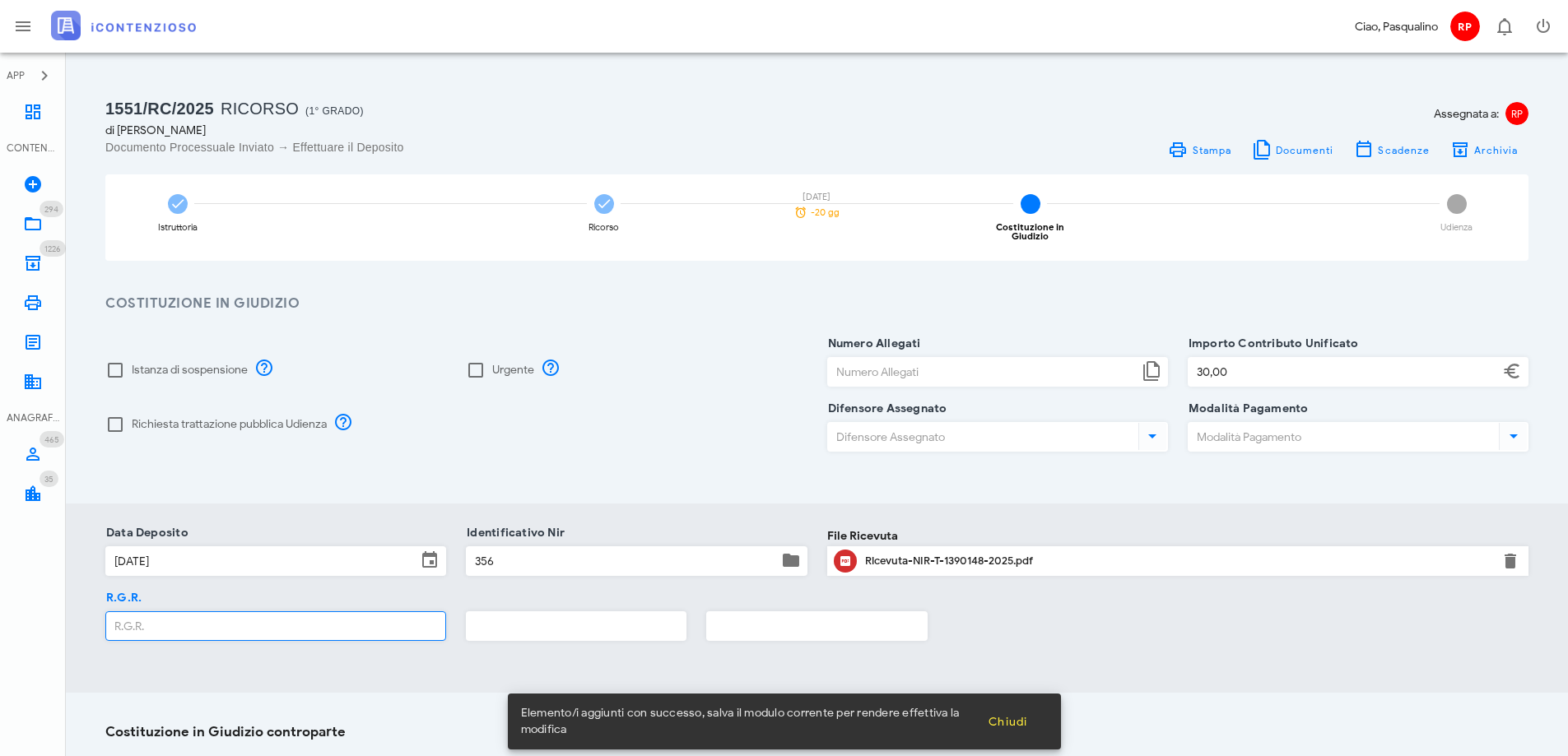
drag, startPoint x: 317, startPoint y: 615, endPoint x: 320, endPoint y: 599, distance: 16.3
click at [316, 615] on input "R.G.R." at bounding box center [275, 626] width 339 height 28
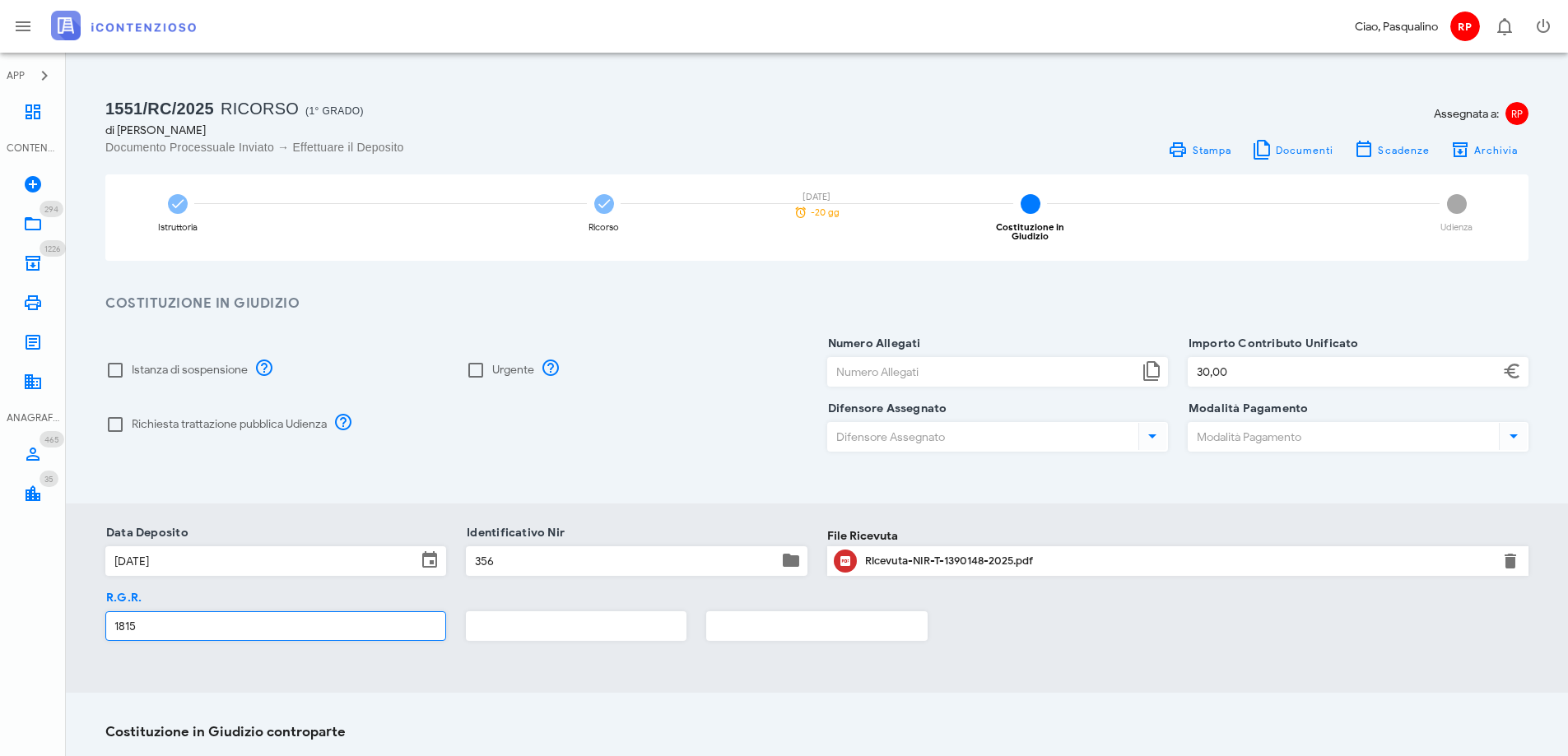
type input "1815"
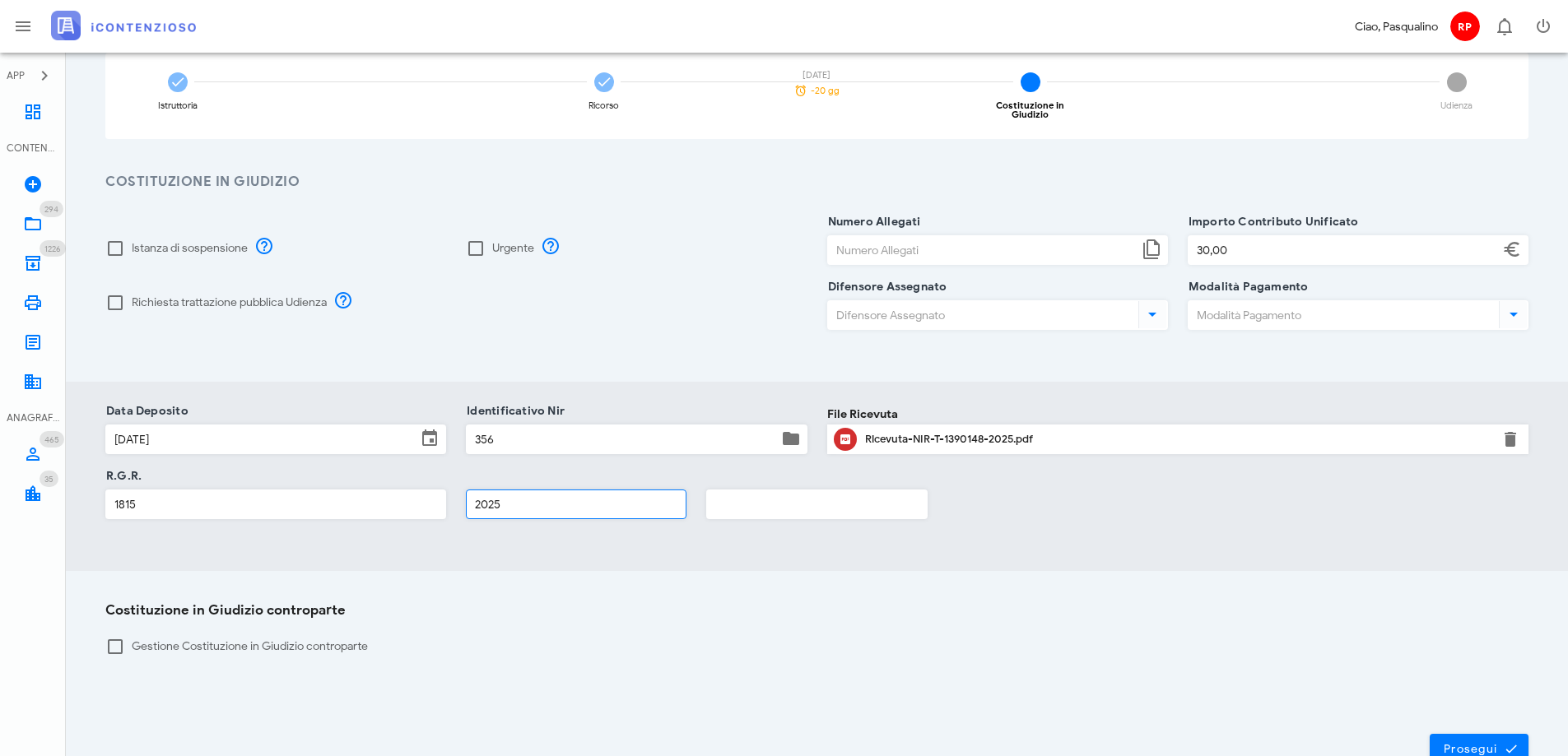
scroll to position [217, 0]
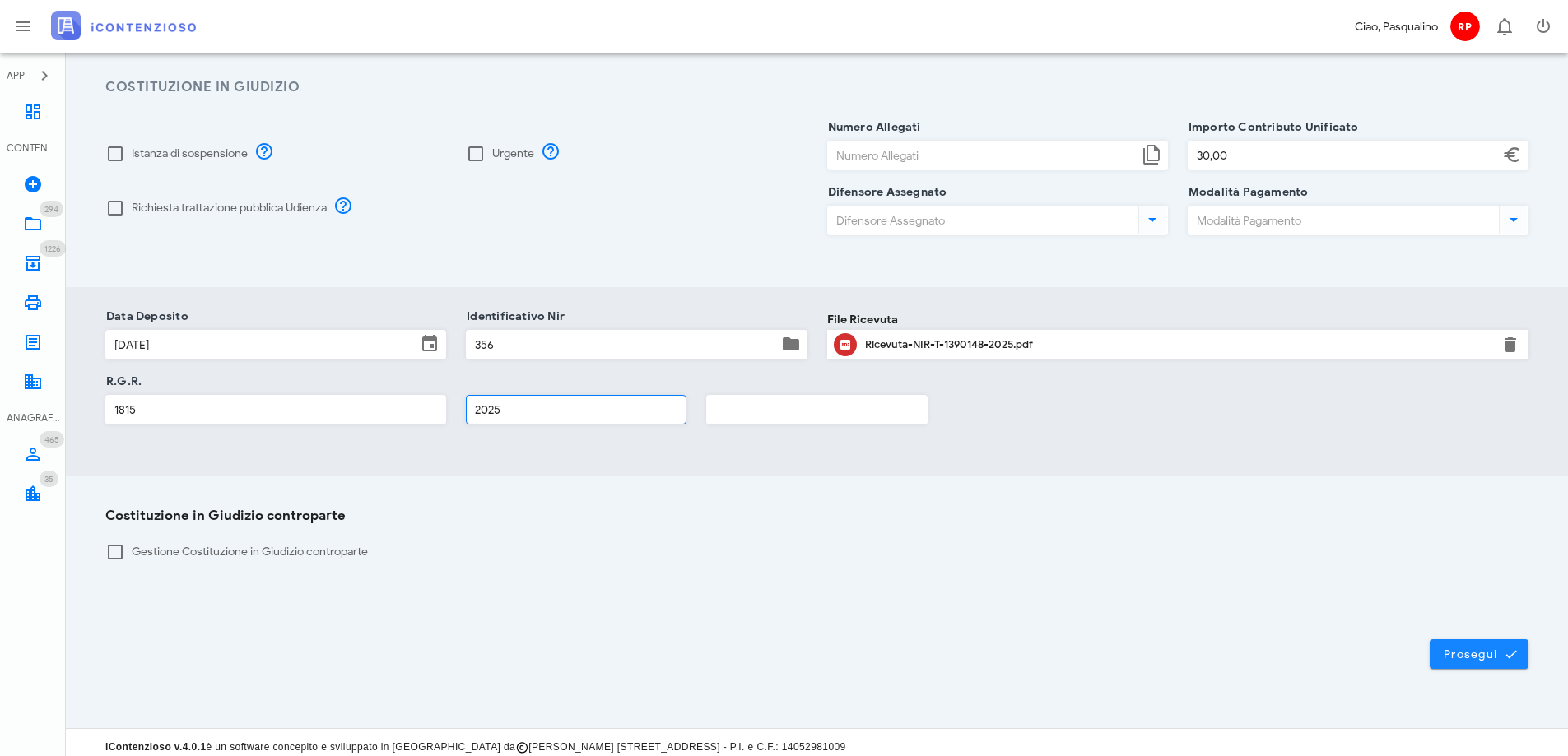
type input "2025"
click at [1493, 647] on span "Prosegui" at bounding box center [1479, 654] width 73 height 15
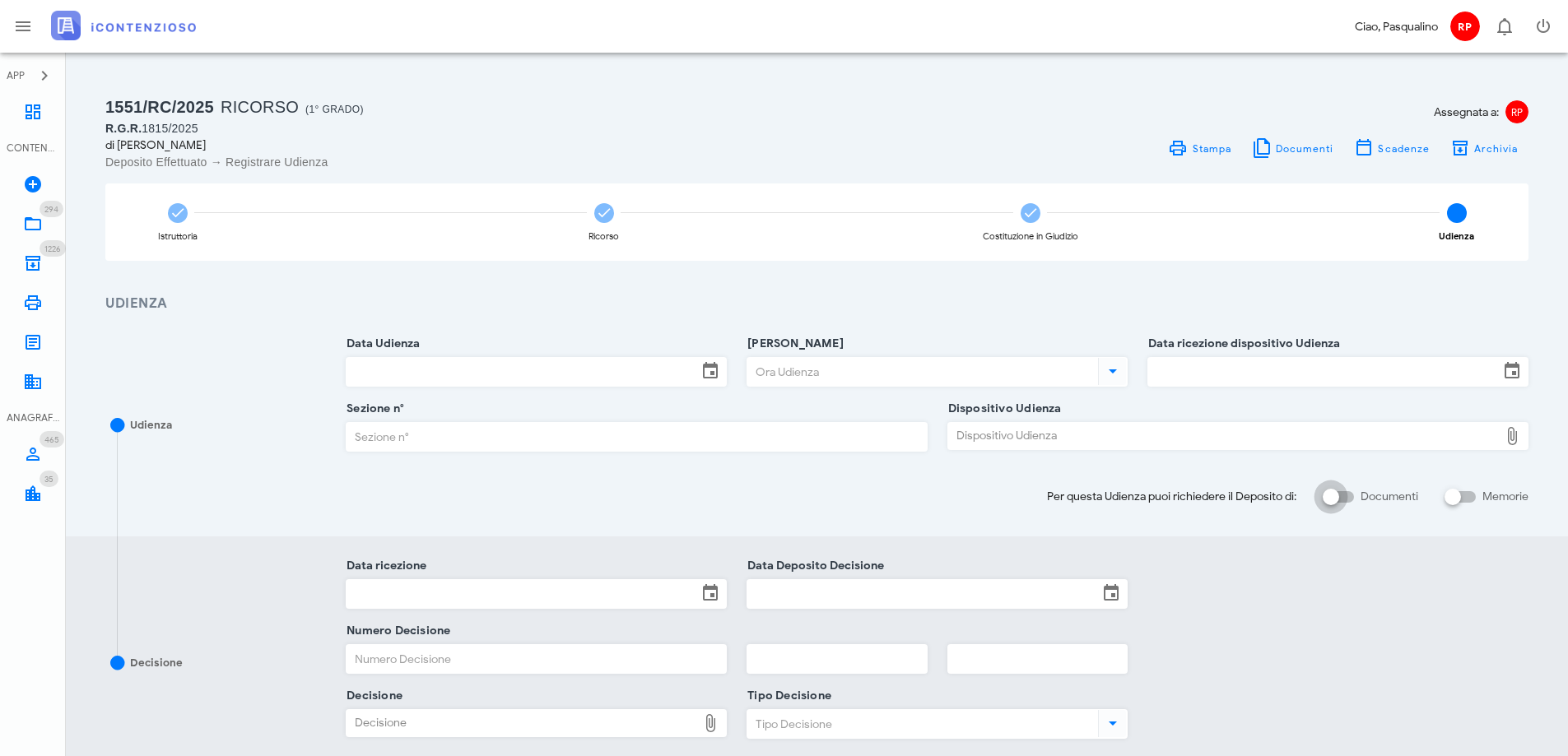
scroll to position [0, 0]
click at [1501, 142] on span "Archivia" at bounding box center [1484, 150] width 68 height 19
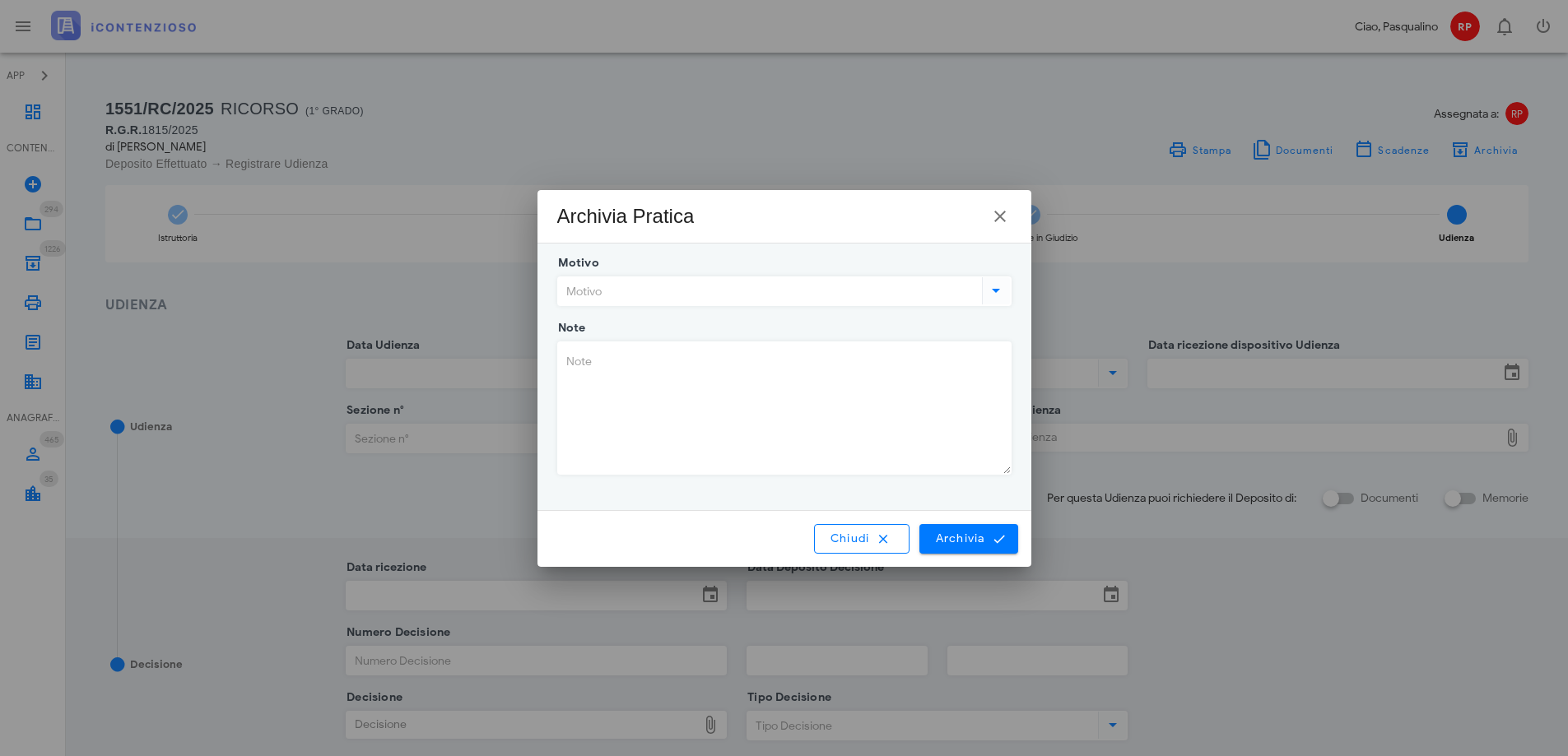
click at [808, 282] on input "Motivo" at bounding box center [768, 291] width 421 height 28
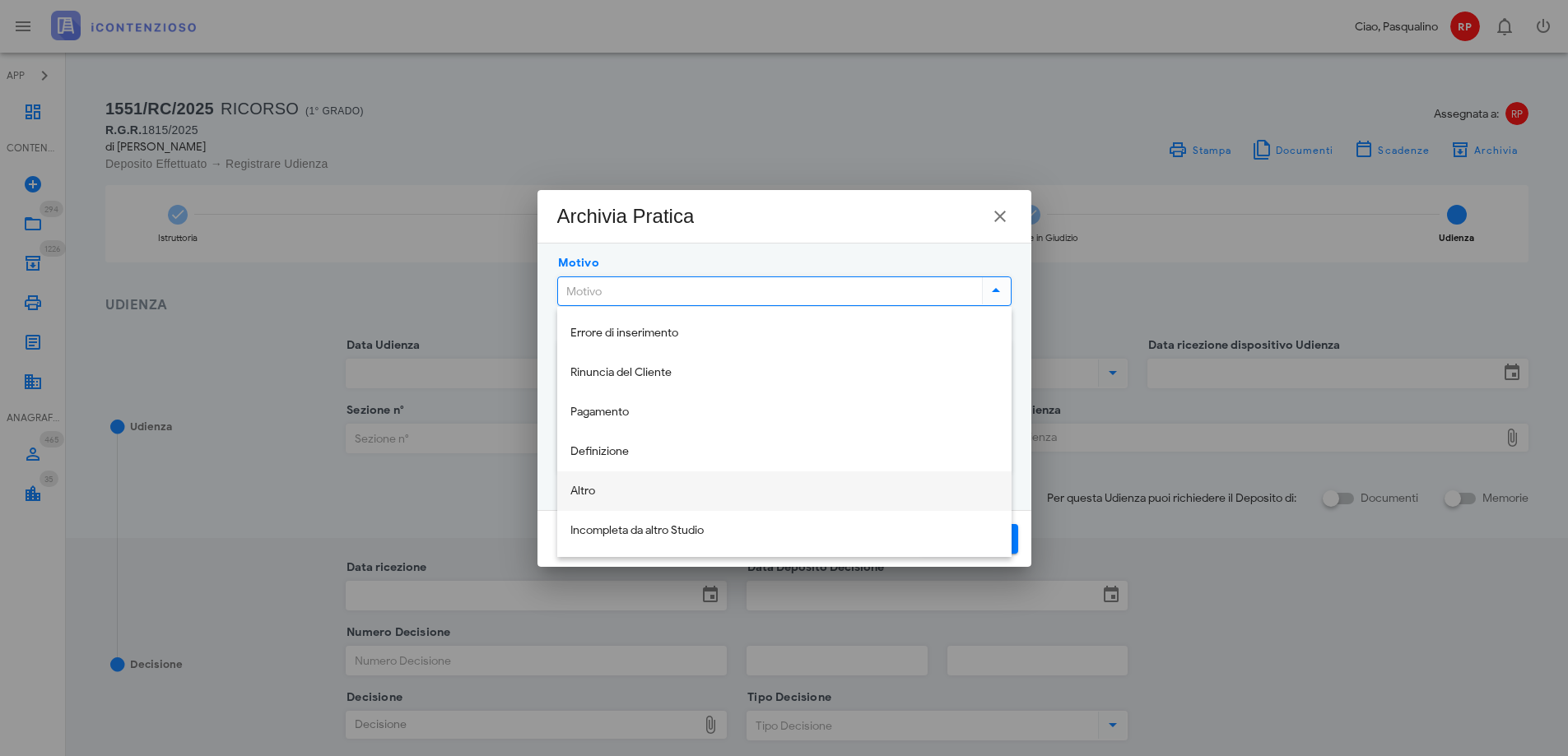
click at [577, 491] on div "Altro" at bounding box center [784, 492] width 428 height 14
type input "Altro"
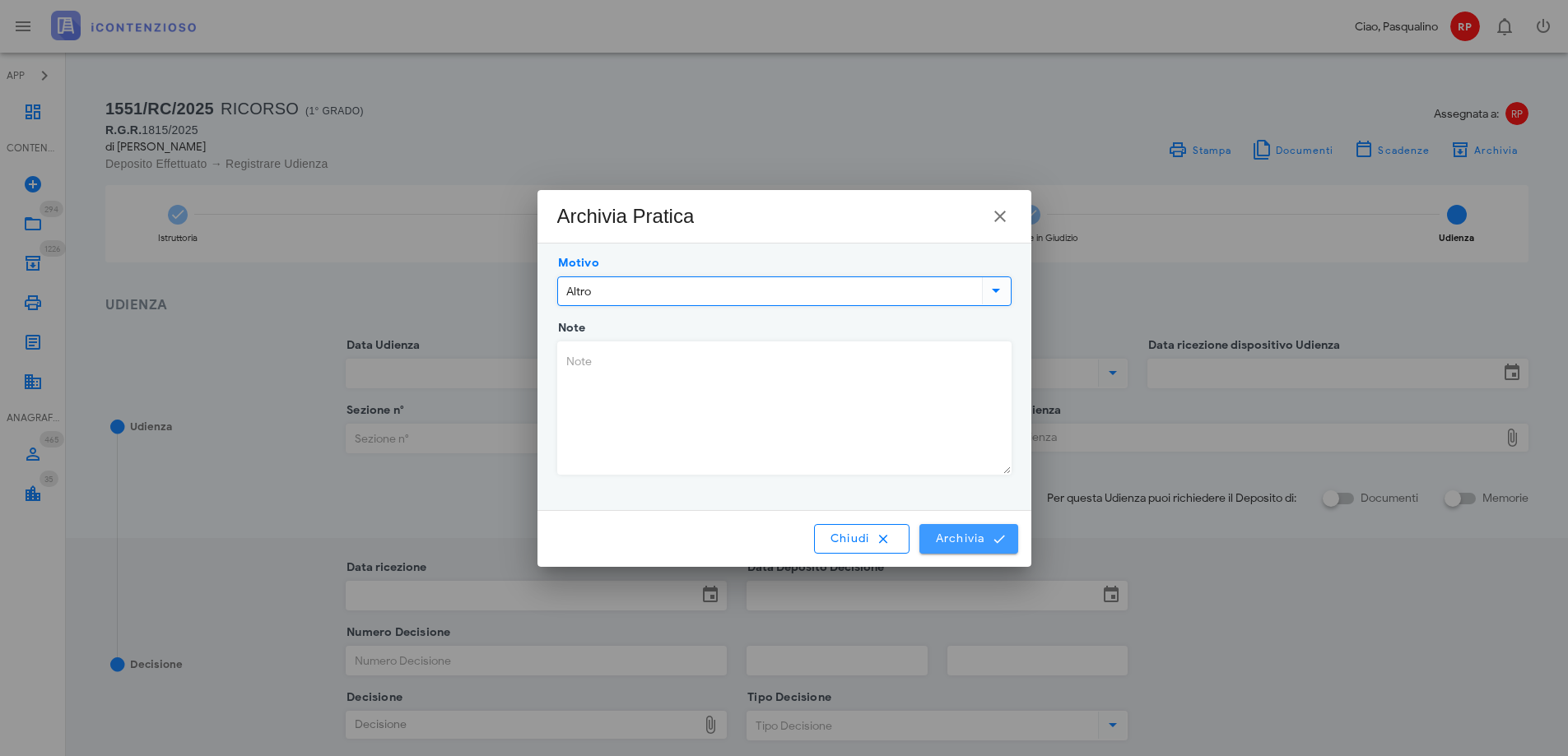
click at [1011, 537] on button "Archivia" at bounding box center [968, 538] width 98 height 29
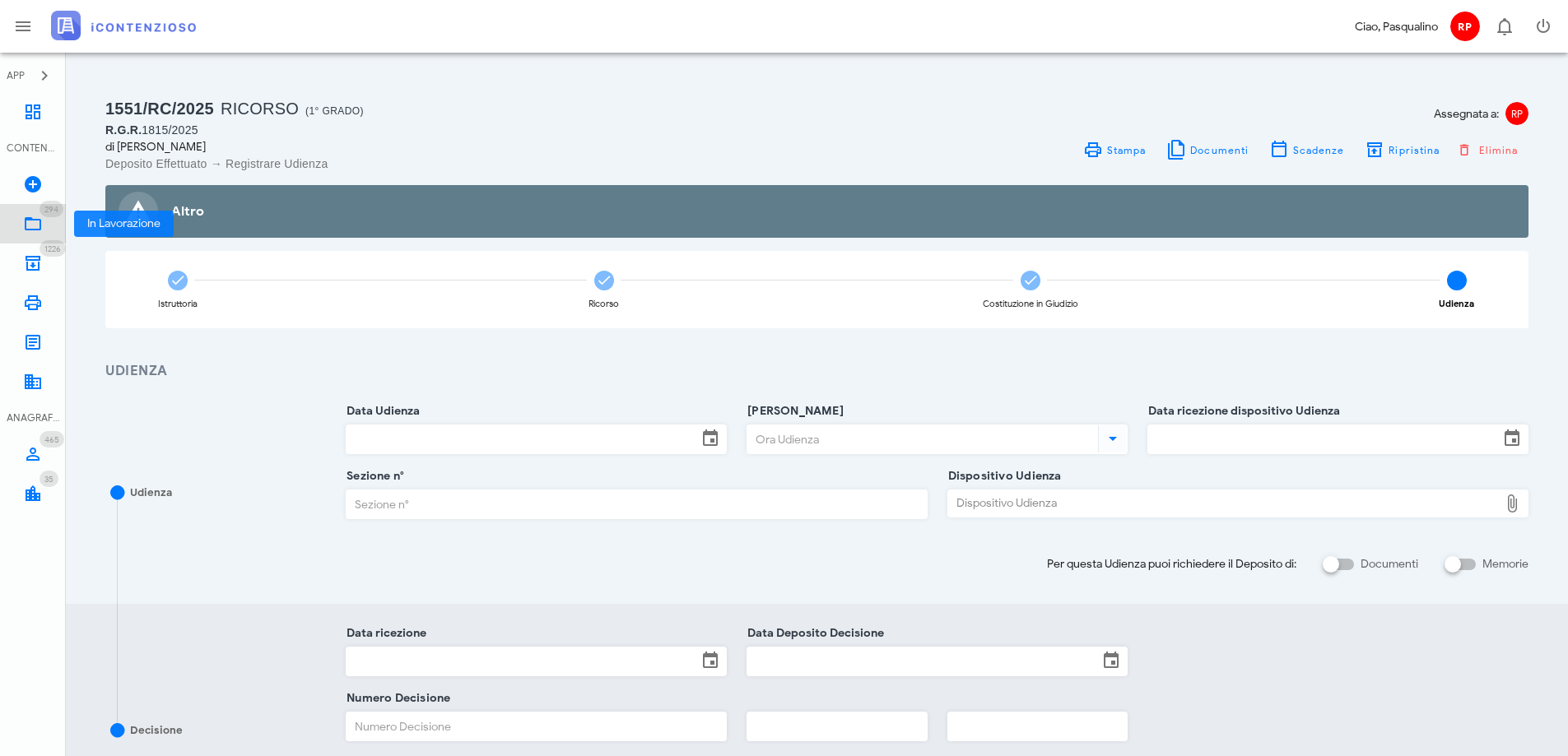
click at [33, 221] on icon at bounding box center [33, 223] width 19 height 19
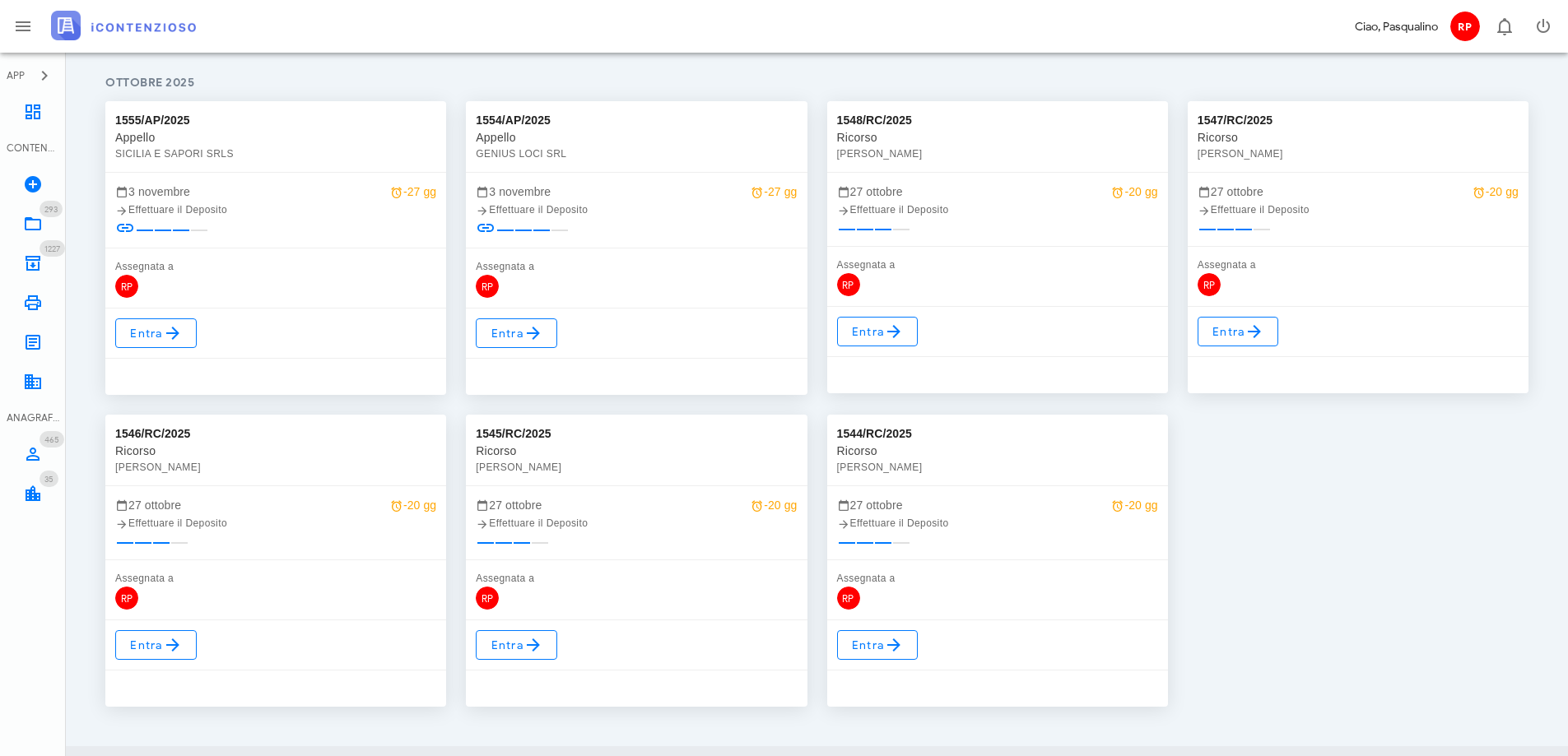
scroll to position [247, 0]
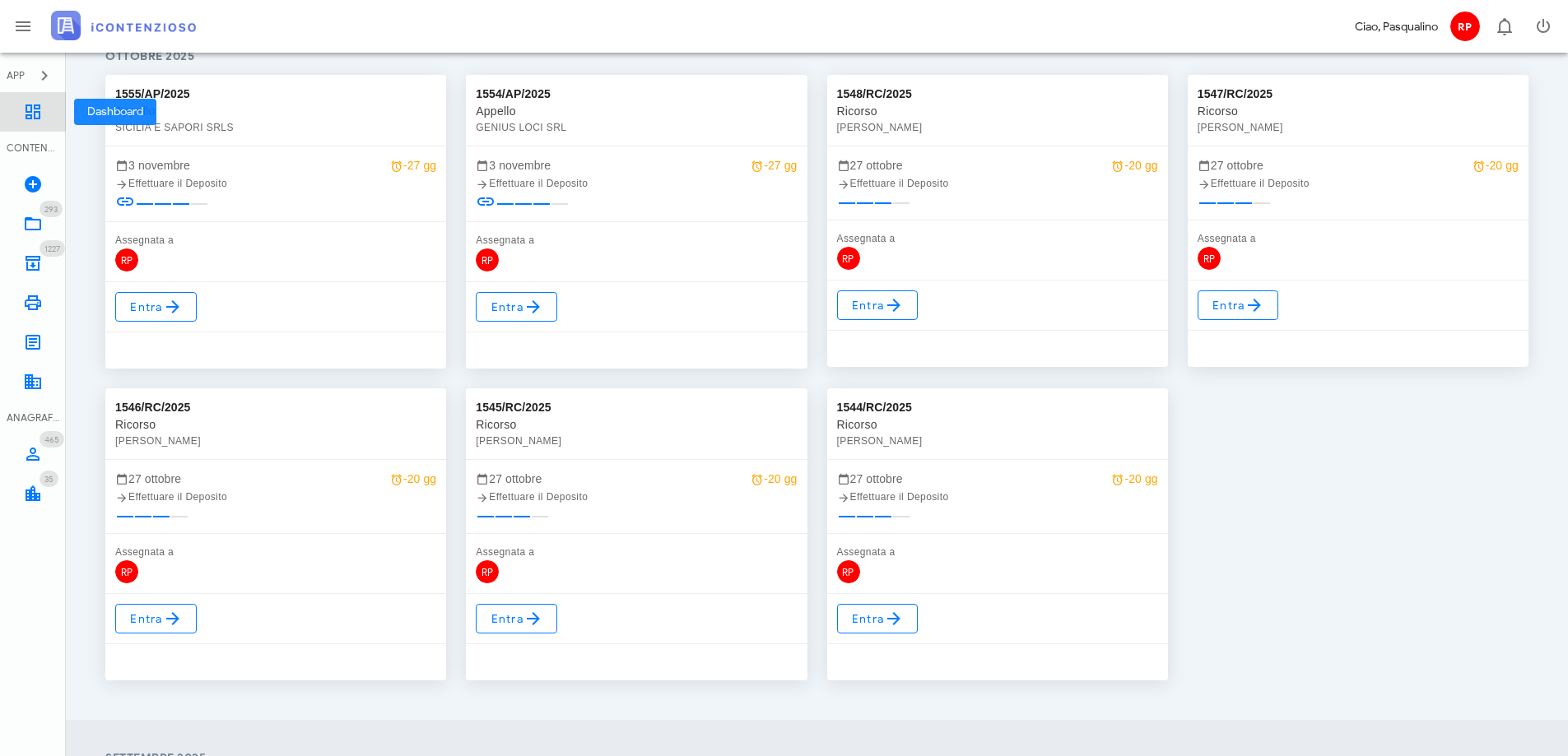
click at [27, 110] on icon at bounding box center [33, 112] width 19 height 19
